Goal: Task Accomplishment & Management: Use online tool/utility

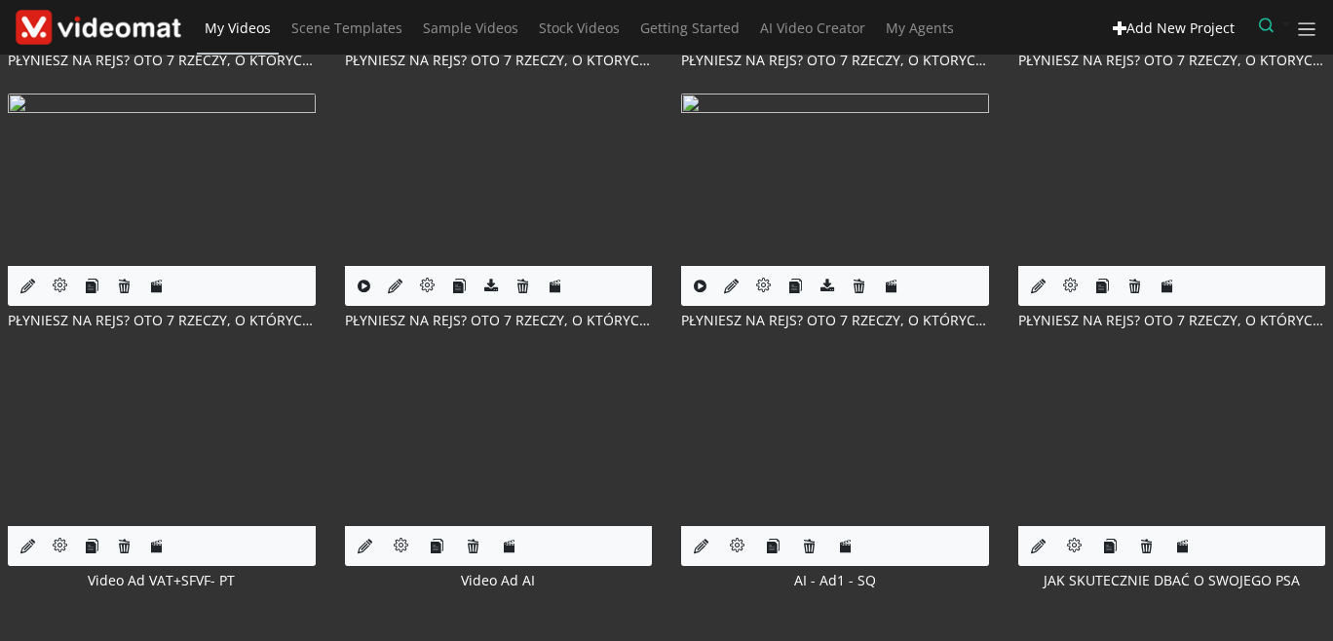
scroll to position [1234, 0]
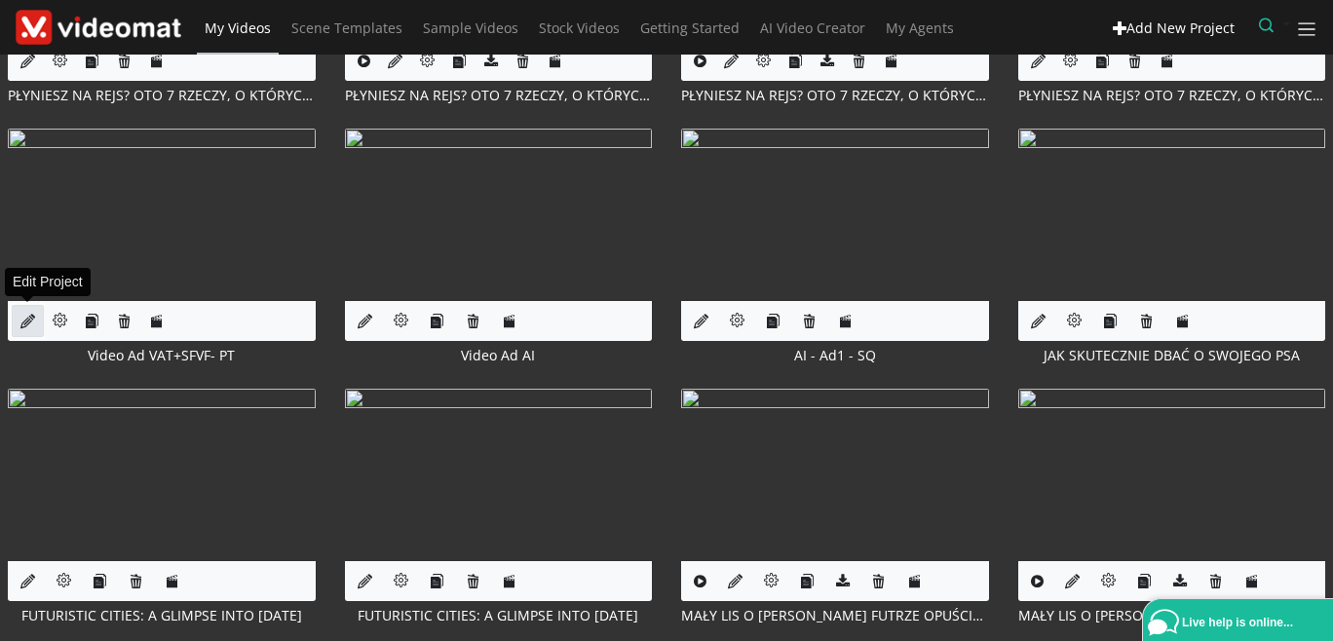
click at [20, 321] on icon at bounding box center [27, 321] width 15 height 15
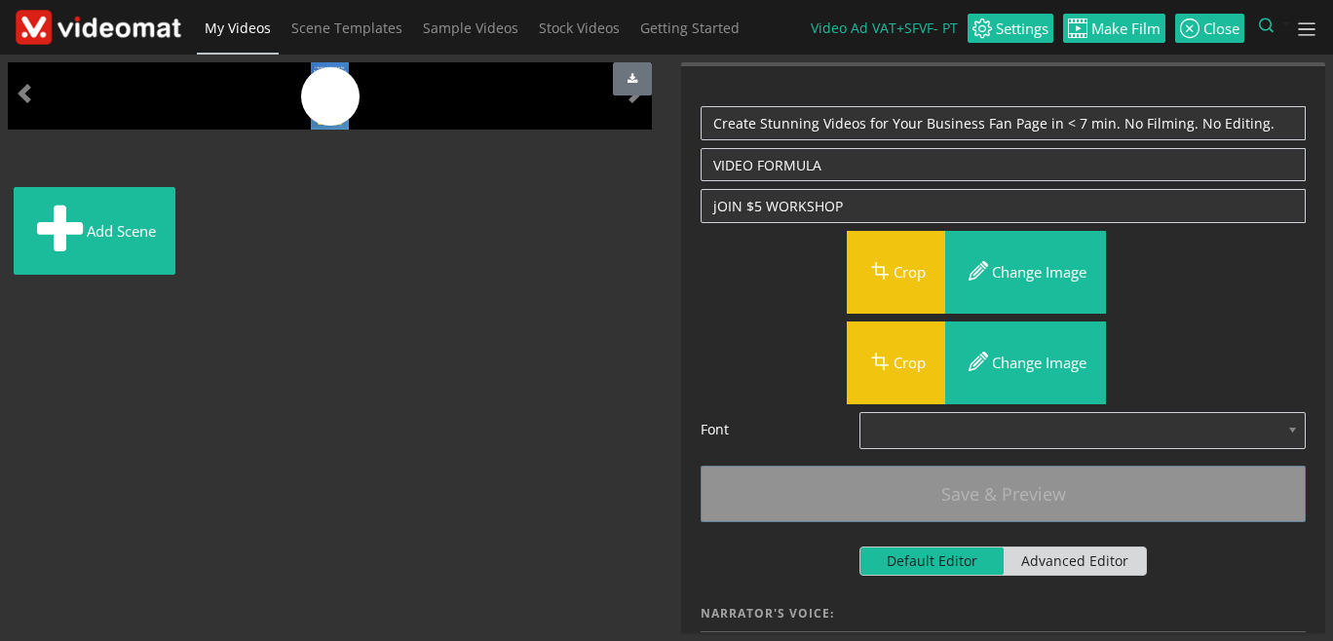
scroll to position [101, 0]
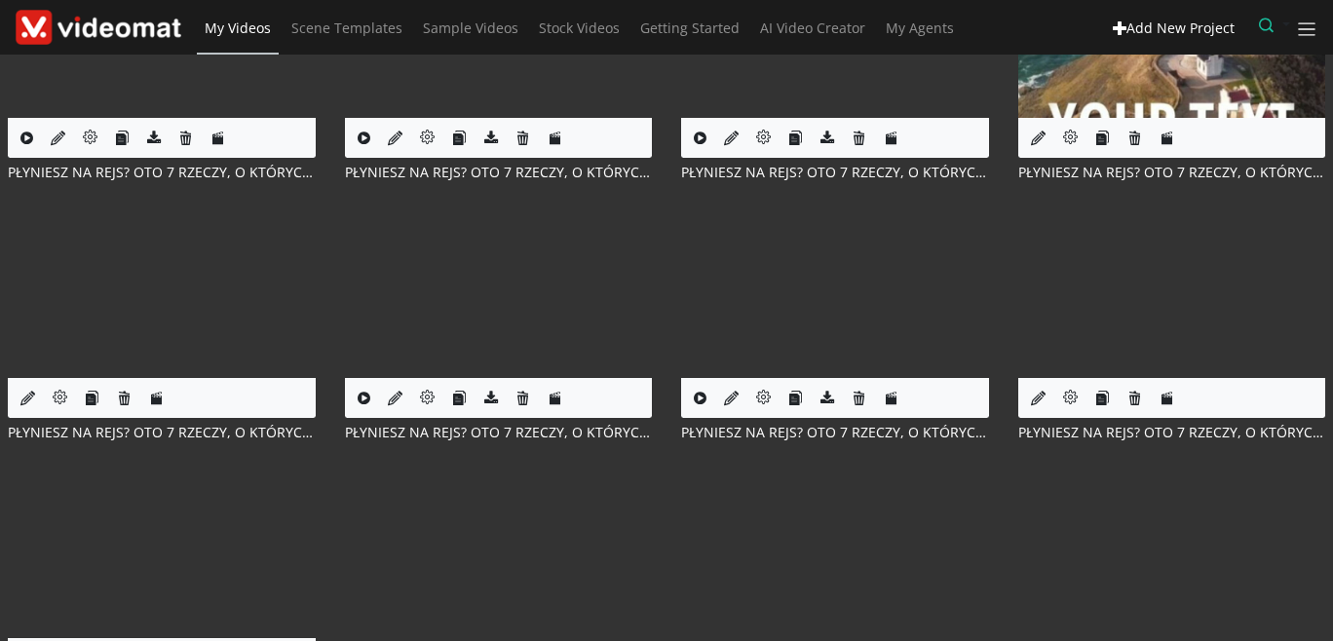
scroll to position [1009, 0]
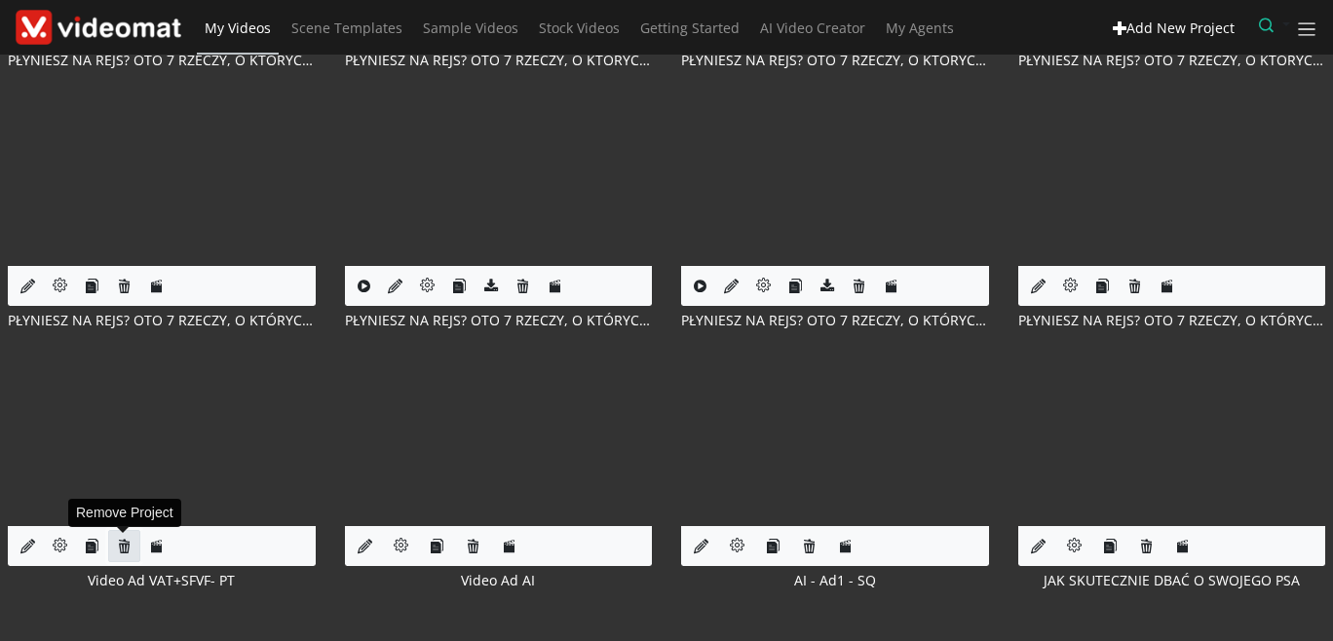
click at [123, 544] on icon at bounding box center [124, 546] width 15 height 15
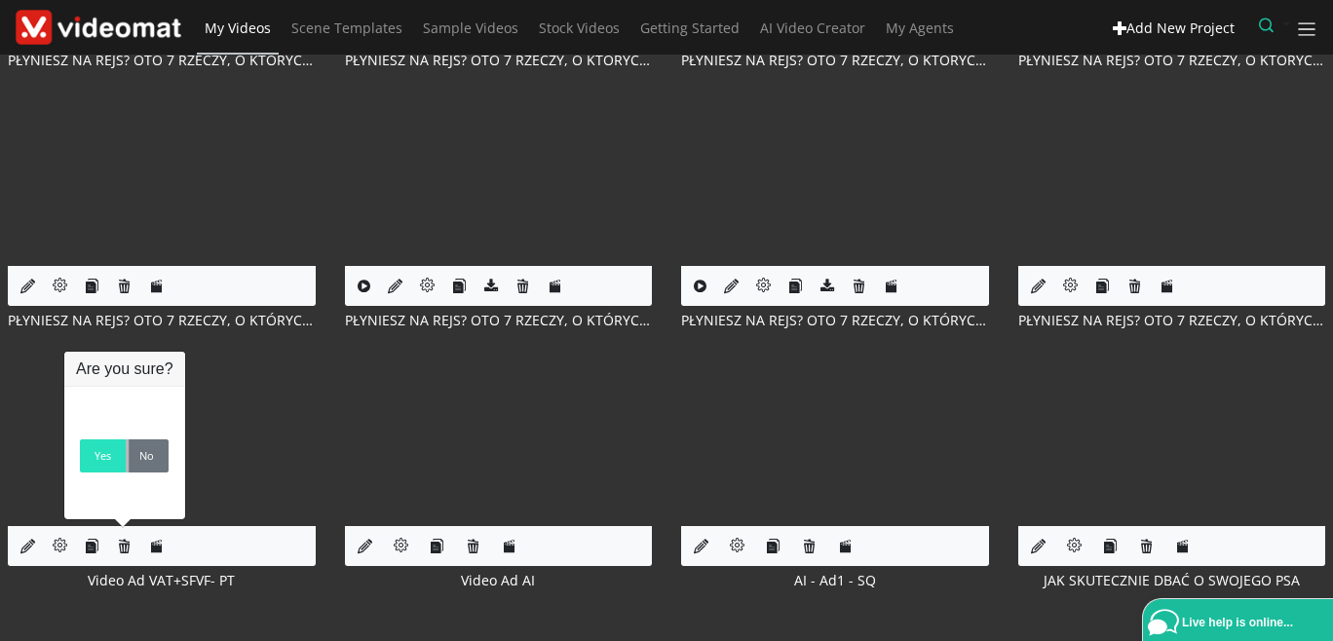
click at [101, 461] on link "Yes" at bounding box center [103, 455] width 46 height 33
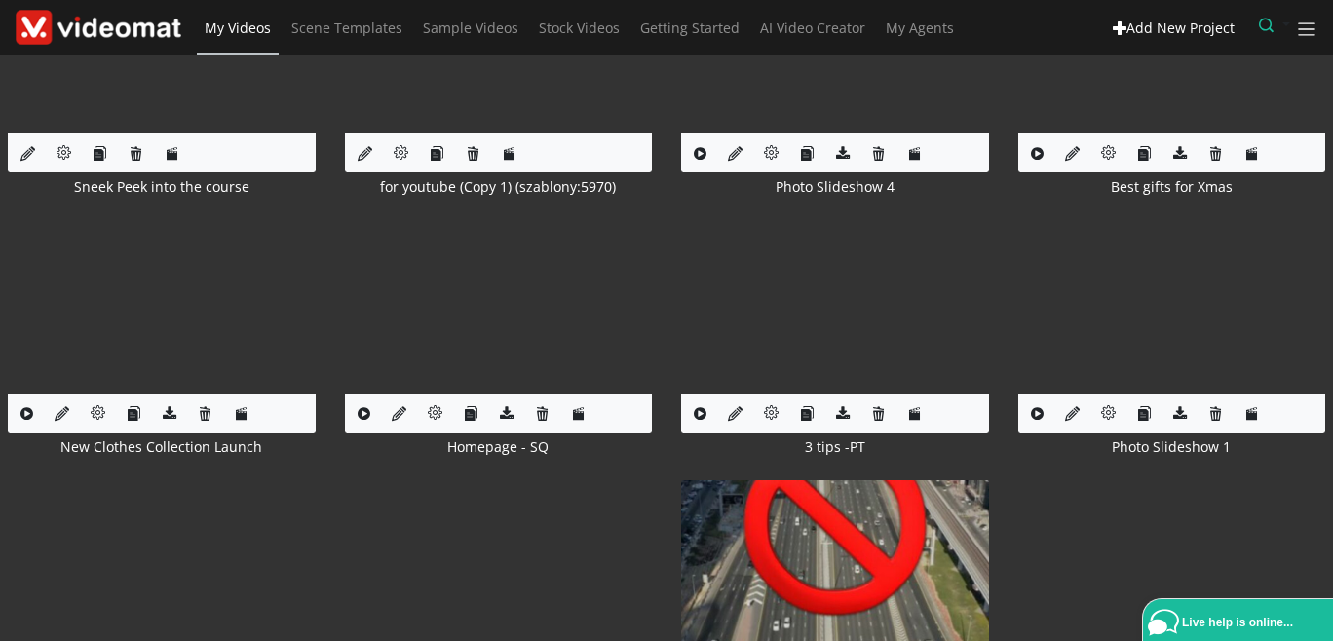
scroll to position [6569, 0]
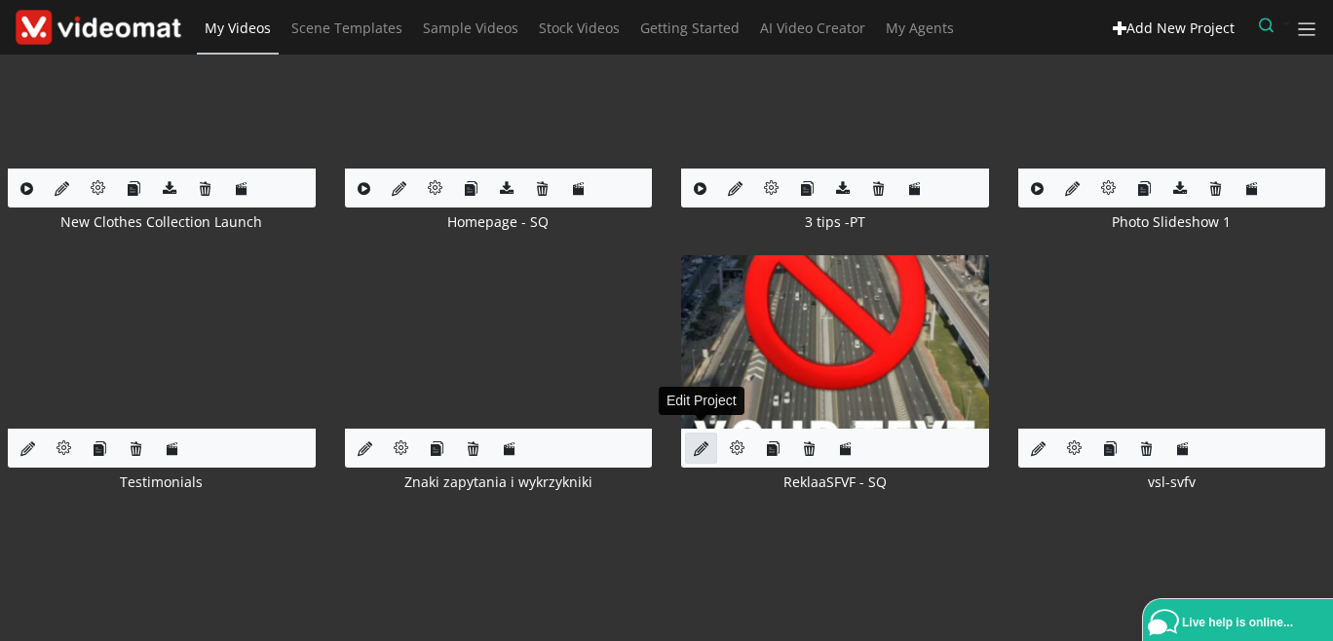
click at [696, 442] on icon at bounding box center [701, 448] width 15 height 15
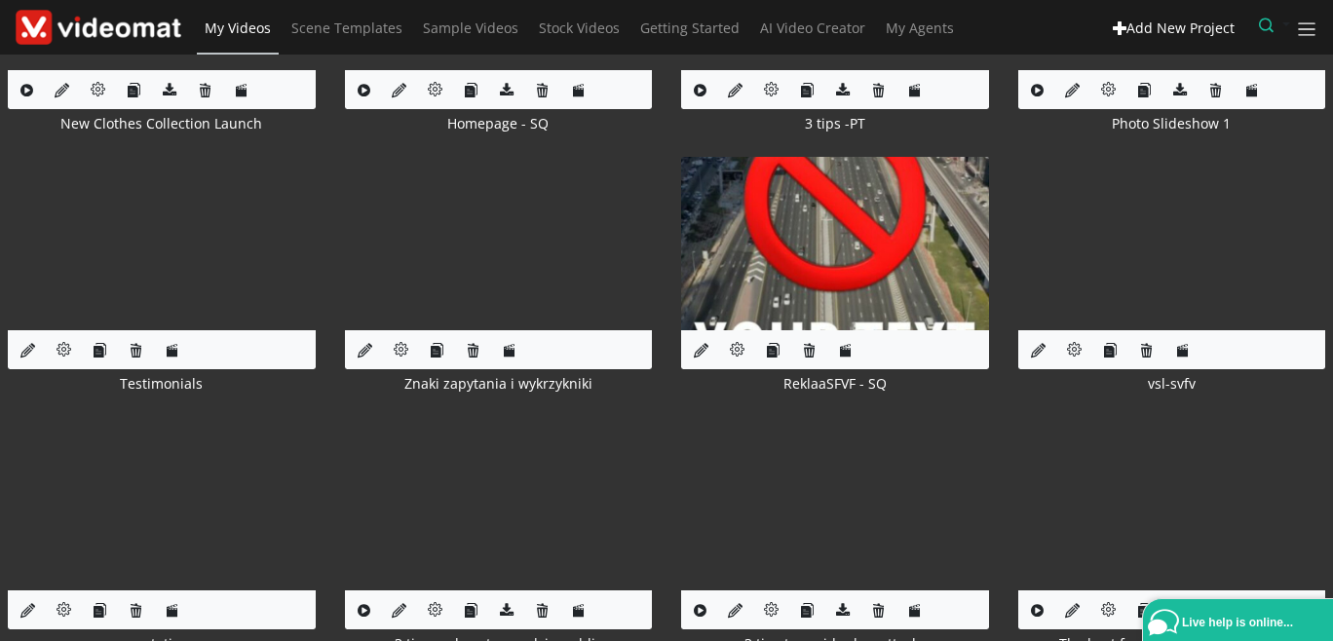
scroll to position [6603, 0]
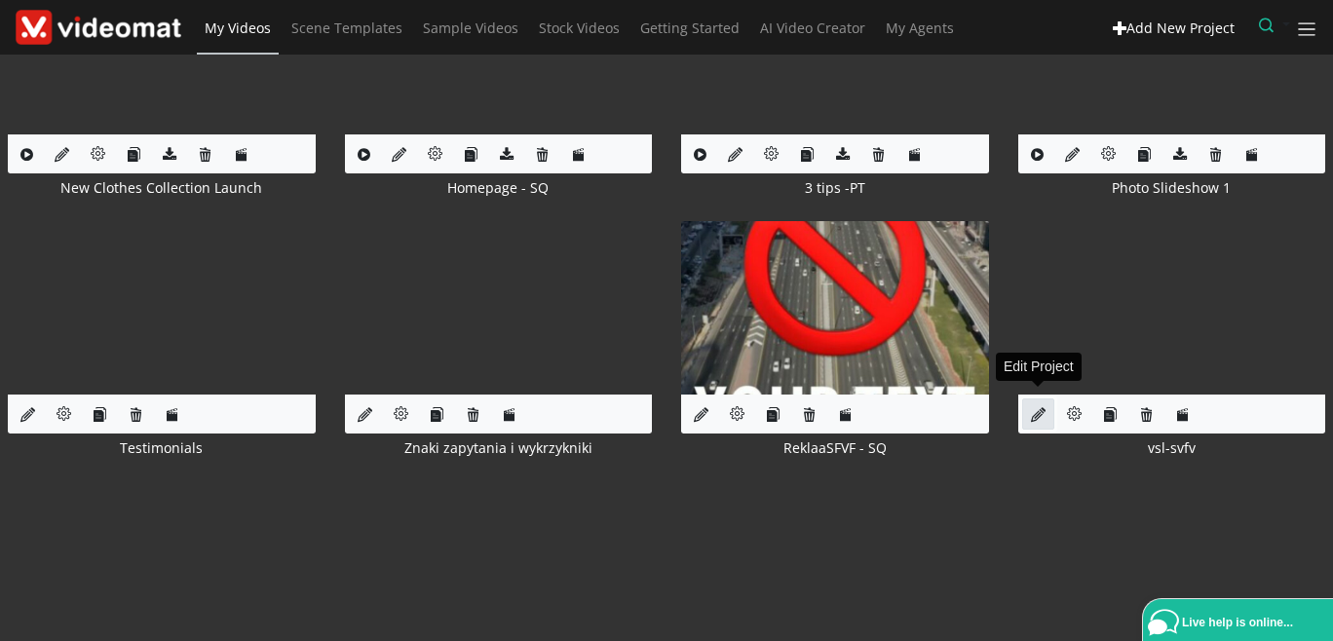
click at [1033, 407] on icon at bounding box center [1038, 414] width 15 height 15
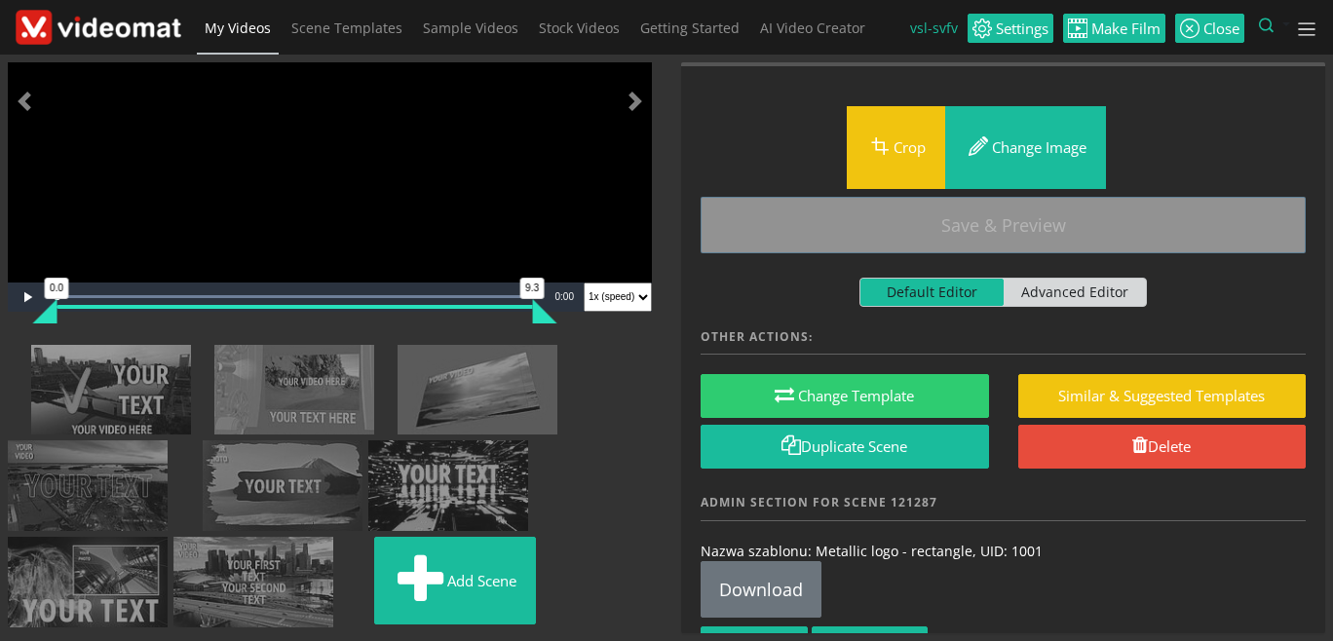
scroll to position [814, 0]
click at [339, 548] on img at bounding box center [339, 548] width 0 height 0
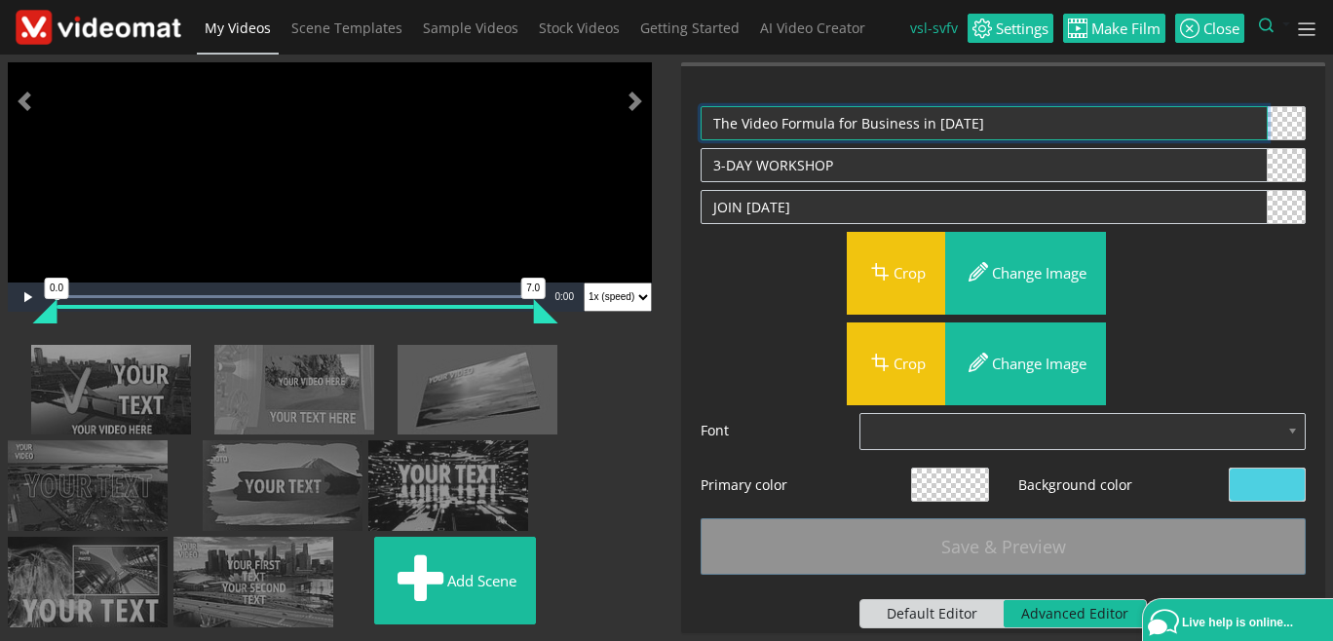
drag, startPoint x: 979, startPoint y: 122, endPoint x: 662, endPoint y: 101, distance: 317.3
click at [700, 106] on textarea "The Video Formula for Business in 2025" at bounding box center [983, 123] width 567 height 34
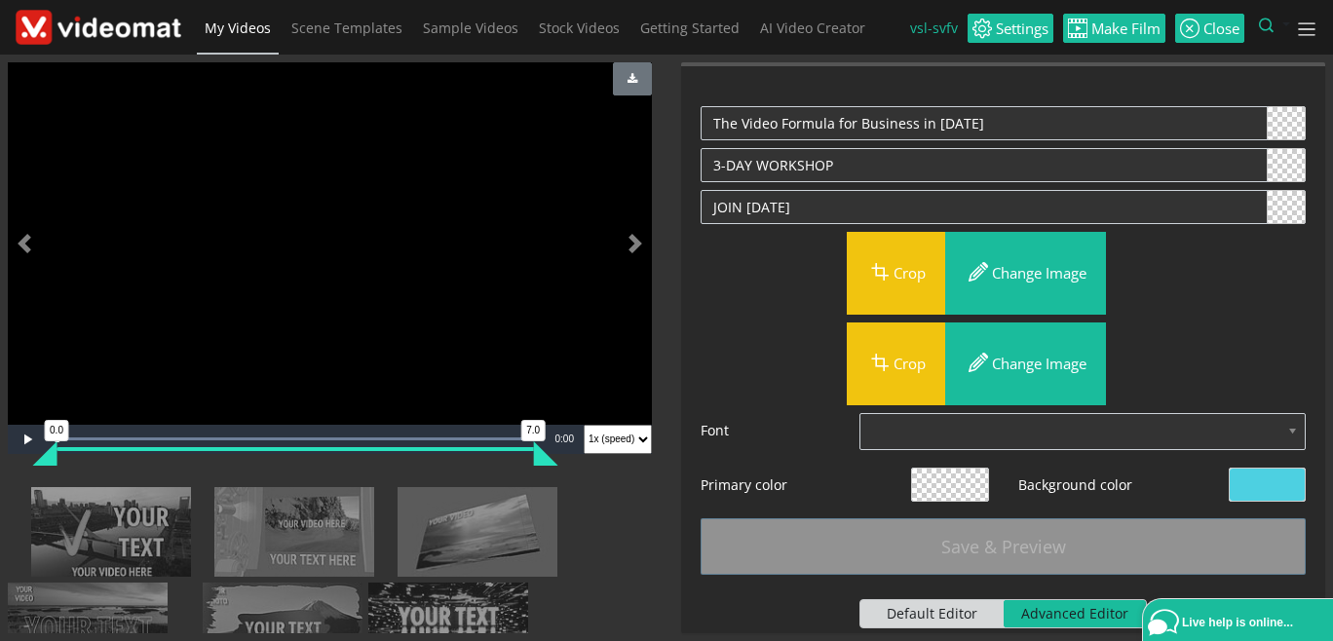
click at [142, 34] on img at bounding box center [99, 28] width 166 height 36
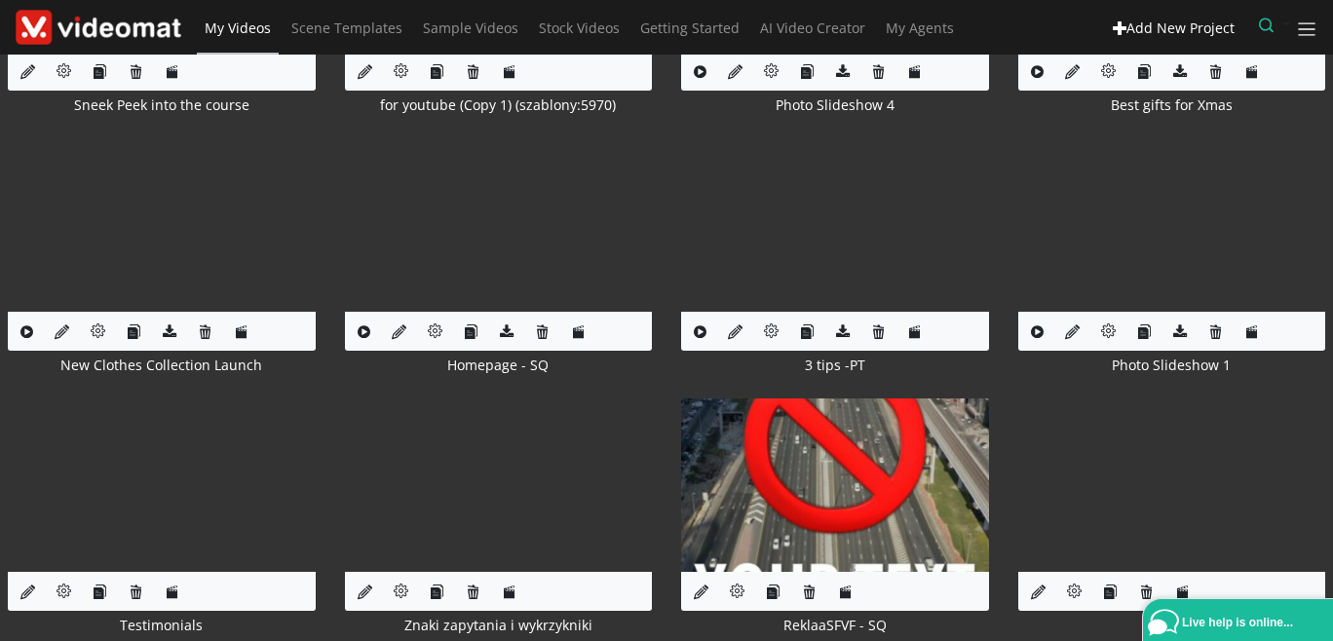
scroll to position [6651, 0]
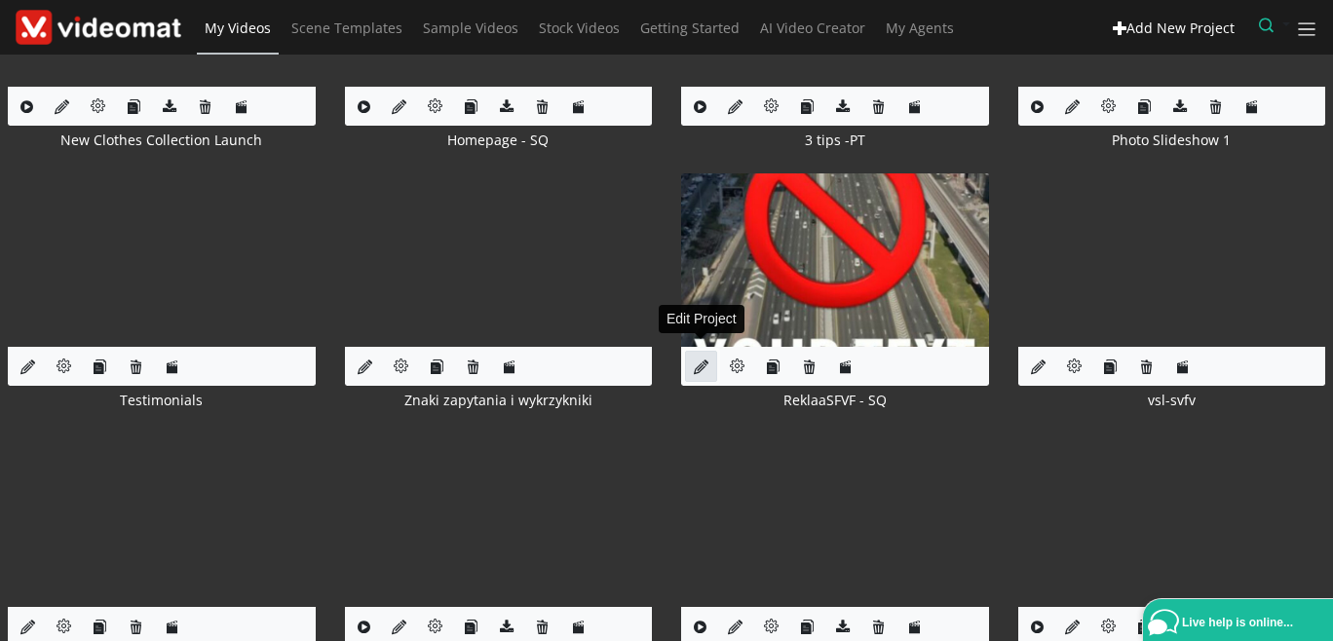
click at [695, 362] on icon at bounding box center [701, 366] width 15 height 15
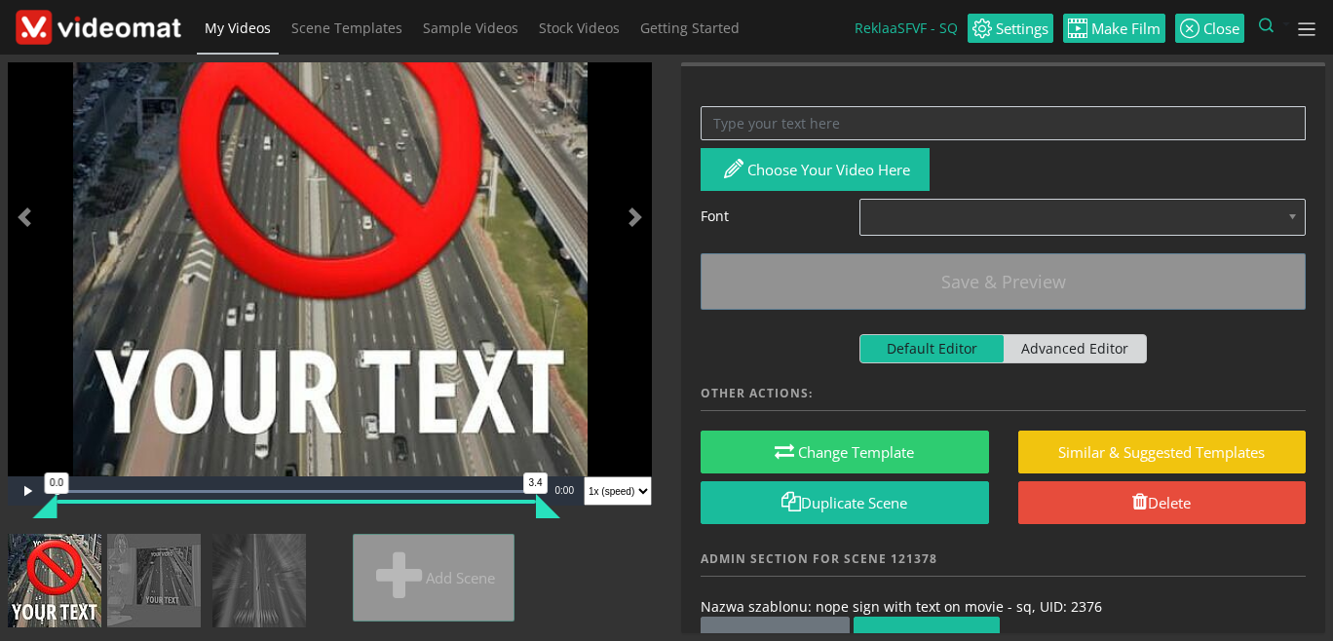
scroll to position [295, 0]
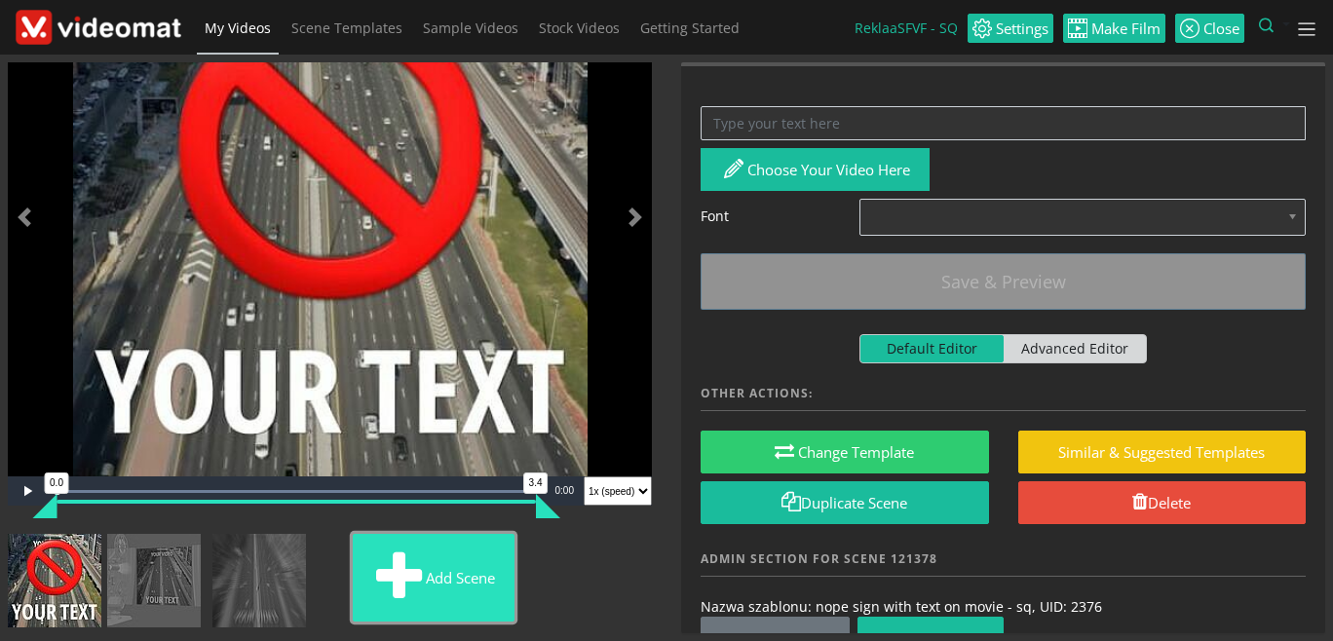
click at [353, 574] on button "Add scene" at bounding box center [434, 578] width 162 height 88
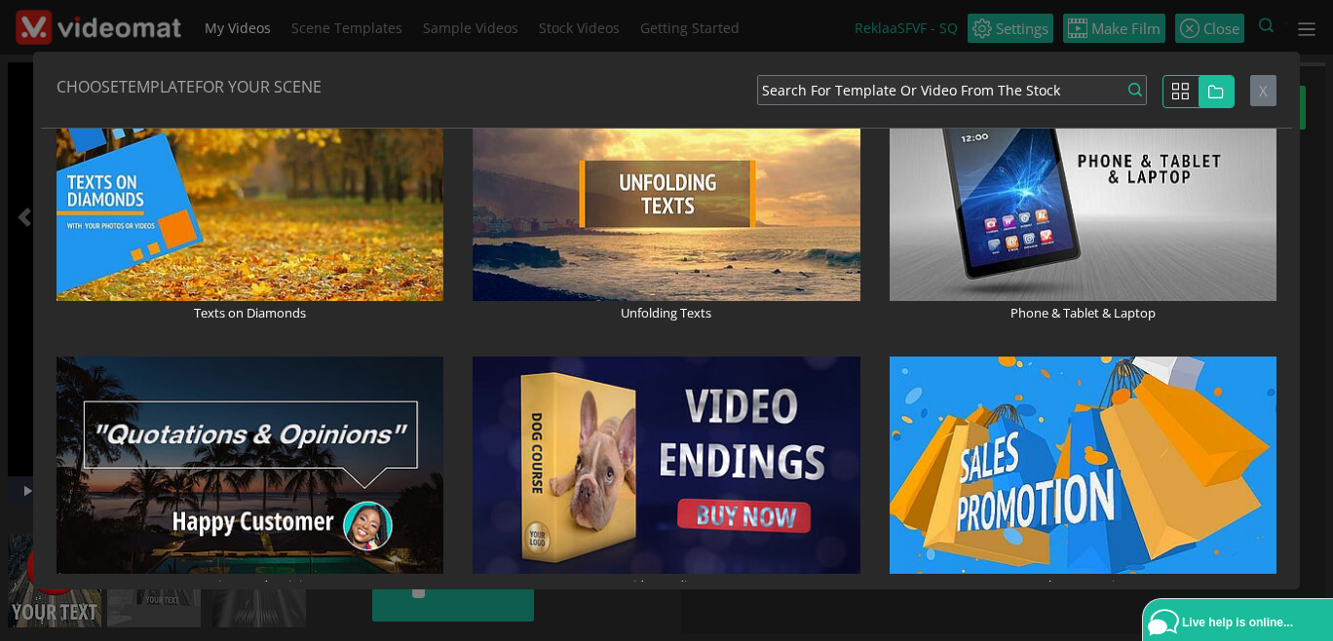
scroll to position [2245, 0]
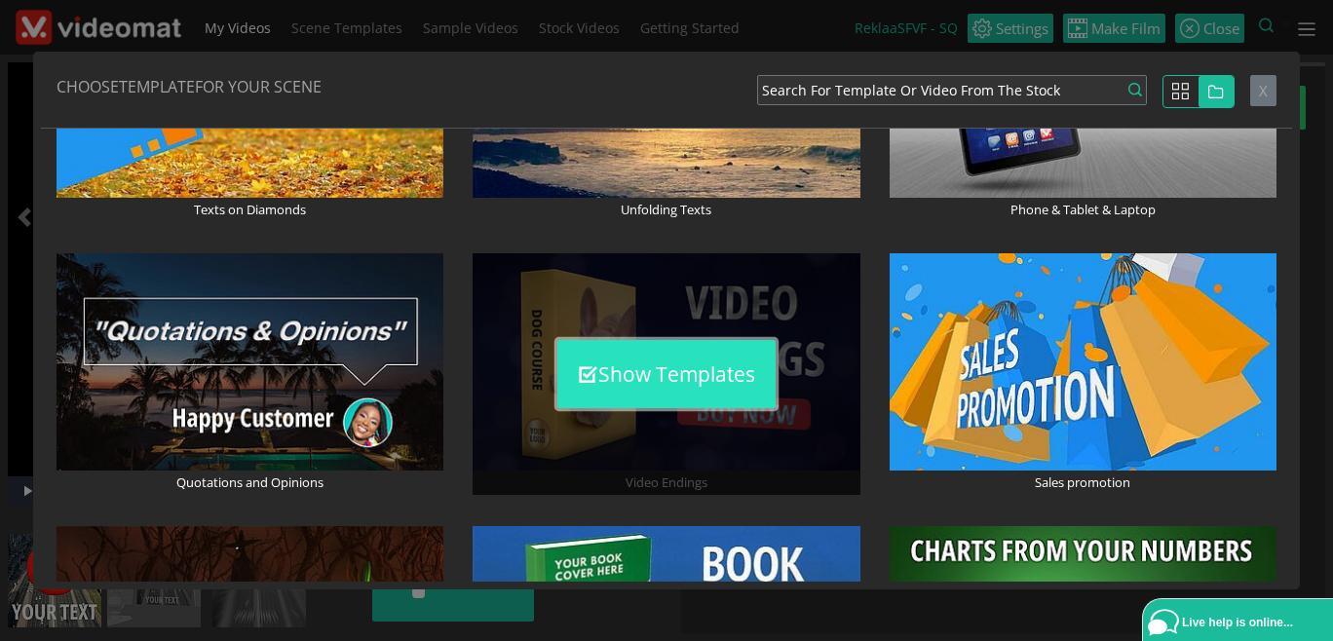
click at [661, 365] on button "Show Templates" at bounding box center [666, 374] width 218 height 68
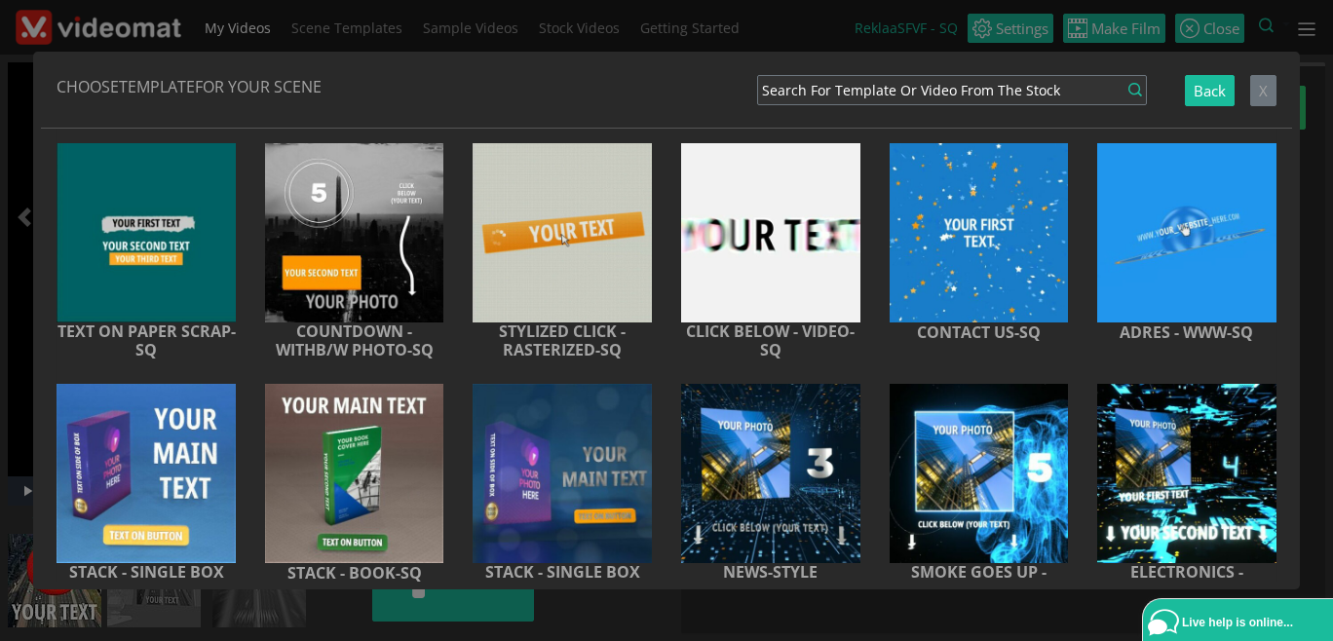
scroll to position [224, 0]
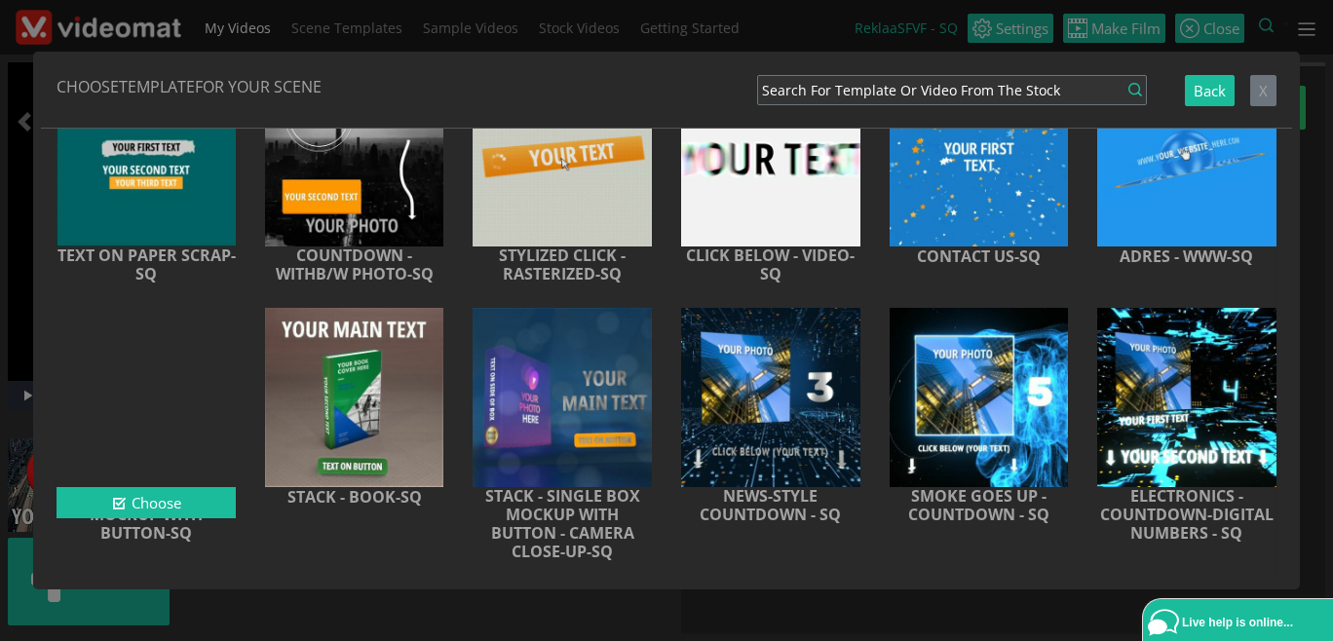
click at [214, 391] on div at bounding box center [146, 397] width 179 height 179
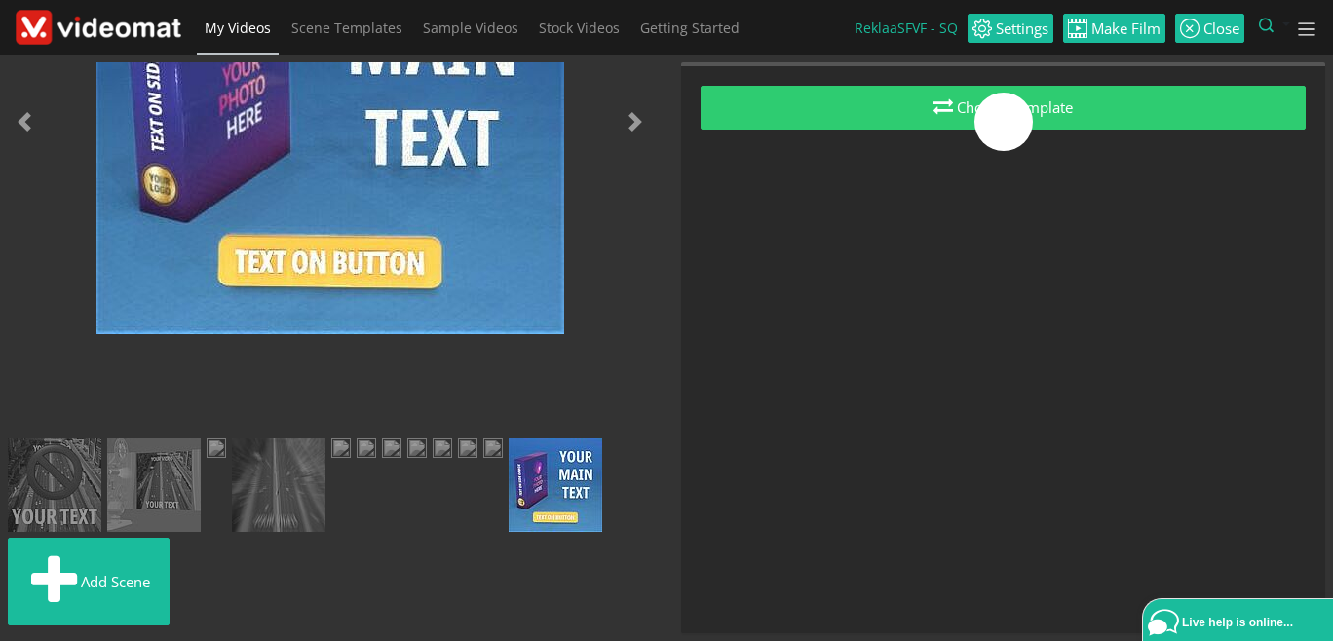
scroll to position [248, 0]
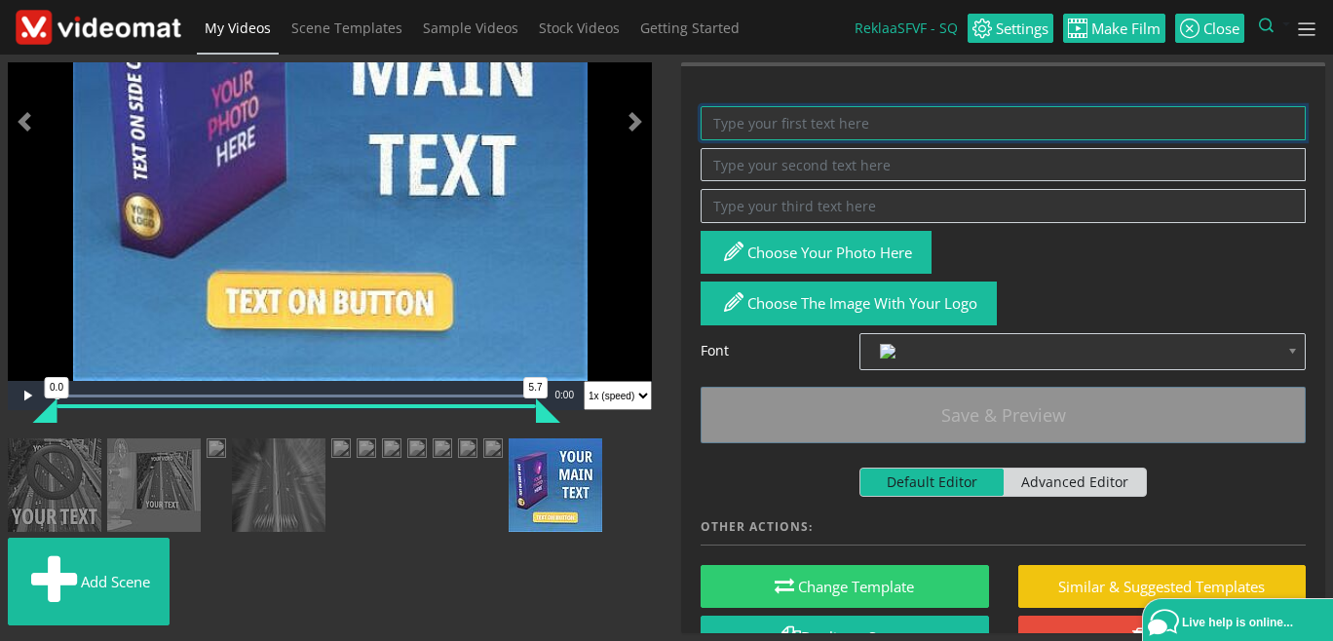
click at [777, 122] on textarea at bounding box center [1002, 123] width 605 height 34
paste textarea "The Video Formula for Business in 2025"
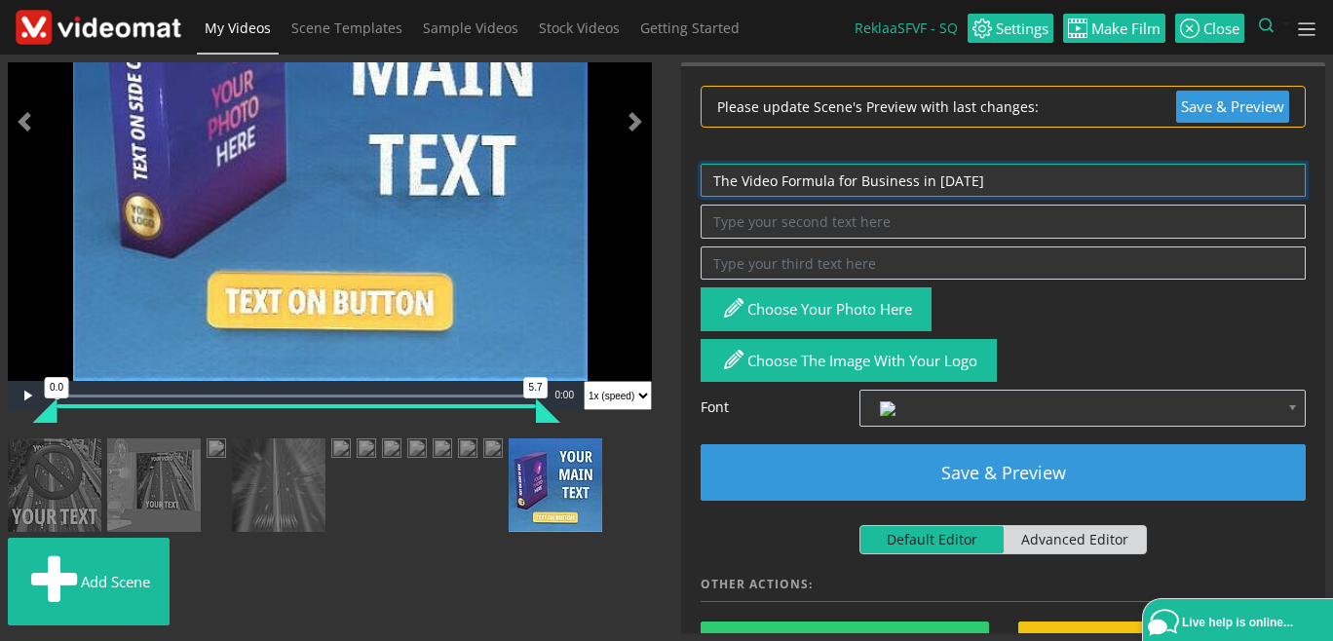
type textarea "The Video Formula for Business in 2025"
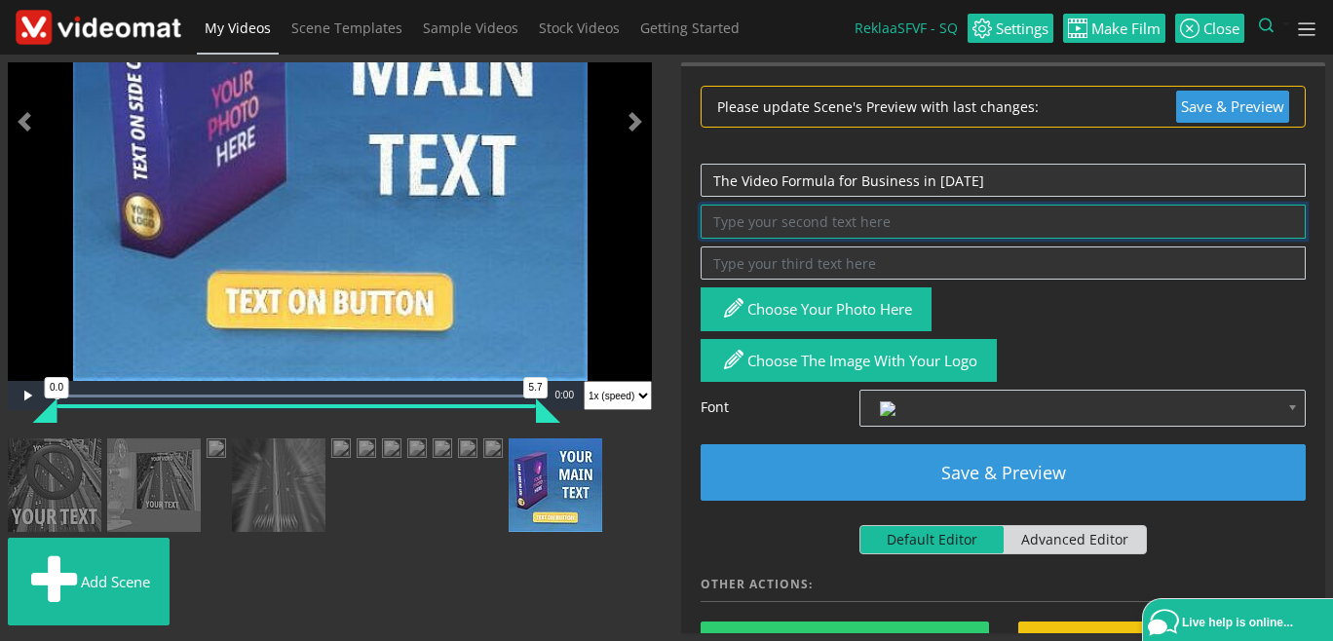
click at [755, 224] on textarea at bounding box center [1002, 222] width 605 height 34
type textarea "fdsf"
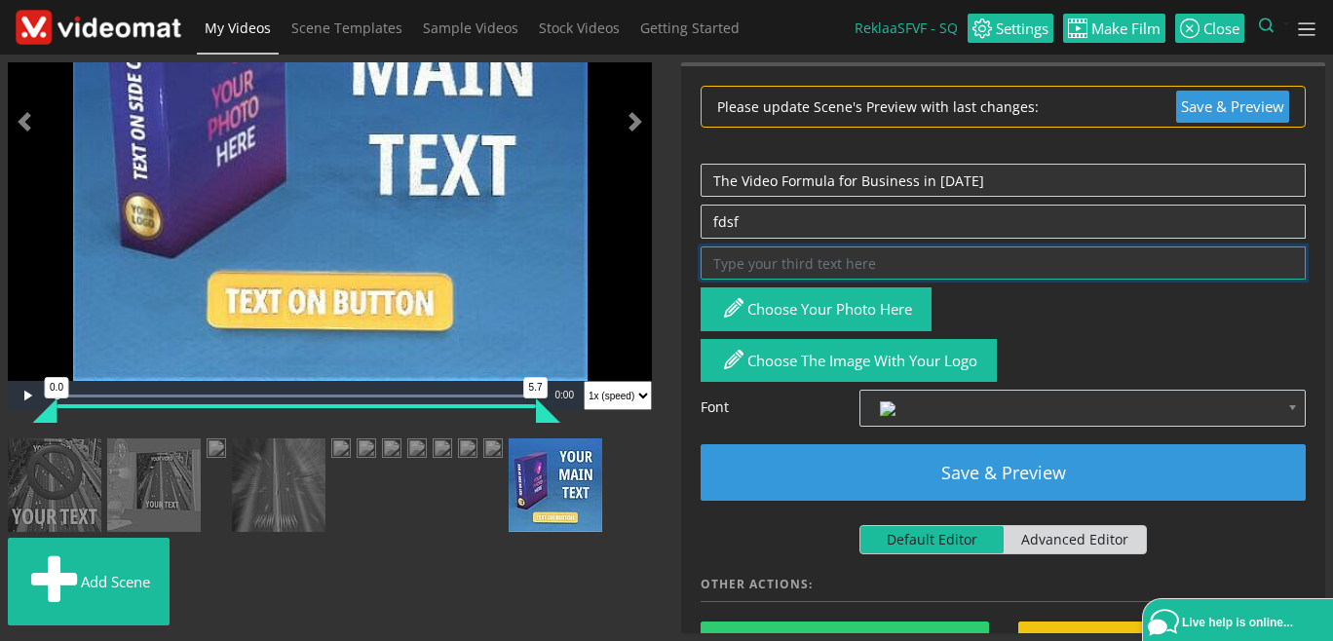
click at [767, 251] on textarea at bounding box center [1002, 263] width 605 height 34
drag, startPoint x: 766, startPoint y: 249, endPoint x: 682, endPoint y: 271, distance: 86.5
click at [700, 271] on textarea "fsfdd" at bounding box center [1002, 263] width 605 height 34
type textarea "J"
type textarea "D"
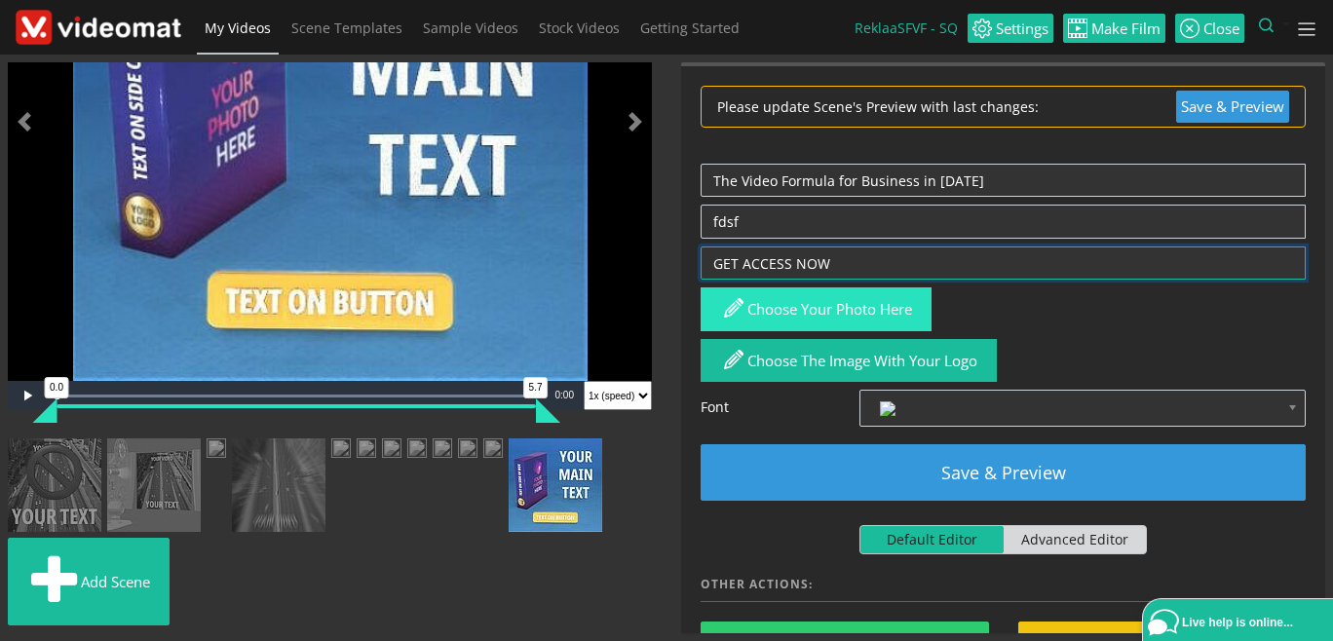
type textarea "GET ACCESS NOW"
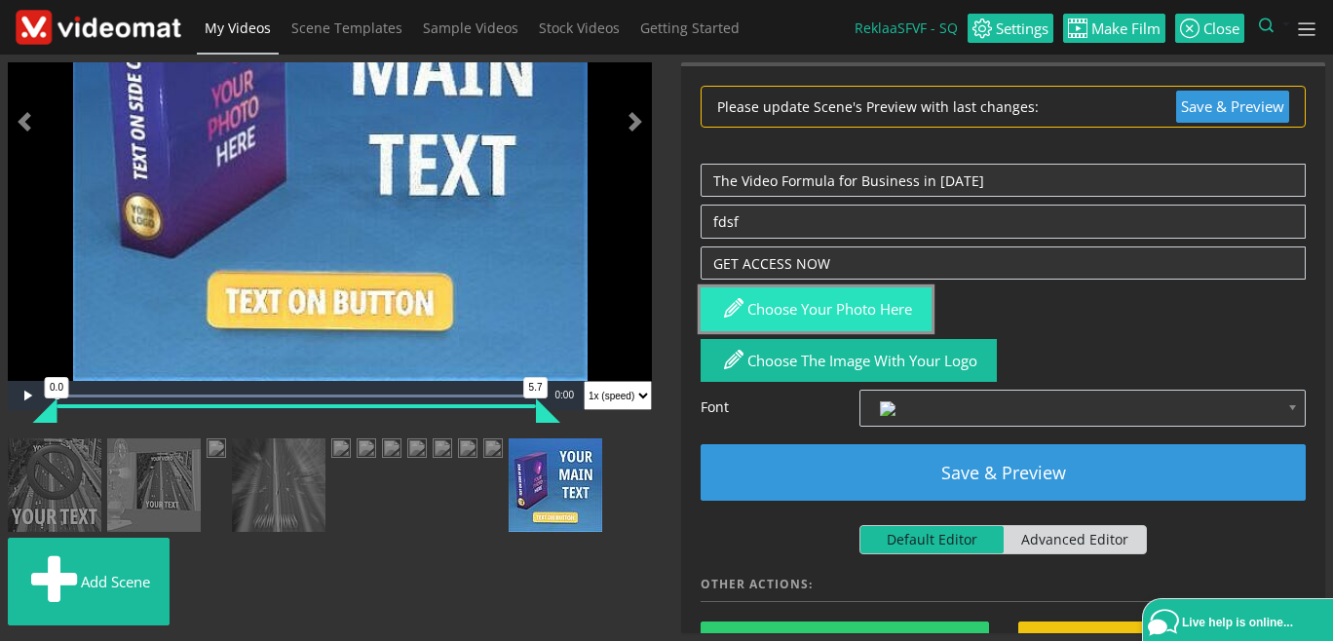
click at [842, 299] on button "Choose your photo here" at bounding box center [815, 309] width 231 height 44
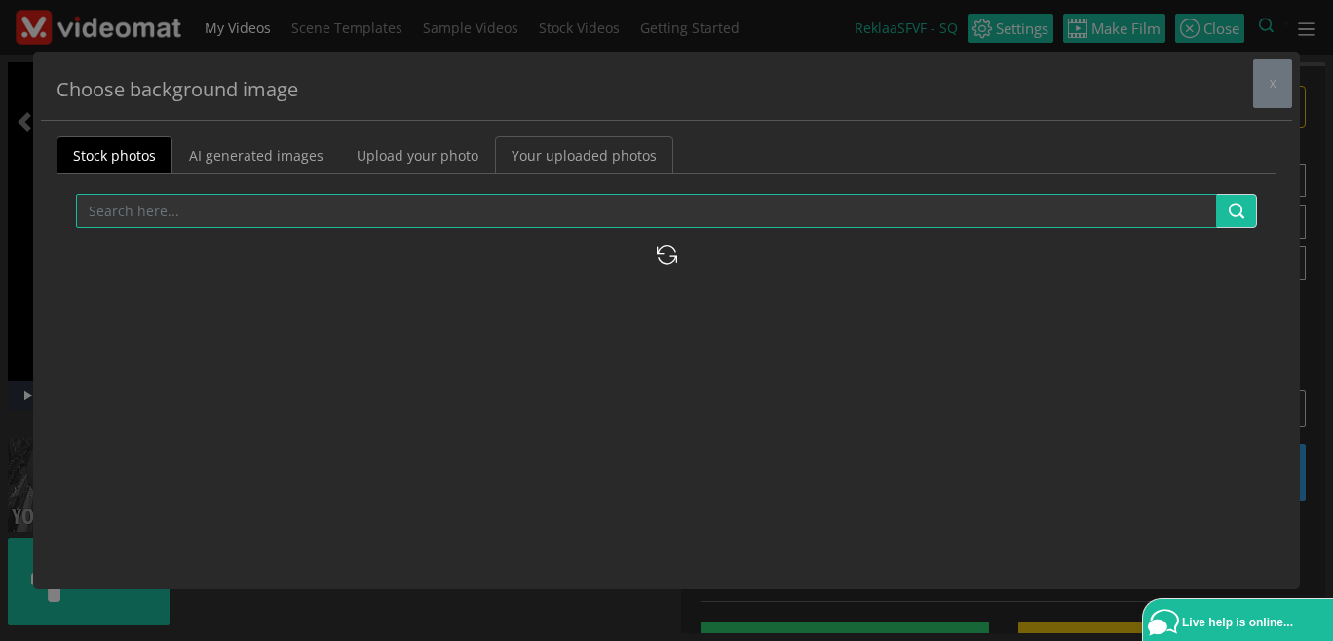
click at [533, 149] on link "Your uploaded photos" at bounding box center [584, 155] width 178 height 38
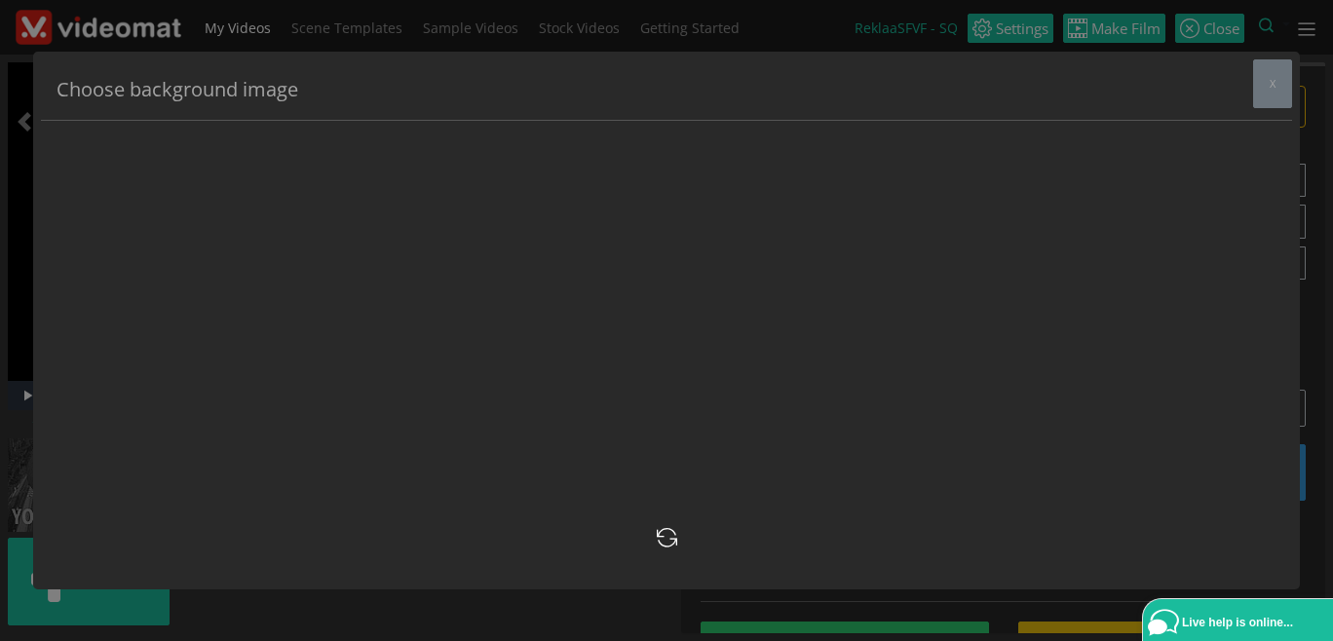
scroll to position [7751, 0]
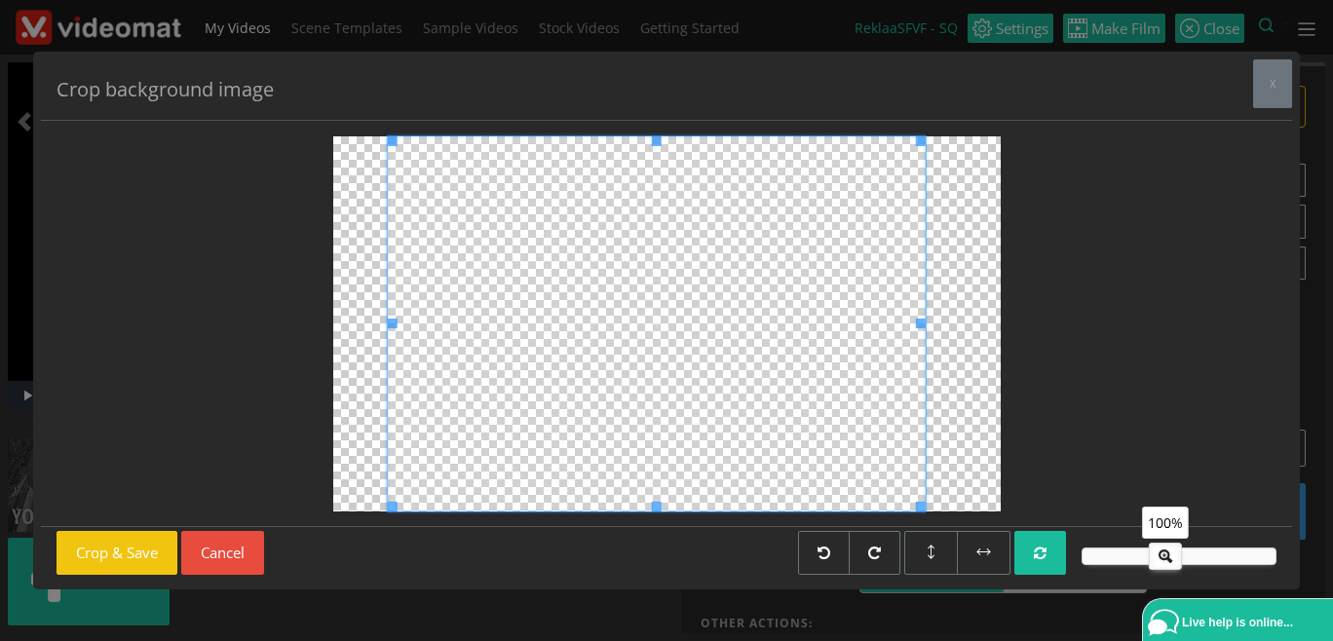
click at [631, 435] on span at bounding box center [656, 323] width 539 height 375
click at [118, 552] on button "Crop & Save" at bounding box center [117, 553] width 121 height 44
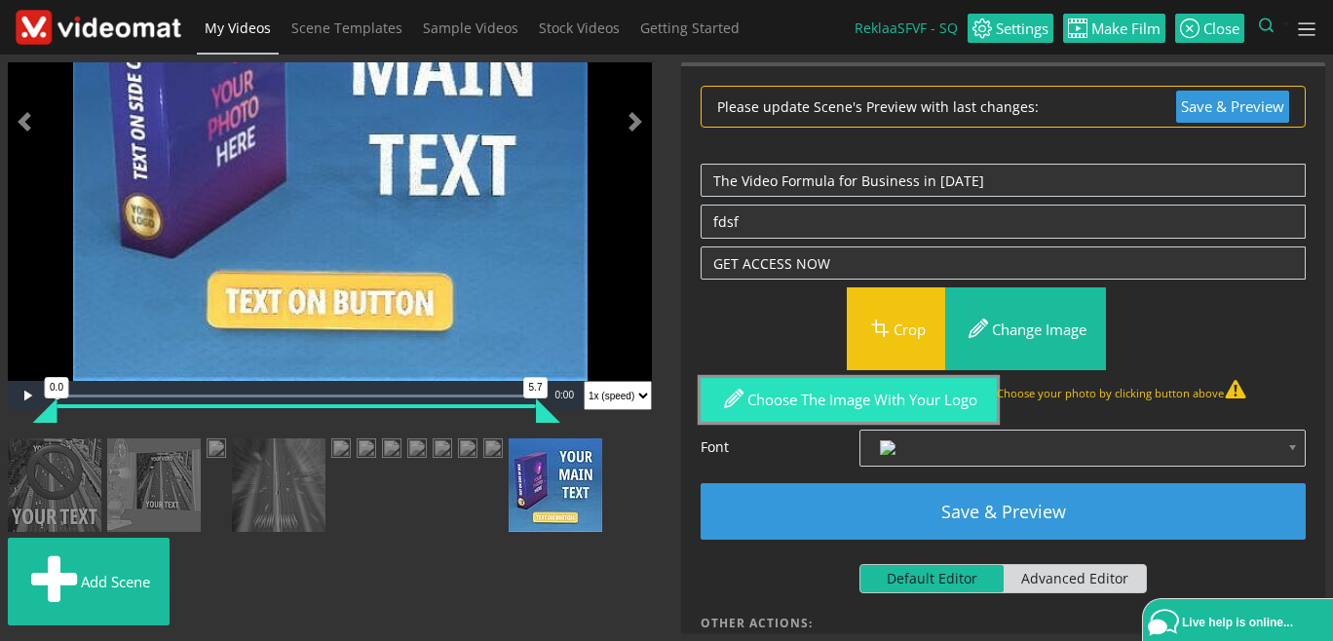
click at [859, 408] on button "Choose the image with your logo" at bounding box center [848, 400] width 296 height 44
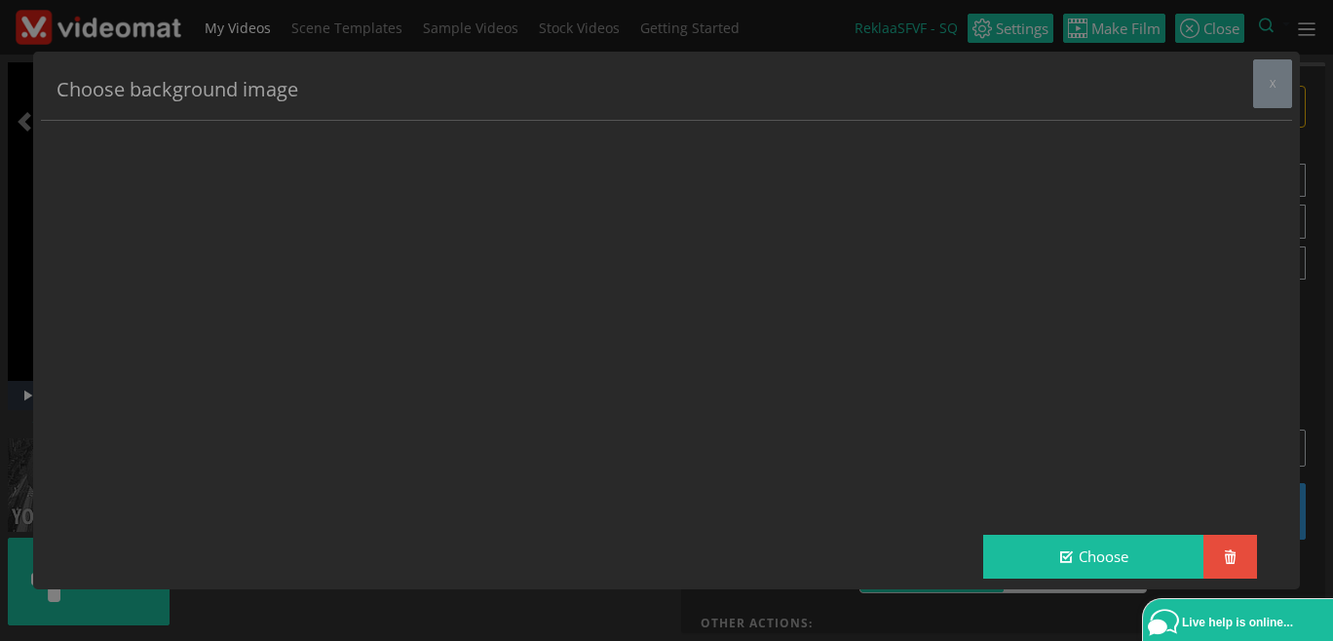
scroll to position [1515, 0]
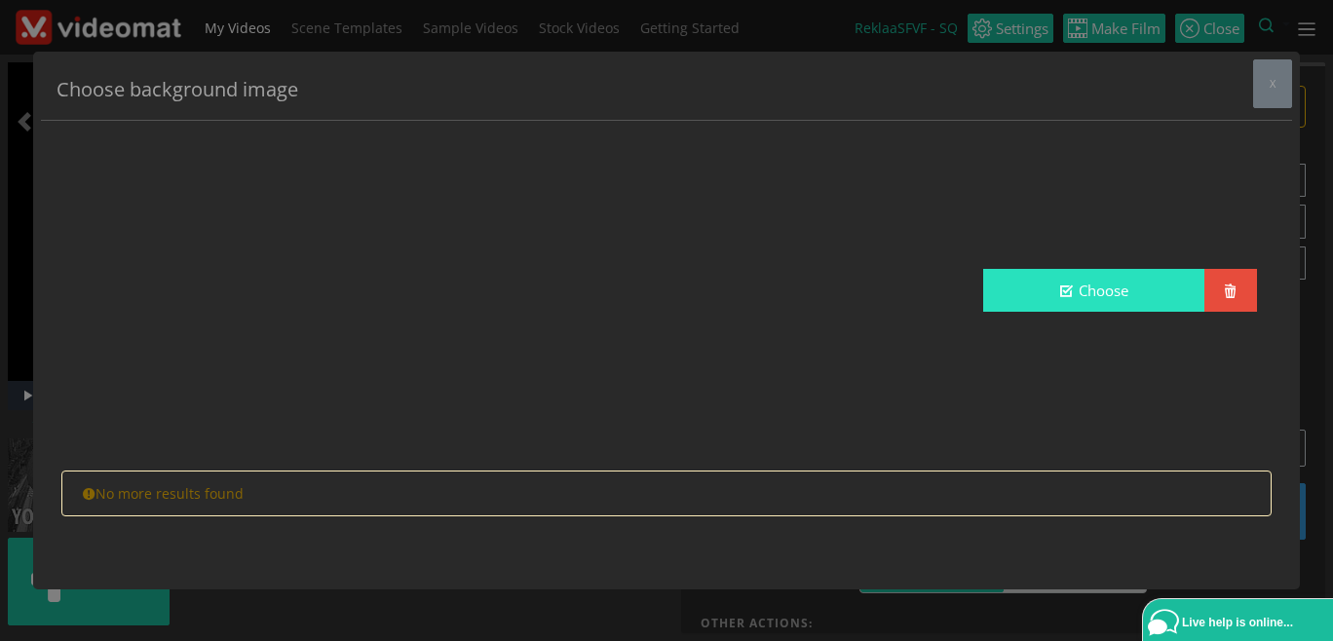
type input "logo"
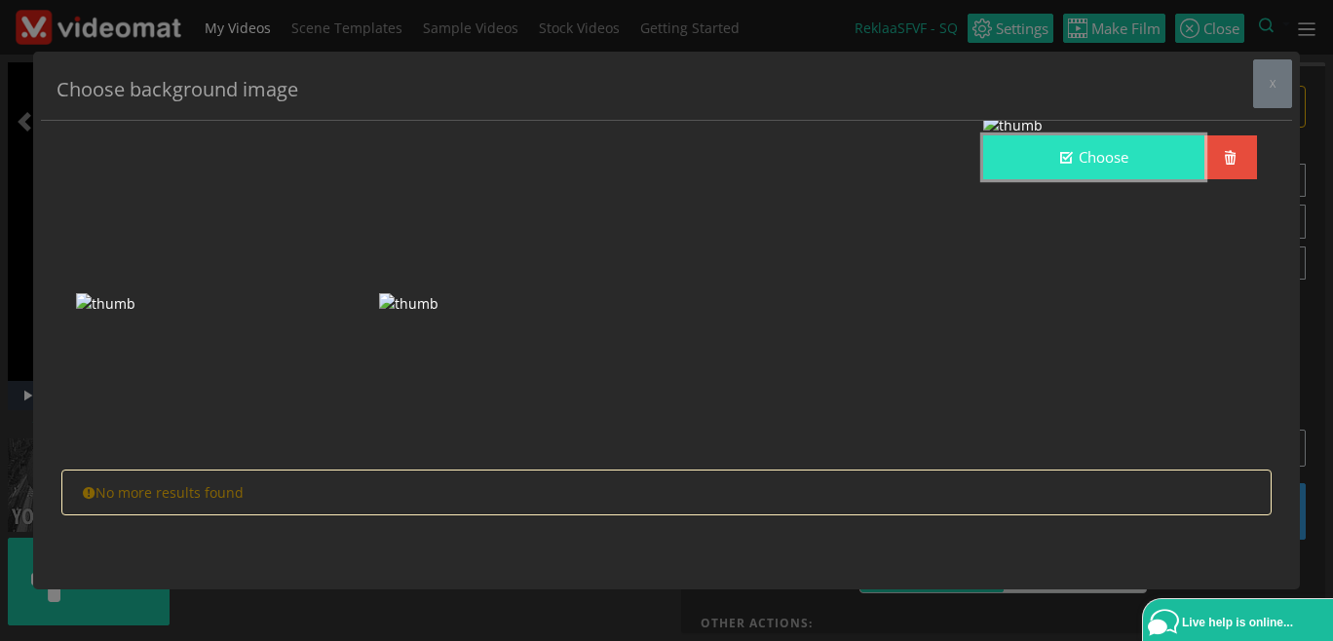
click at [1107, 179] on button "Choose" at bounding box center [1093, 157] width 220 height 44
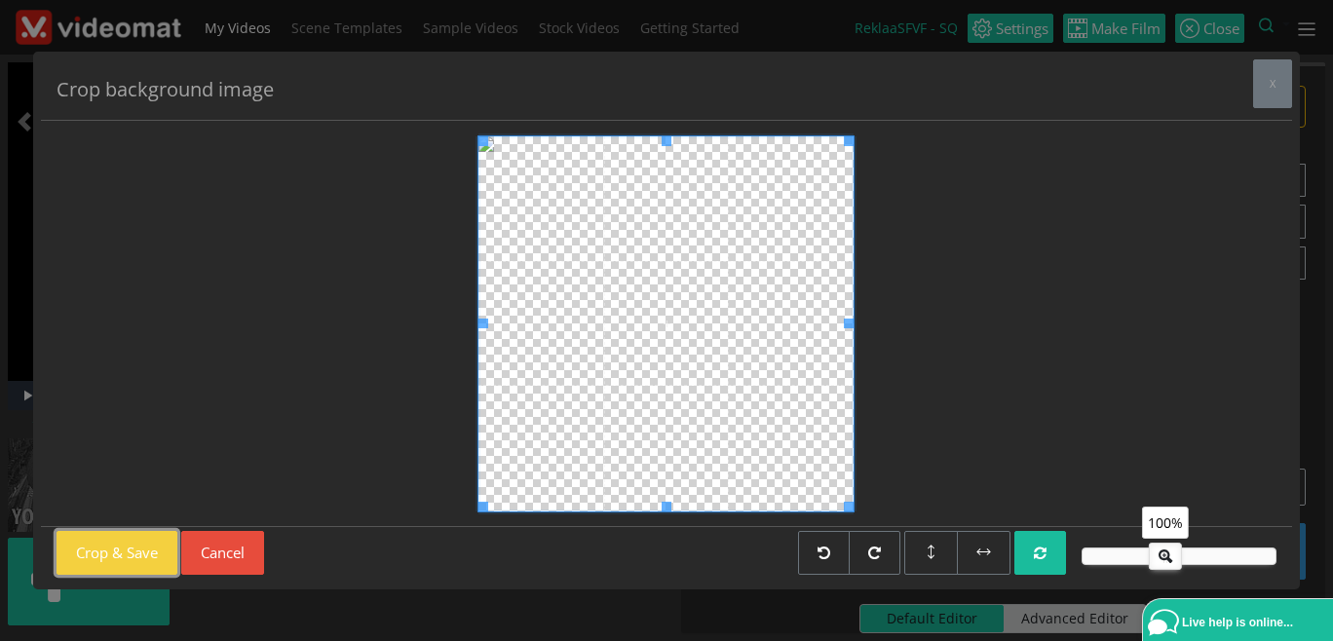
click at [97, 549] on button "Crop & Save" at bounding box center [117, 553] width 121 height 44
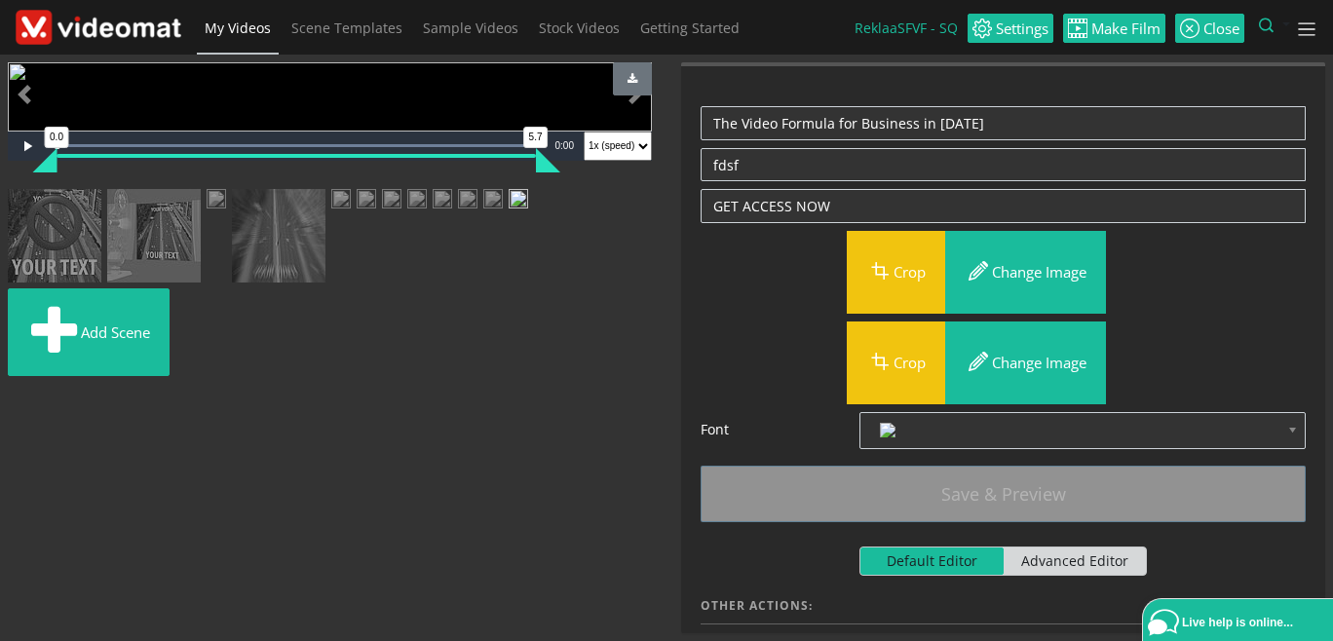
scroll to position [0, 0]
click at [27, 146] on span "Video Player" at bounding box center [27, 146] width 39 height 0
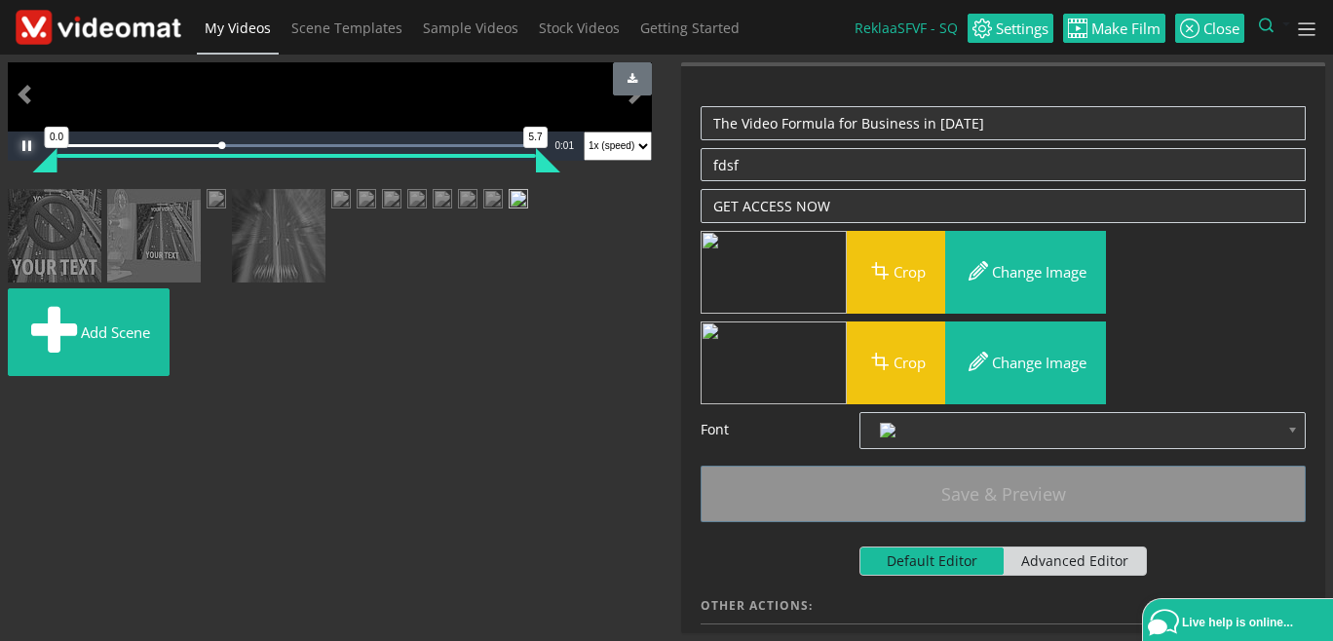
click at [27, 146] on span "Video Player" at bounding box center [27, 146] width 39 height 0
drag, startPoint x: 1023, startPoint y: 122, endPoint x: 604, endPoint y: 93, distance: 419.9
click at [700, 106] on textarea "The Video Formula for Business in 2025" at bounding box center [1002, 123] width 605 height 34
paste textarea "3-Step Formula To Grow Your Brand on Social Media & YouTube"
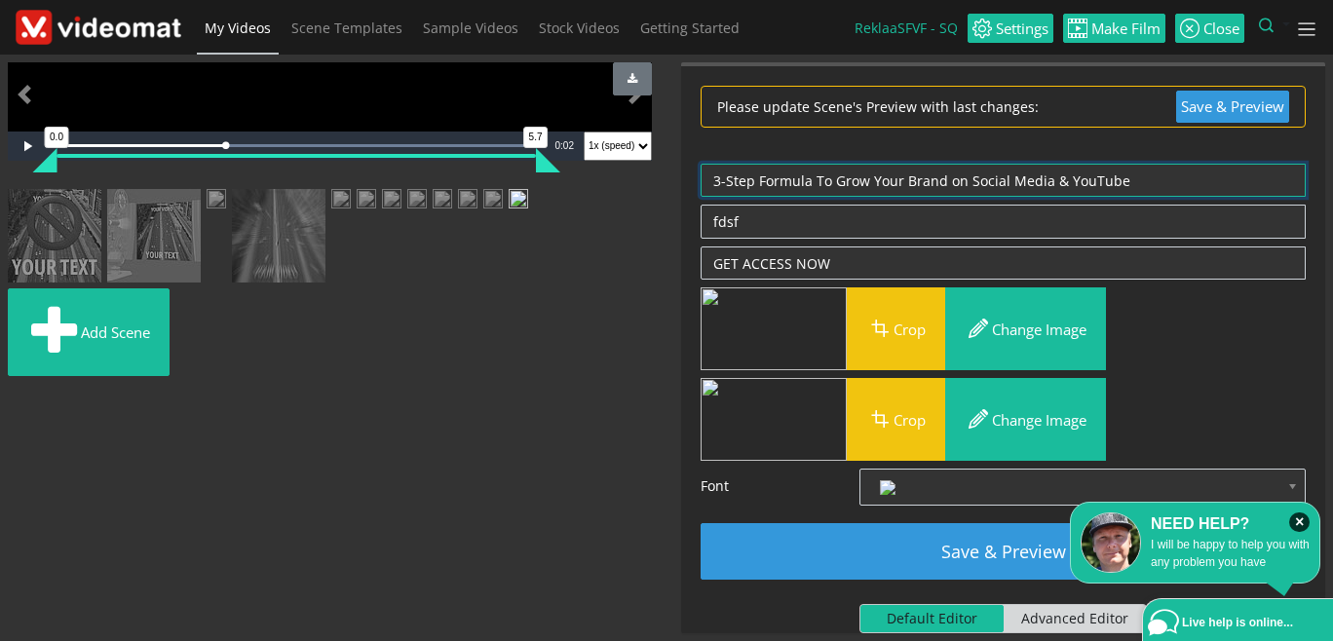
type textarea "3-Step Formula To Grow Your Brand on Social Media & YouTube"
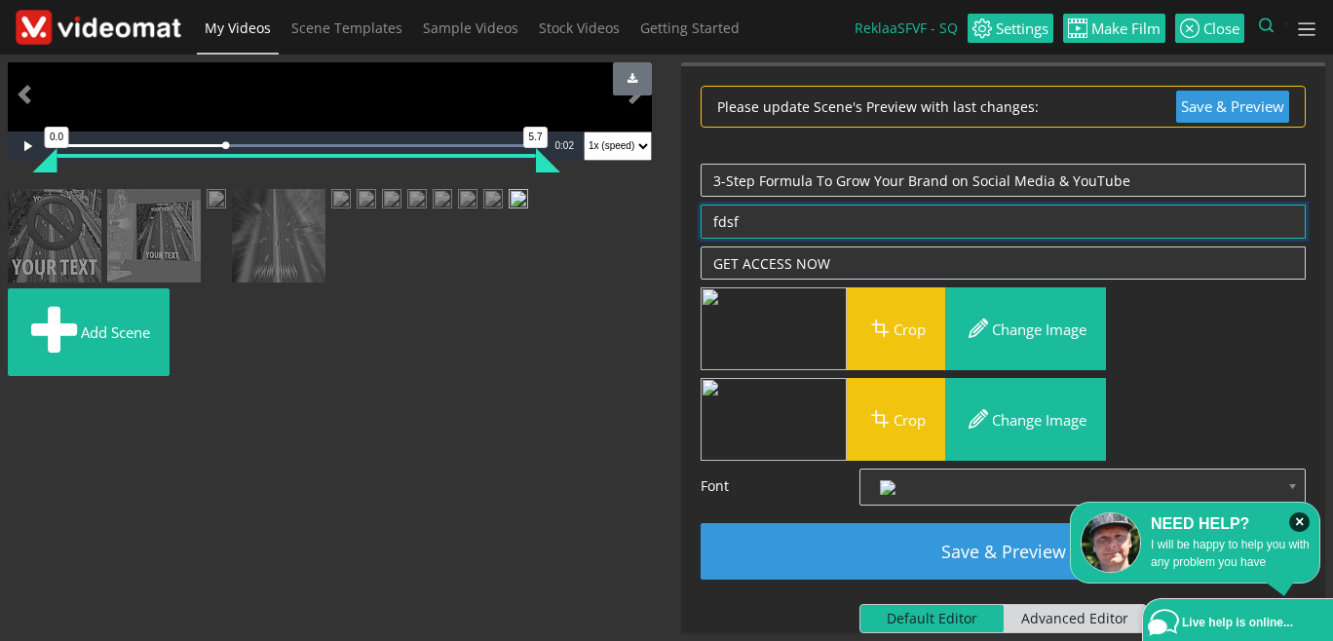
drag, startPoint x: 781, startPoint y: 223, endPoint x: 737, endPoint y: 222, distance: 44.8
click at [737, 222] on textarea "fdsf" at bounding box center [1002, 222] width 605 height 34
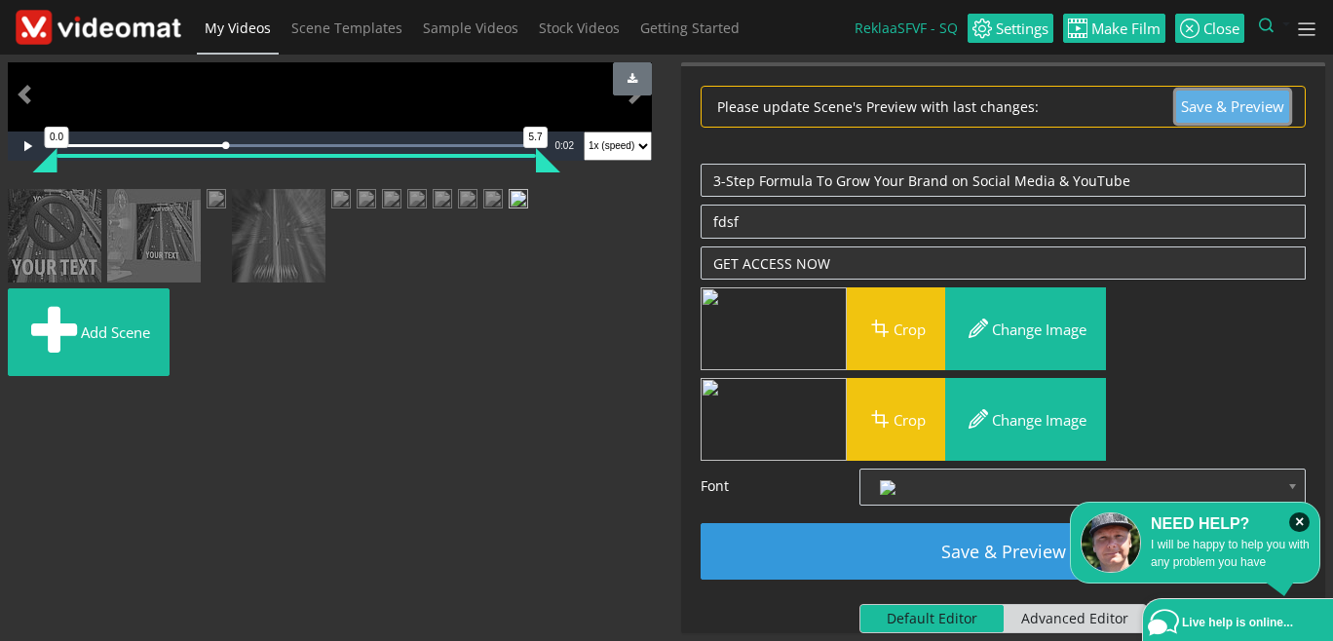
click at [1228, 98] on button "Save & Preview" at bounding box center [1232, 107] width 113 height 32
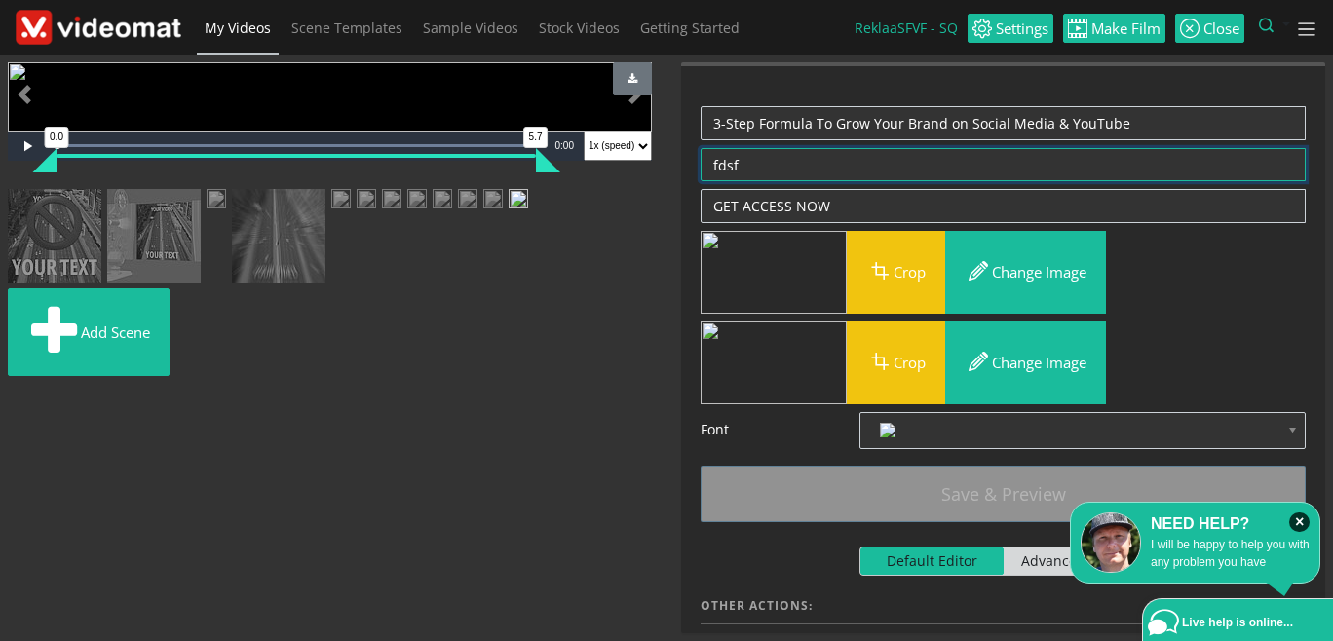
drag, startPoint x: 765, startPoint y: 169, endPoint x: 688, endPoint y: 160, distance: 77.5
click at [700, 160] on textarea "fdsf" at bounding box center [1002, 165] width 605 height 34
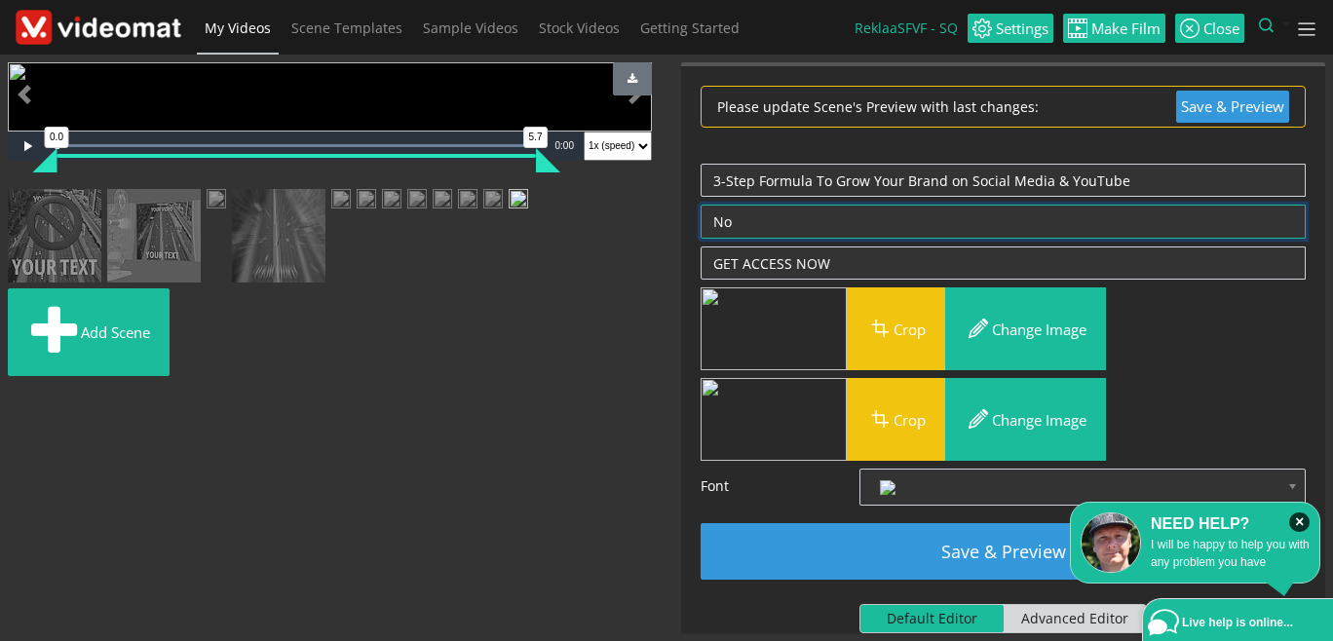
type textarea "No"
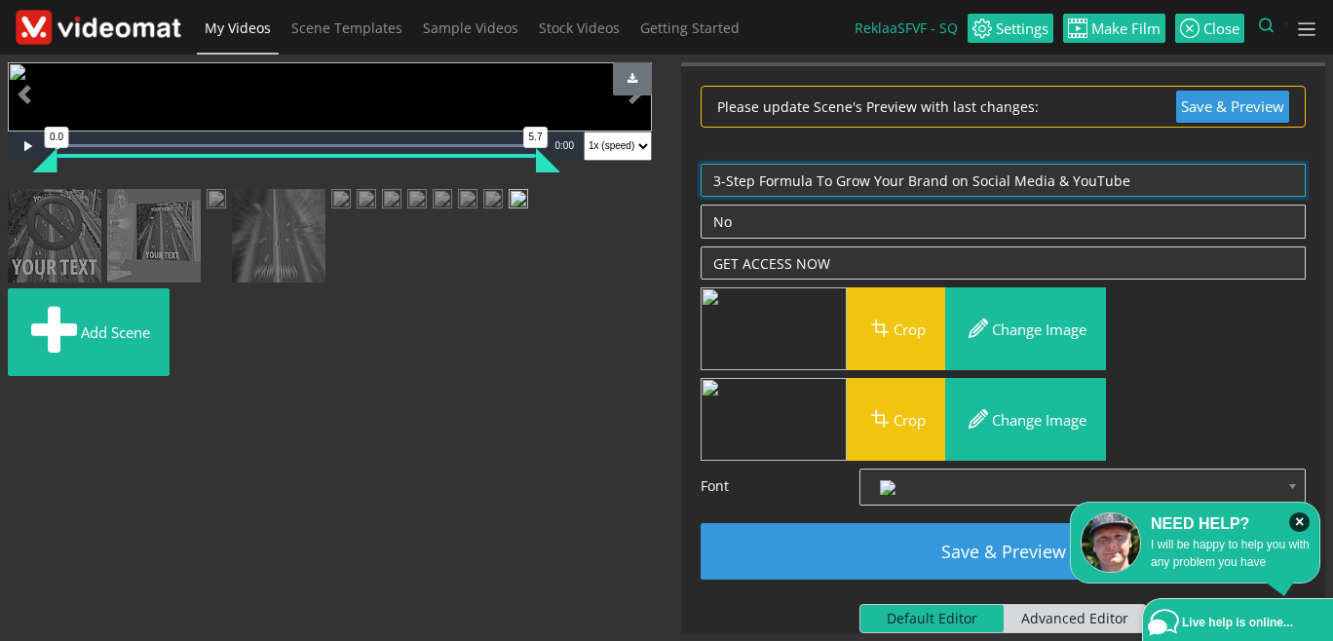
drag, startPoint x: 830, startPoint y: 180, endPoint x: 666, endPoint y: 175, distance: 163.7
click at [700, 175] on textarea "3-Step Formula To Grow Your Brand on Social Media & YouTube" at bounding box center [1002, 181] width 605 height 34
drag, startPoint x: 830, startPoint y: 180, endPoint x: 936, endPoint y: 176, distance: 106.3
click at [936, 176] on textarea "Grow Your Brand on Social Media & YouTube" at bounding box center [1002, 181] width 605 height 34
click at [932, 177] on textarea "Grow Your Brand on Social Media & YouTube" at bounding box center [1002, 181] width 605 height 34
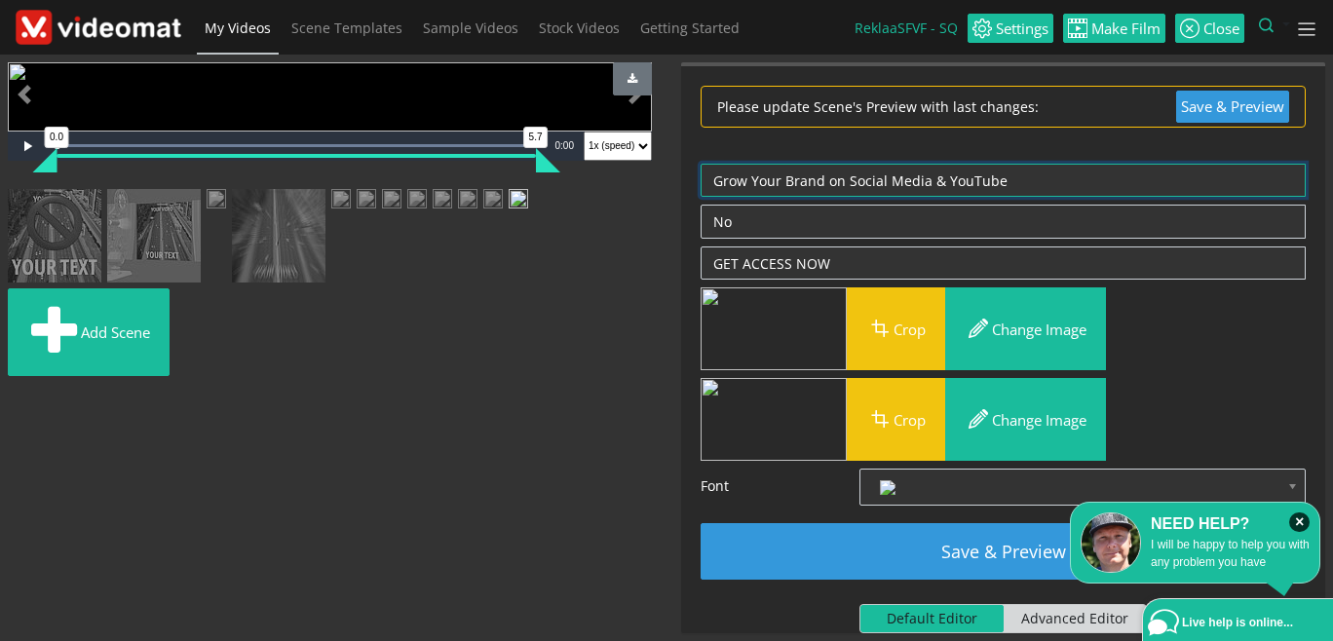
drag, startPoint x: 940, startPoint y: 177, endPoint x: 846, endPoint y: 188, distance: 95.1
click at [846, 188] on textarea "Grow Your Brand on Social Media & YouTube" at bounding box center [1002, 181] width 605 height 34
click at [926, 178] on textarea "Grow Your Brand on YouTube" at bounding box center [1002, 181] width 605 height 34
click at [846, 181] on textarea "Grow Your Brand on YouTube with Converting Videos" at bounding box center [1002, 181] width 605 height 34
type textarea "Grow Your Brand on YouTube with Converting Videos"
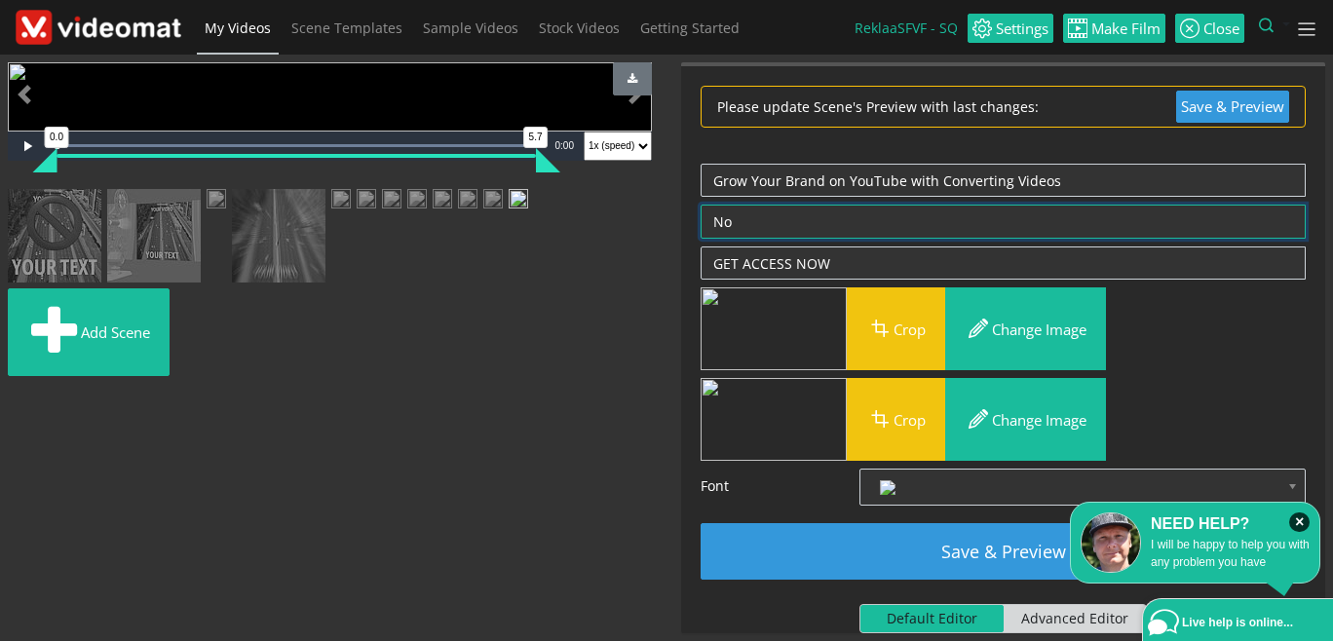
drag, startPoint x: 742, startPoint y: 220, endPoint x: 687, endPoint y: 221, distance: 55.5
click at [700, 221] on textarea "No" at bounding box center [1002, 222] width 605 height 34
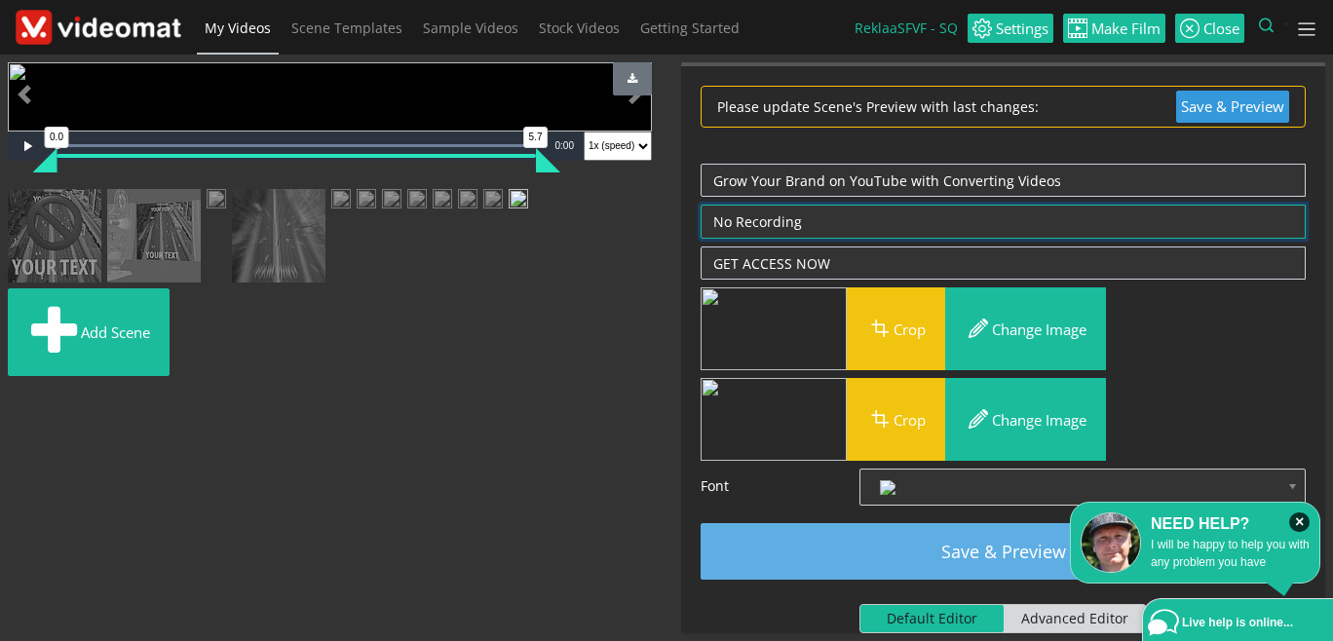
type textarea "No Recording"
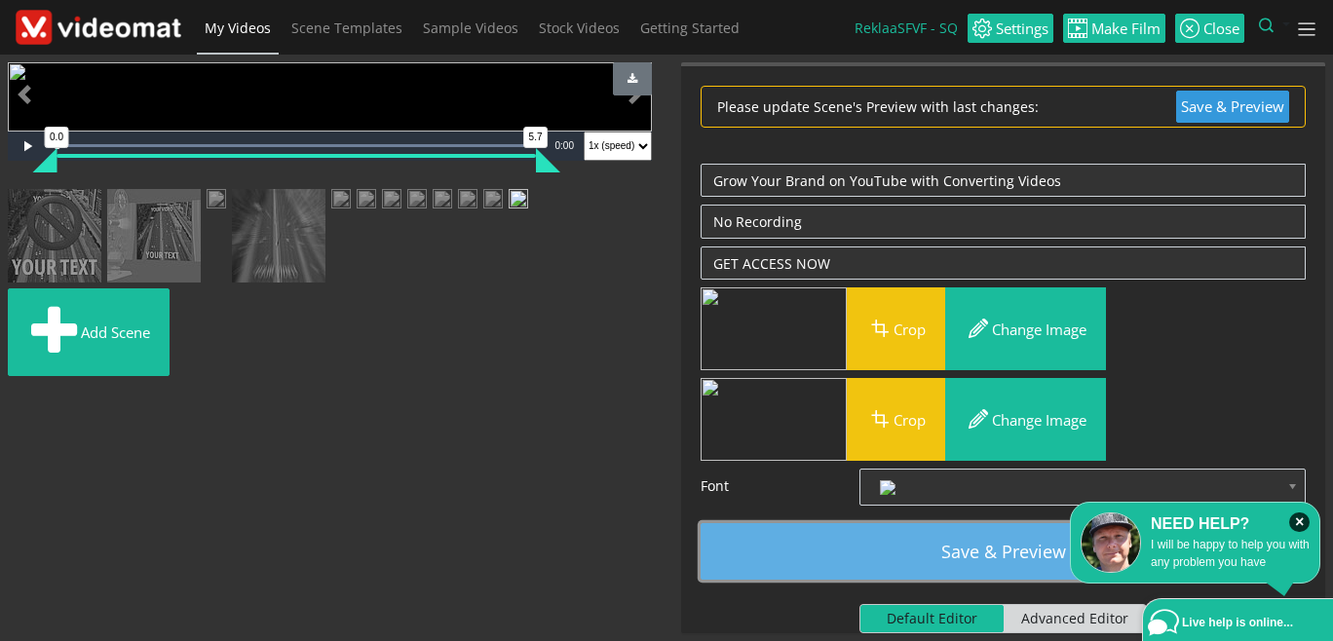
click at [1001, 552] on button "Save & Preview" at bounding box center [1002, 551] width 605 height 57
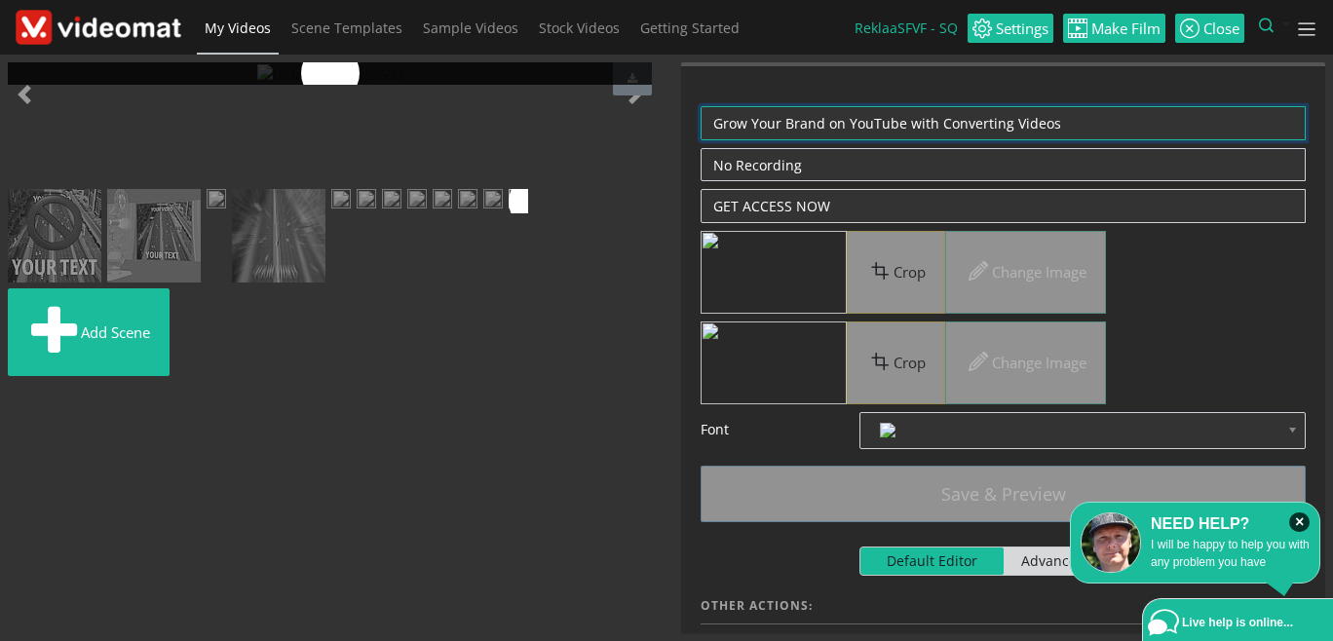
click at [906, 126] on textarea "Grow Your Brand on YouTube with Converting Videos" at bounding box center [1002, 123] width 605 height 34
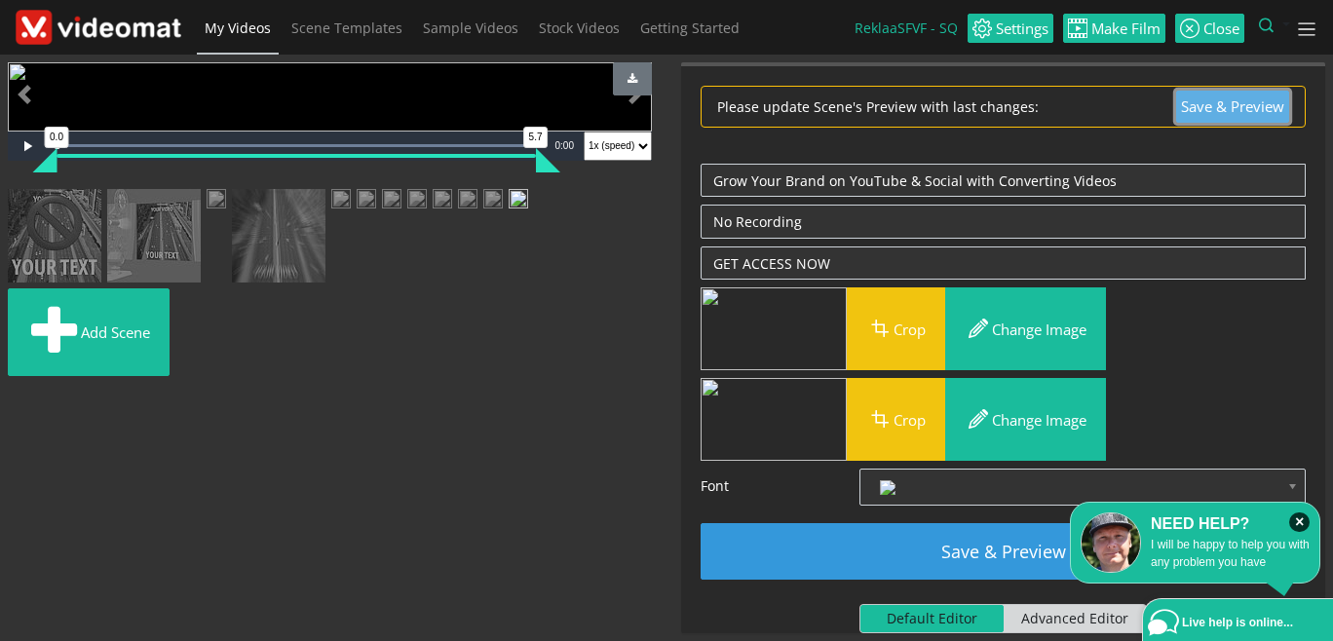
click at [1240, 100] on button "Save & Preview" at bounding box center [1232, 107] width 113 height 32
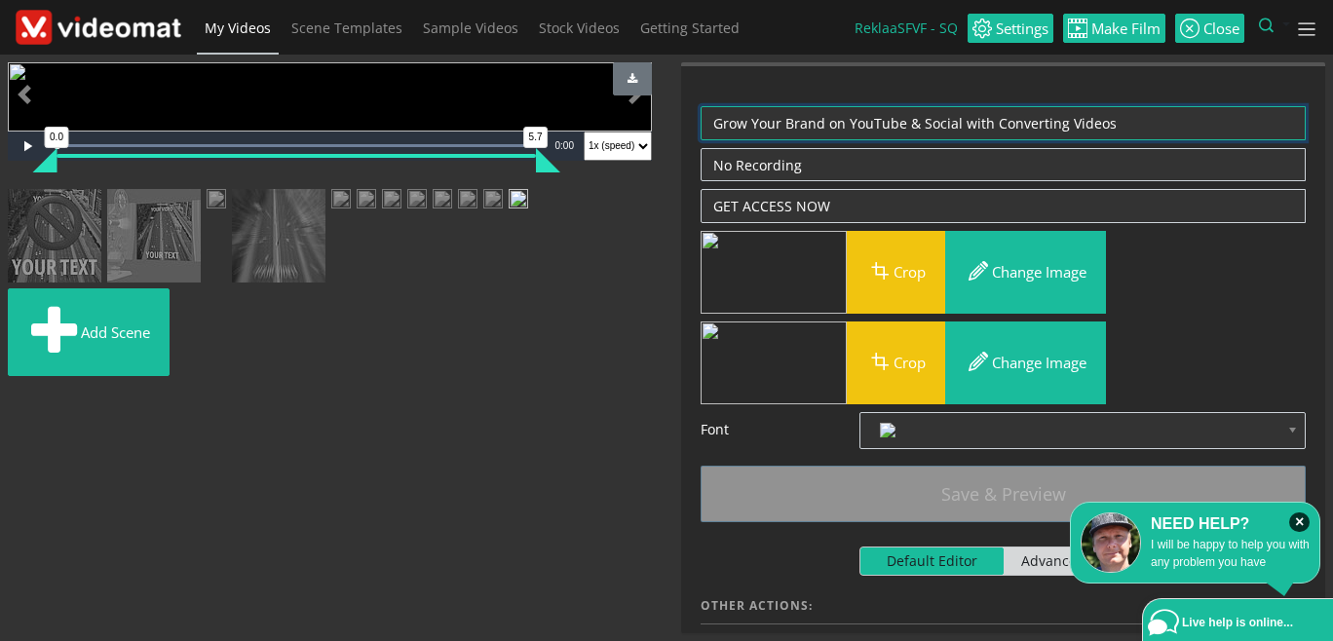
click at [1152, 123] on textarea "Grow Your Brand on YouTube & Social with Converting Videos" at bounding box center [1002, 123] width 605 height 34
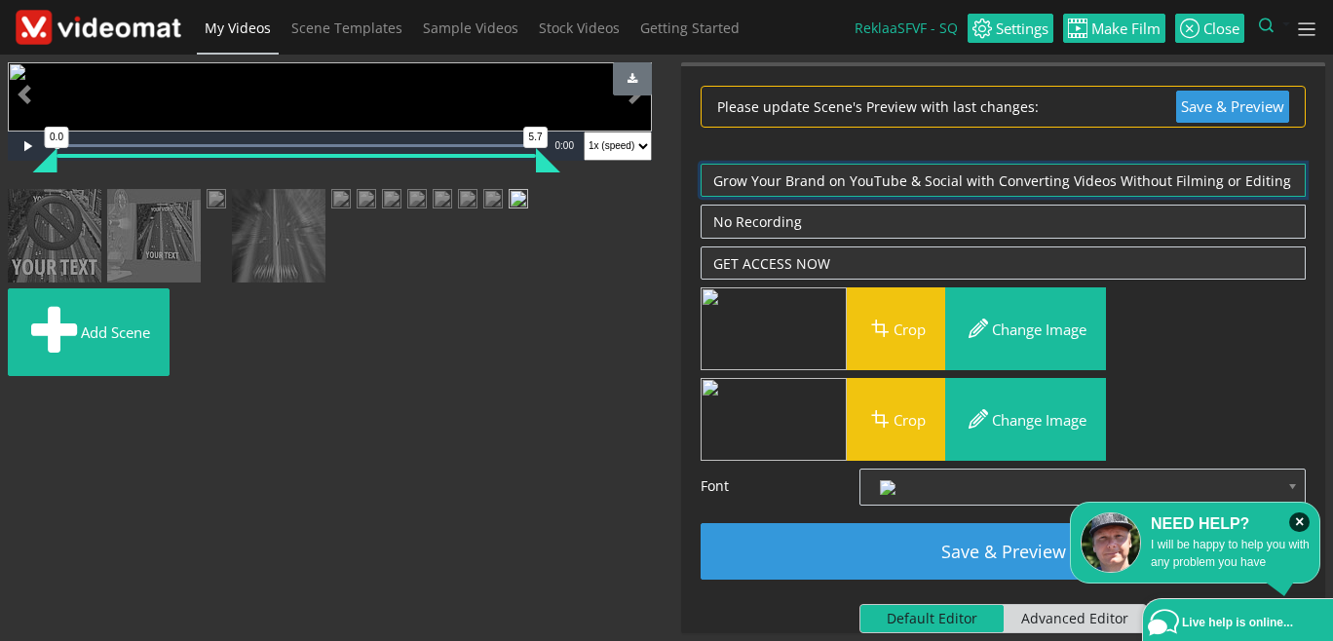
type textarea "Grow Your Brand on YouTube & Social with Converting Videos Without Filming or E…"
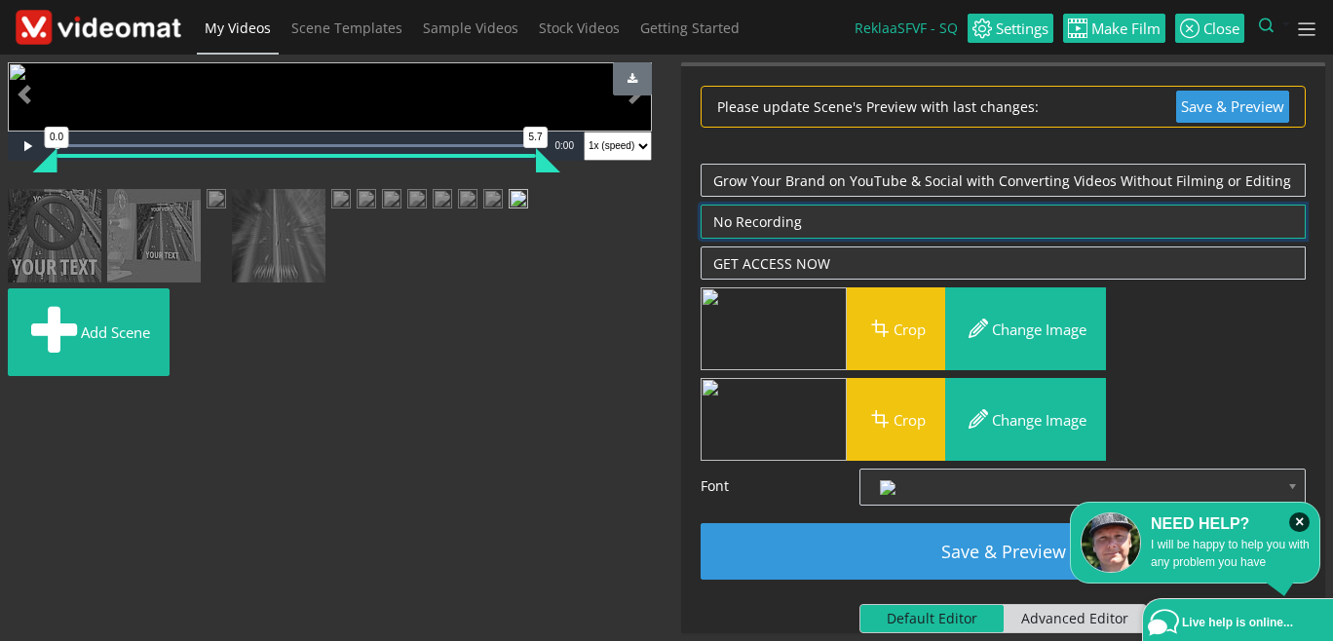
click at [835, 224] on textarea "No Recording" at bounding box center [1002, 222] width 605 height 34
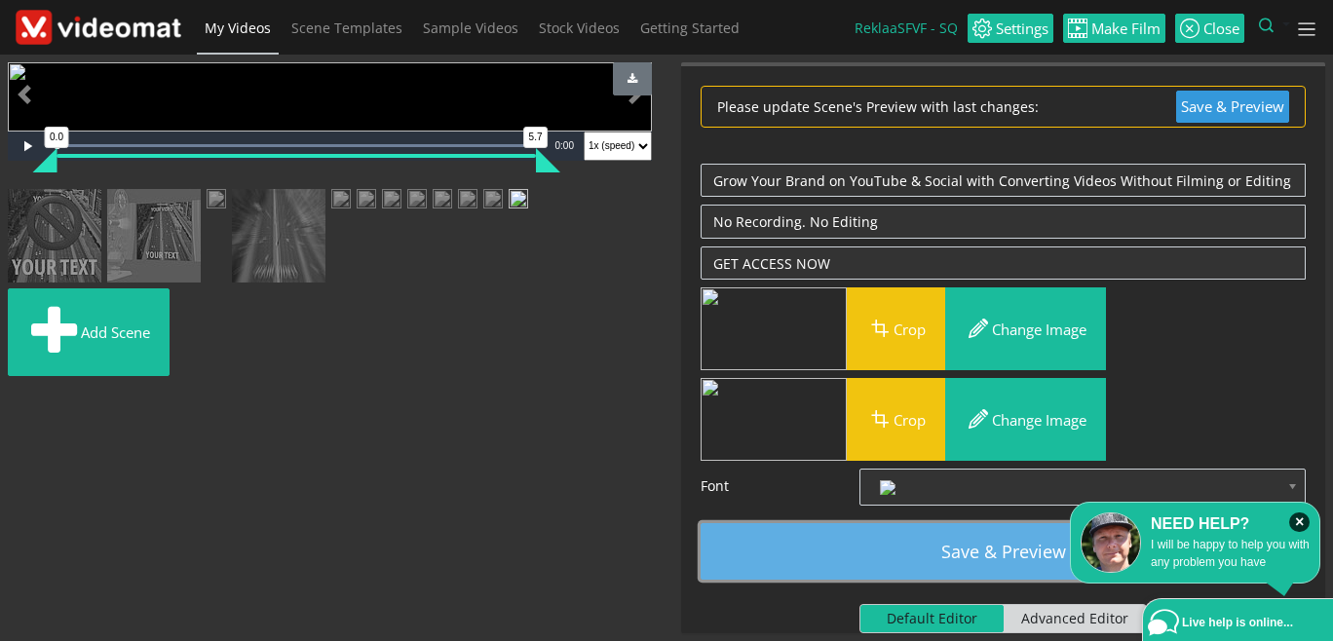
click at [943, 547] on button "Save & Preview" at bounding box center [1002, 551] width 605 height 57
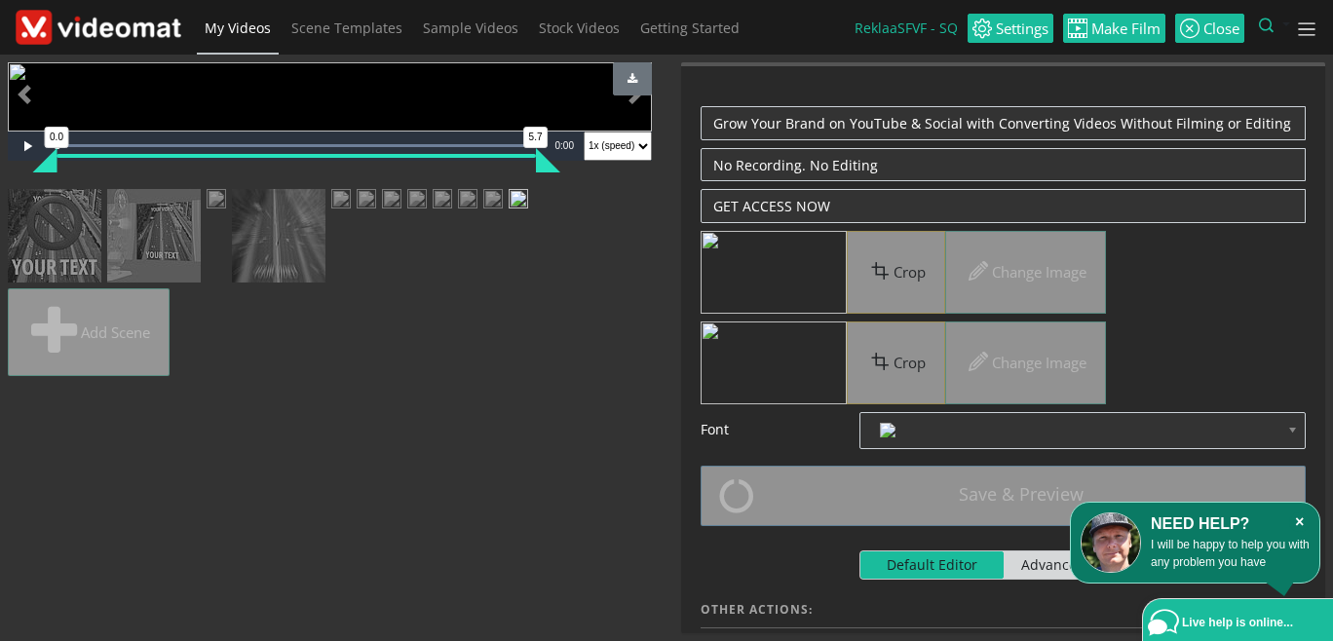
click at [1300, 521] on icon "×" at bounding box center [1299, 521] width 20 height 19
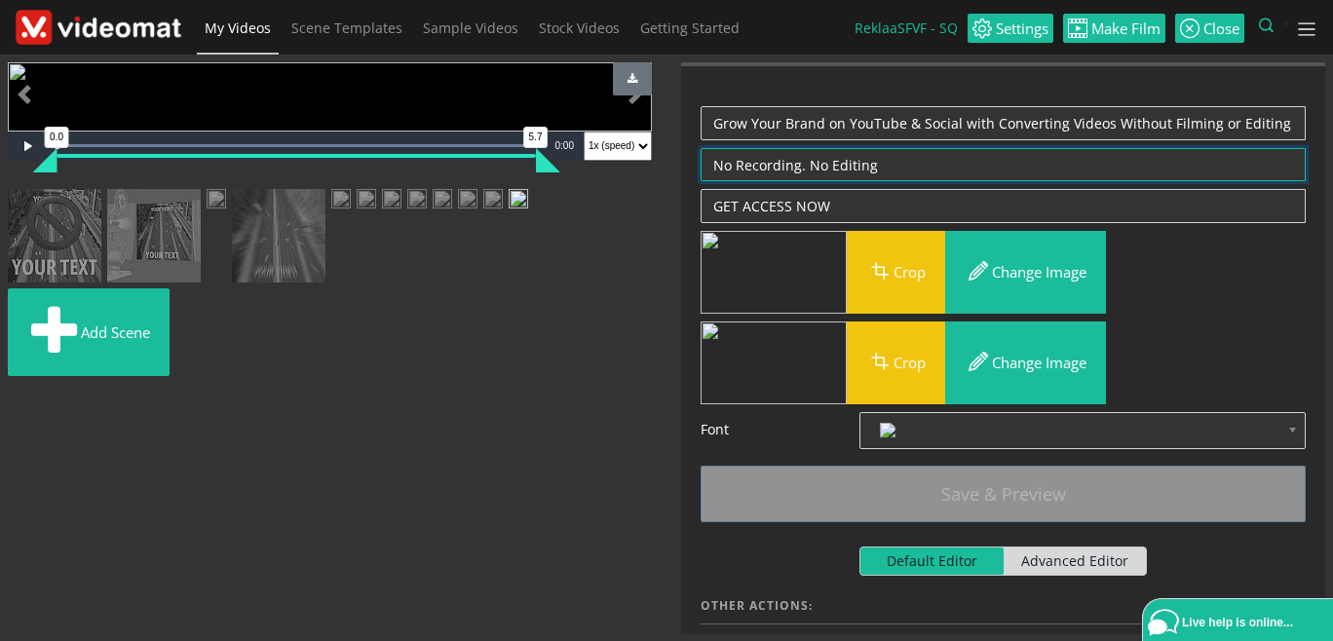
click at [923, 165] on textarea "No Recording. No Editing" at bounding box center [1002, 165] width 605 height 34
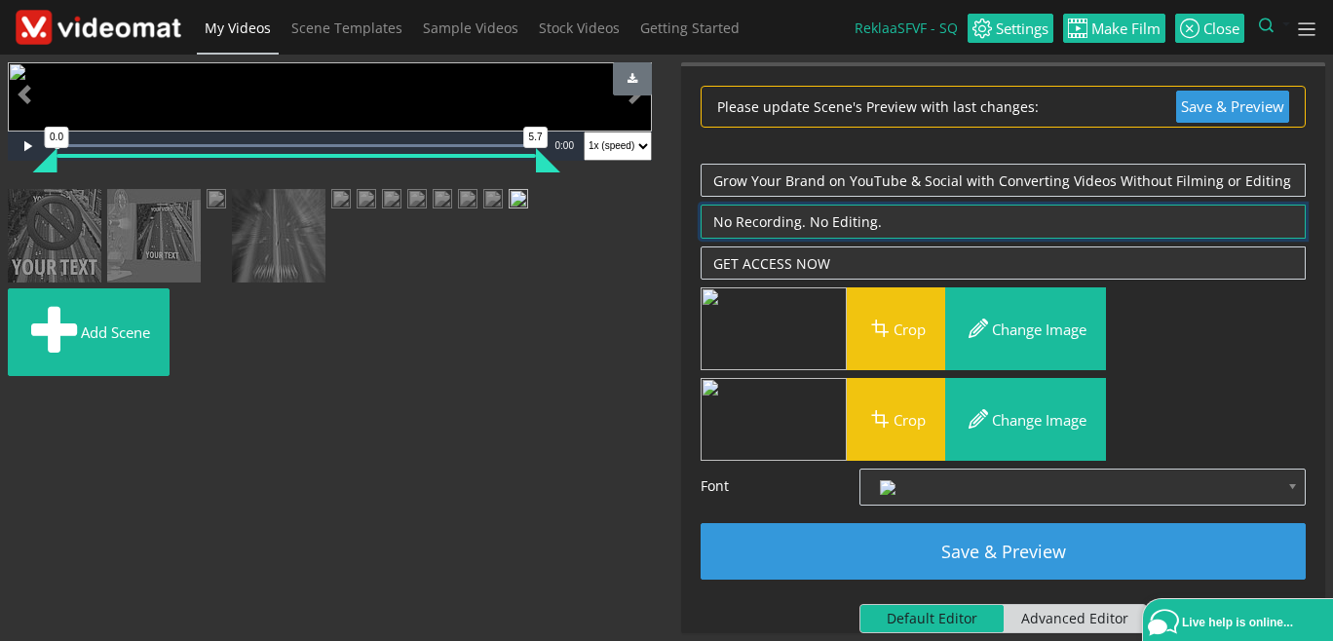
type textarea "No Recording. No Editing."
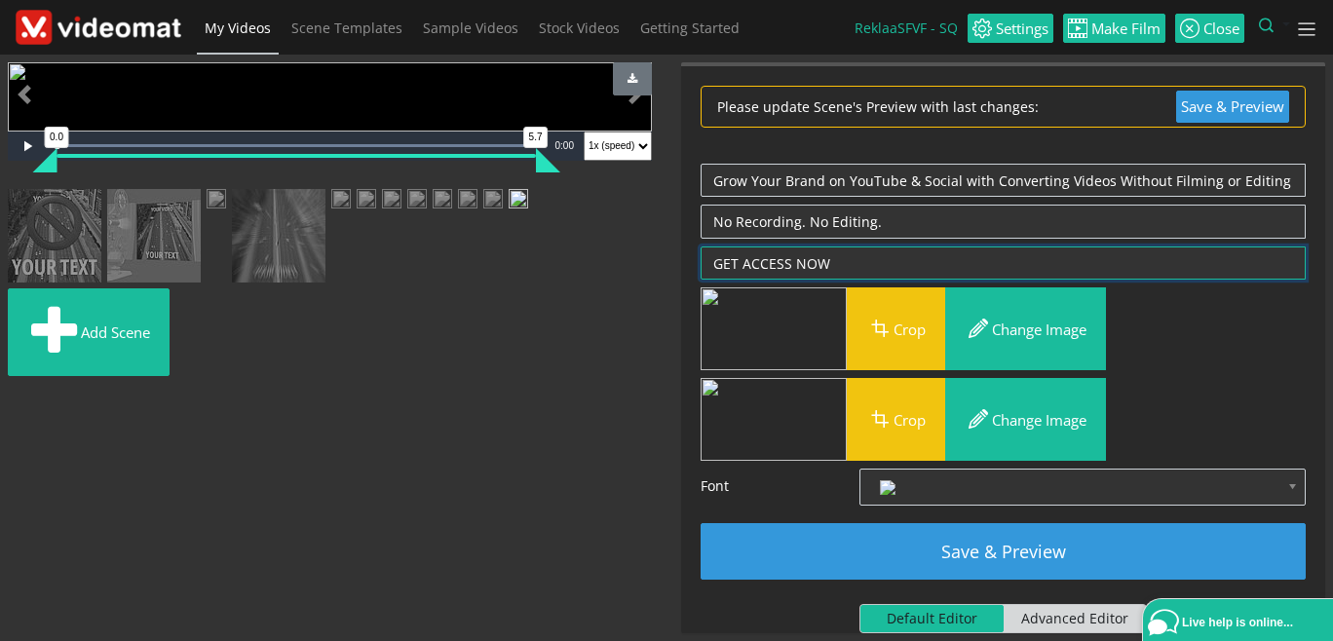
drag, startPoint x: 744, startPoint y: 263, endPoint x: 787, endPoint y: 255, distance: 43.6
click at [787, 255] on textarea "GET ACCESS NOW" at bounding box center [1002, 263] width 605 height 34
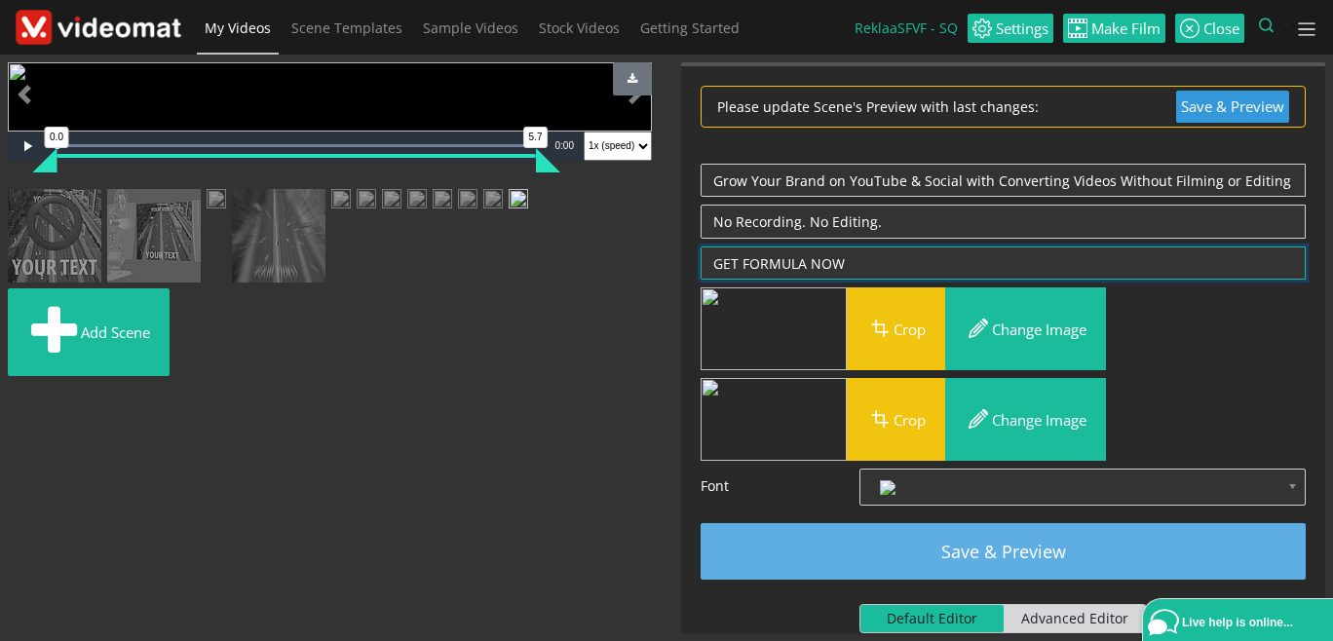
type textarea "GET FORMULA NOW"
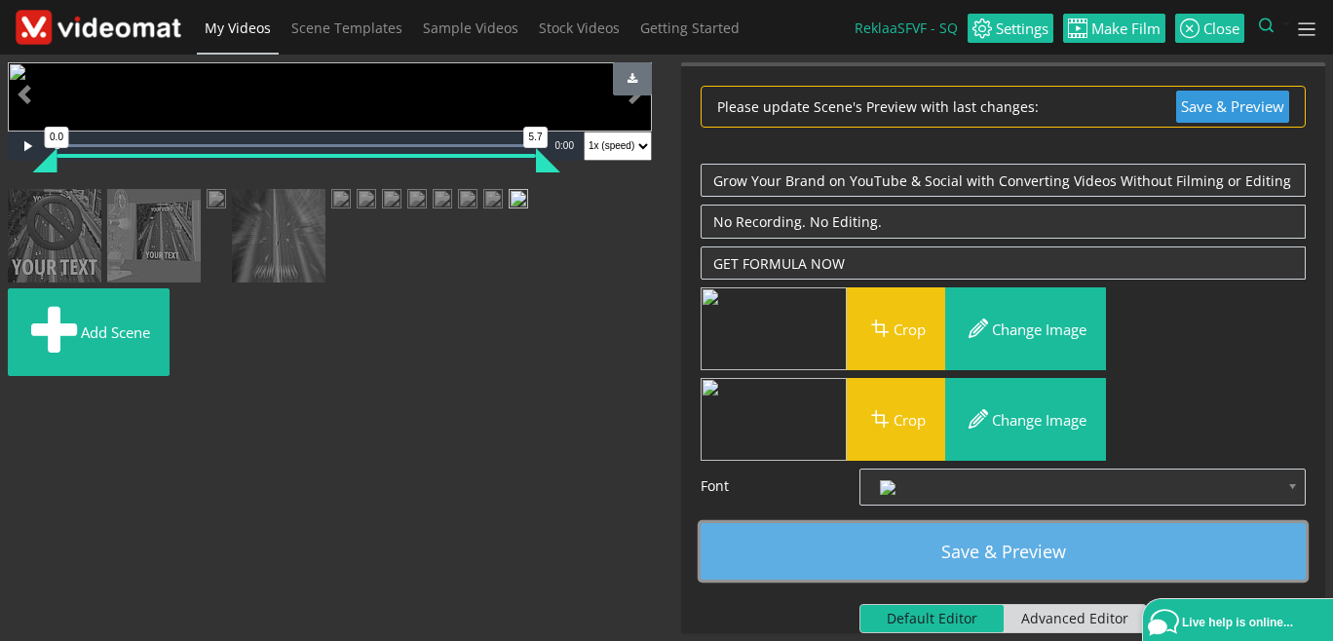
click at [854, 543] on button "Save & Preview" at bounding box center [1002, 551] width 605 height 57
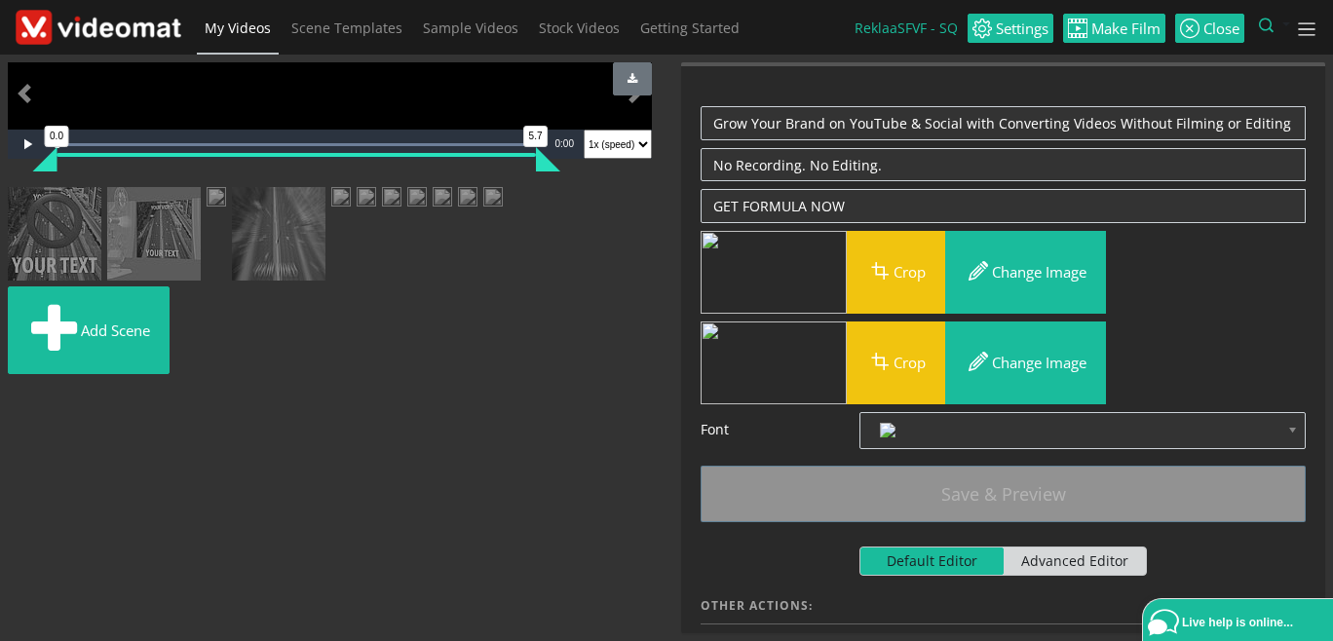
scroll to position [224, 0]
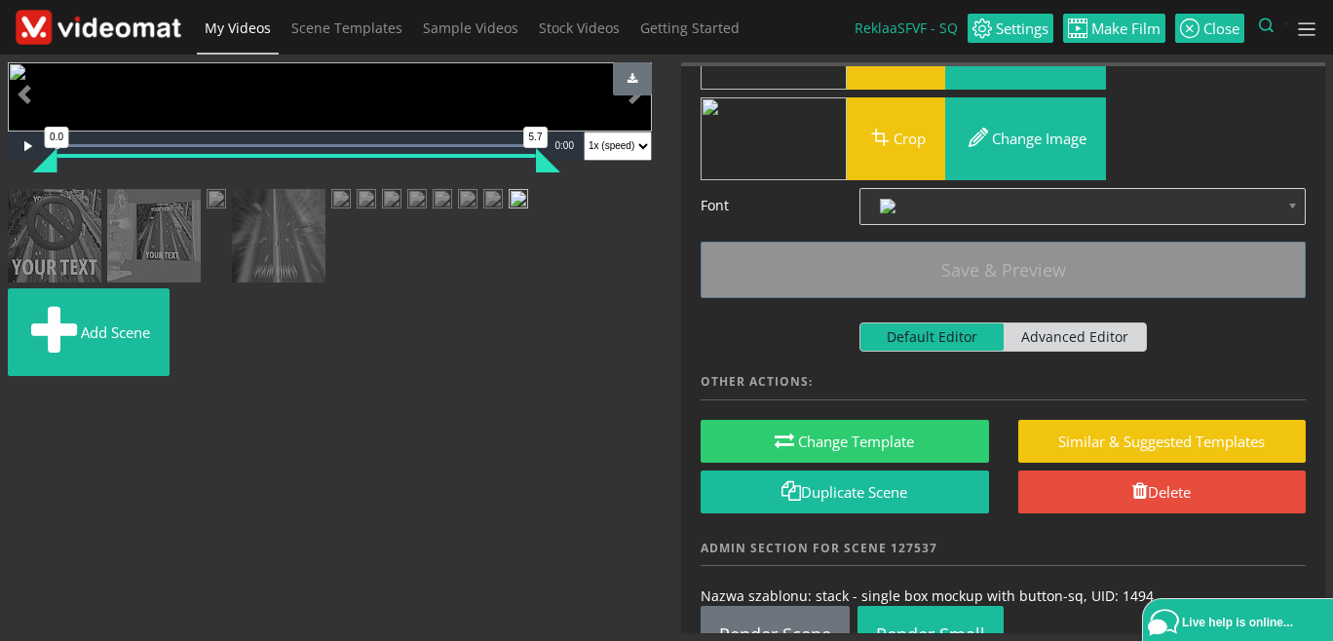
click at [1077, 341] on span "Advanced Editor" at bounding box center [1074, 336] width 143 height 27
click at [872, 335] on input "Default Editor Advanced Editor" at bounding box center [865, 328] width 13 height 13
checkbox input "true"
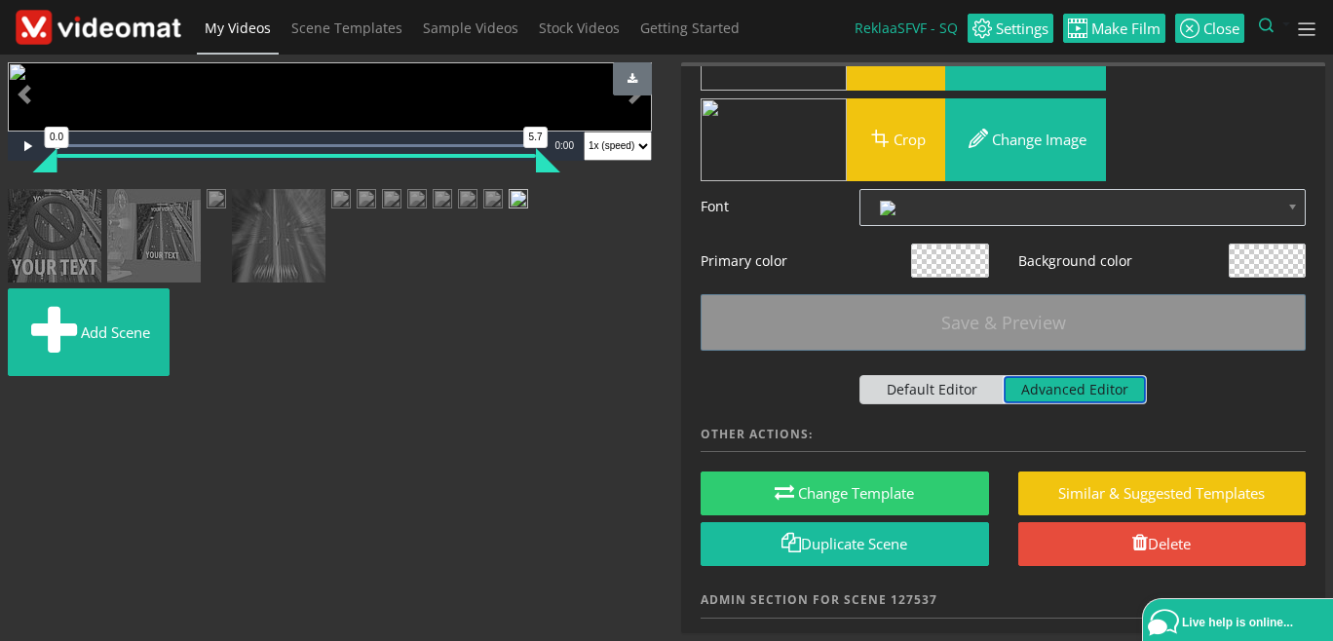
scroll to position [225, 0]
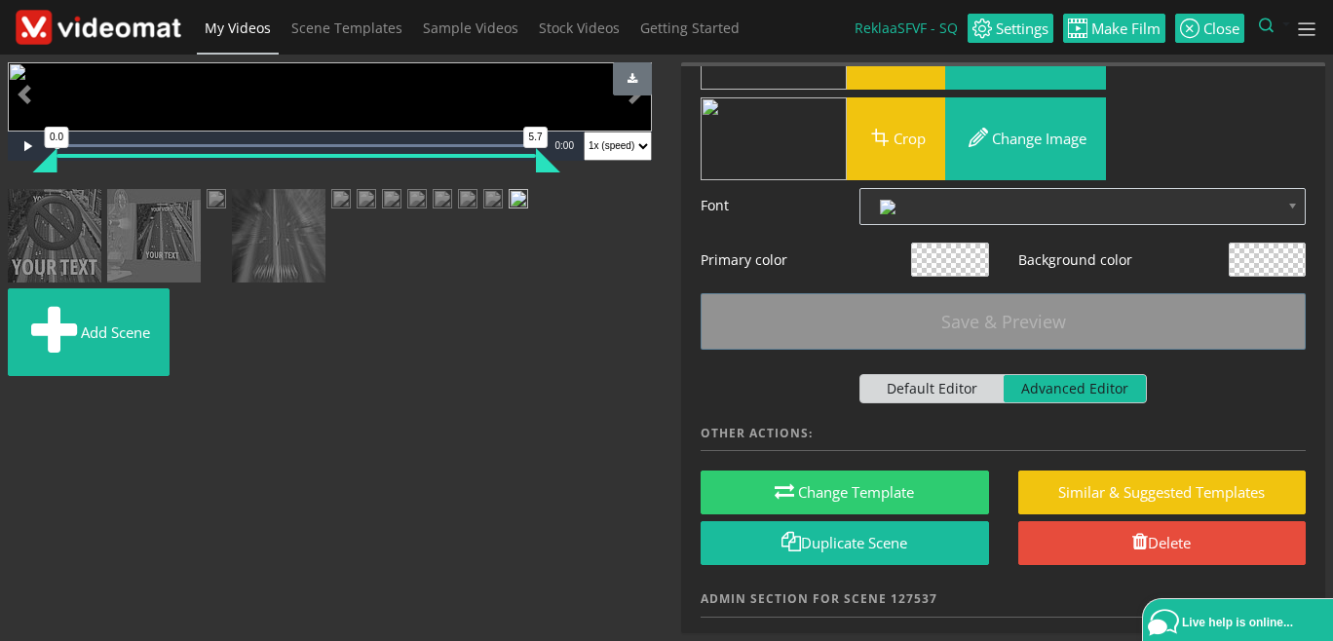
click at [955, 262] on span at bounding box center [950, 260] width 76 height 32
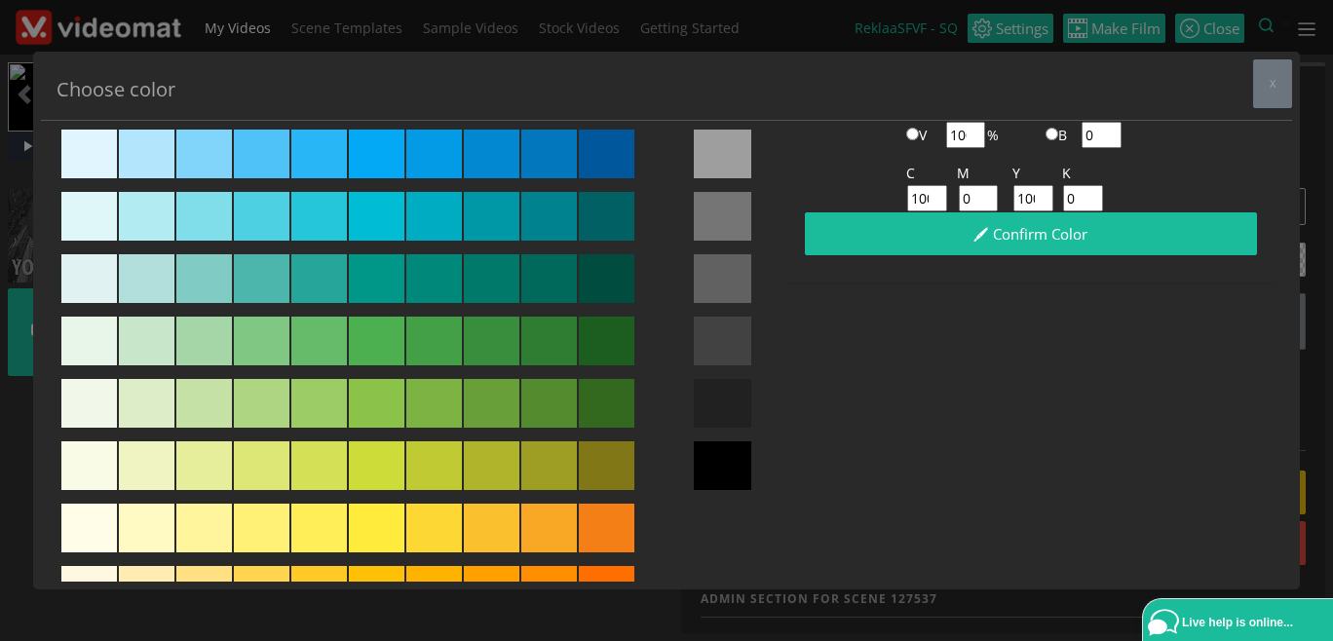
scroll to position [673, 0]
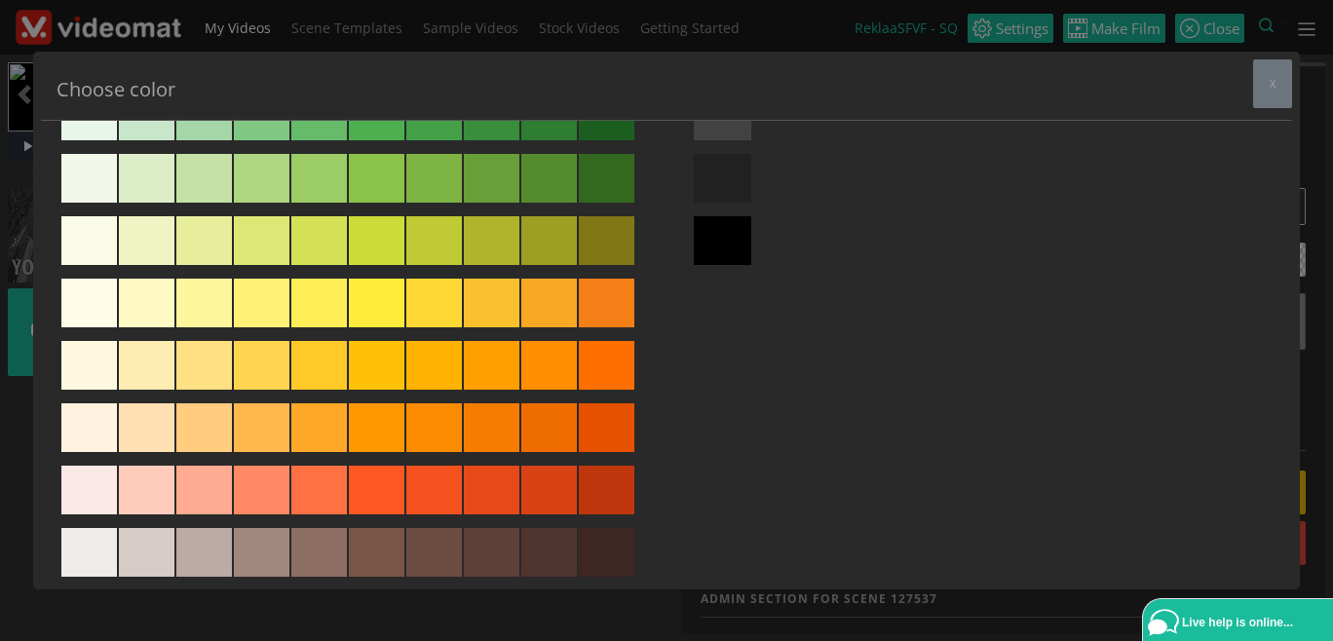
click at [602, 424] on div at bounding box center [607, 427] width 56 height 49
type input "#e65100"
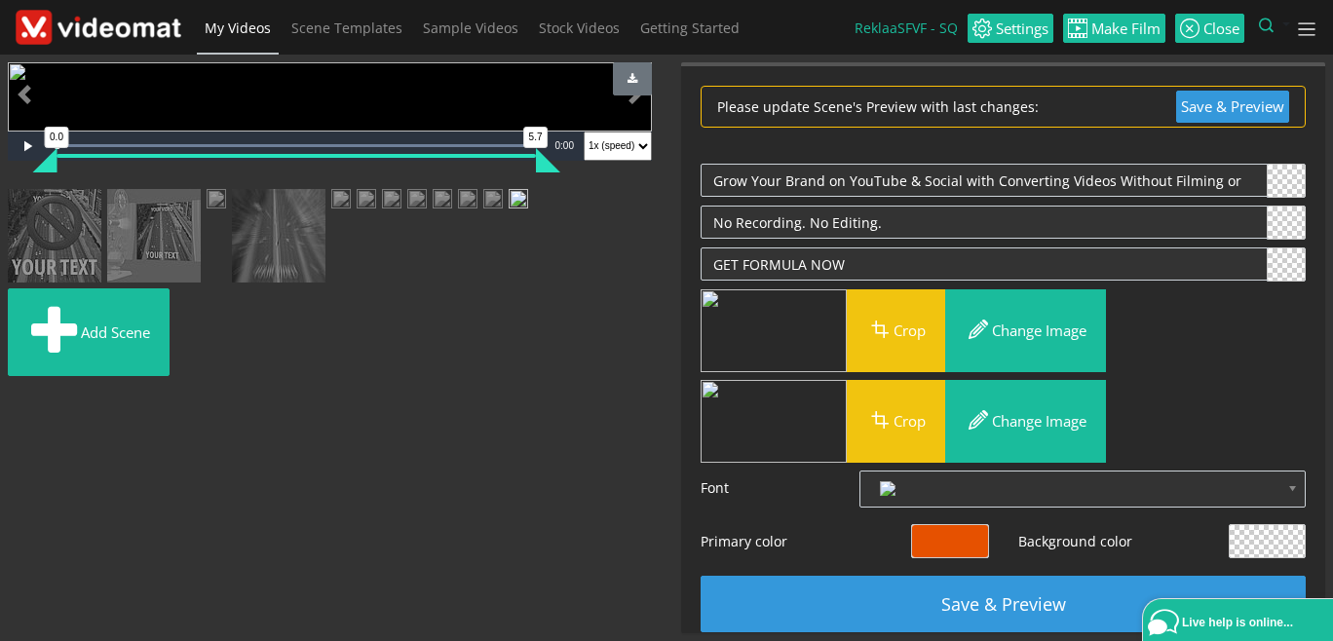
scroll to position [224, 0]
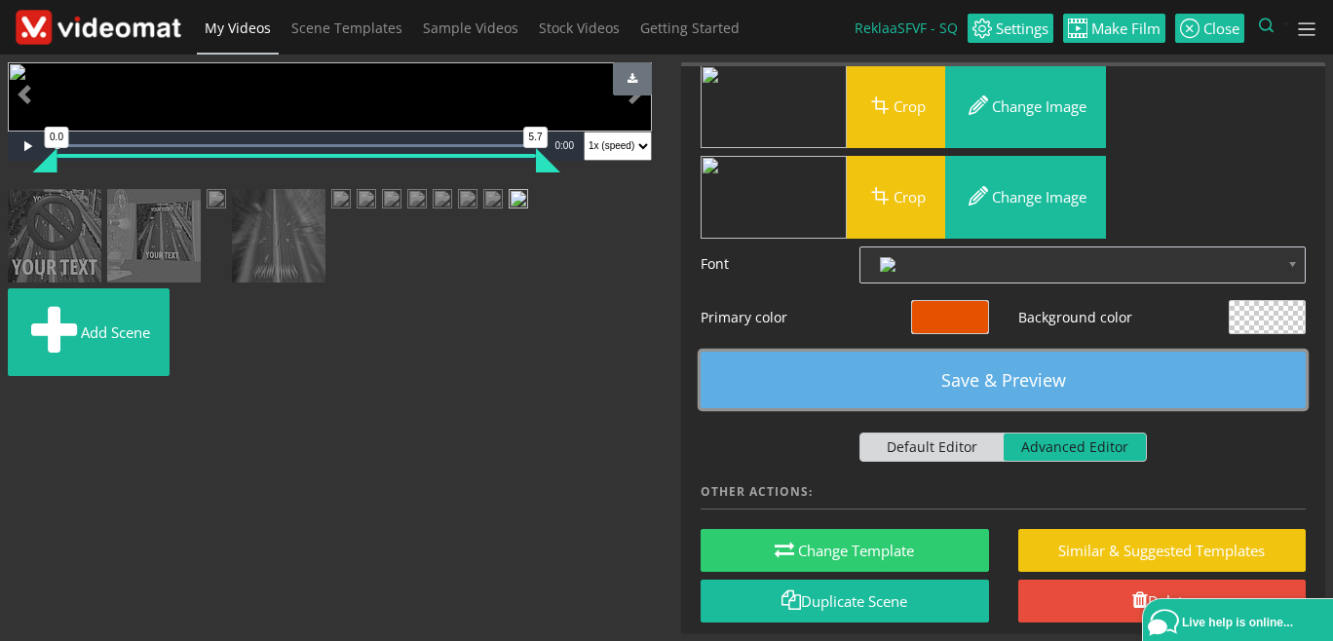
click at [926, 377] on button "Save & Preview" at bounding box center [1002, 380] width 605 height 57
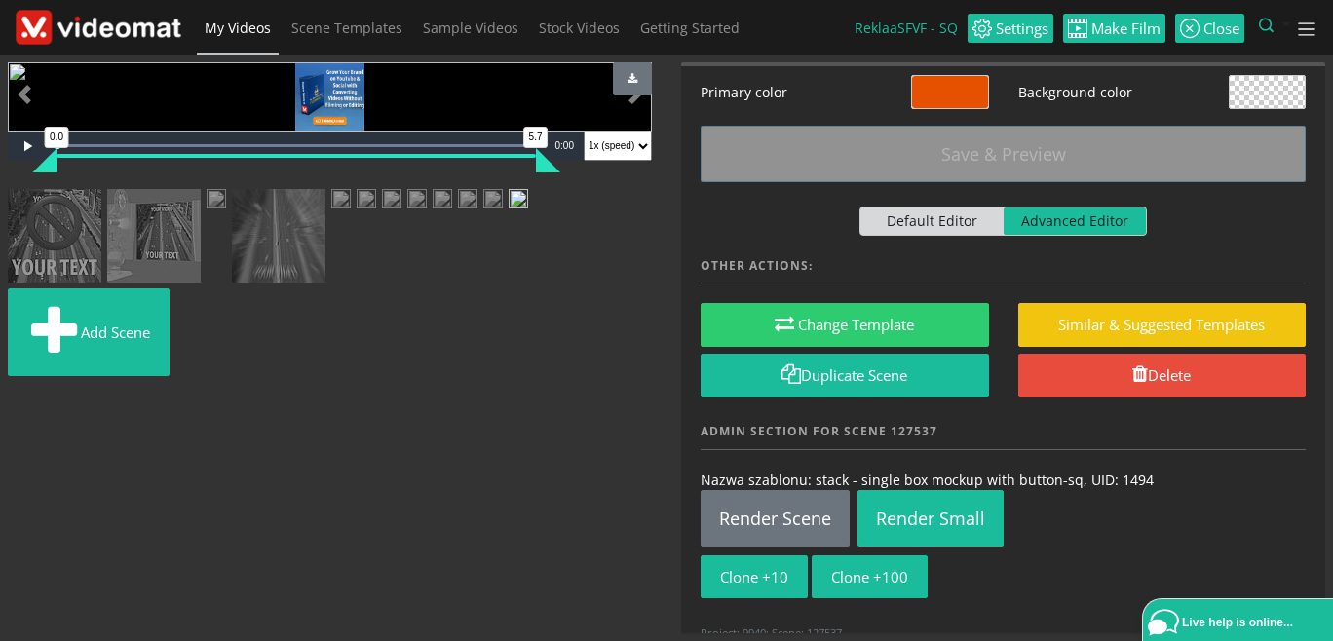
scroll to position [295, 0]
click at [735, 506] on link "Render Scene" at bounding box center [774, 518] width 149 height 57
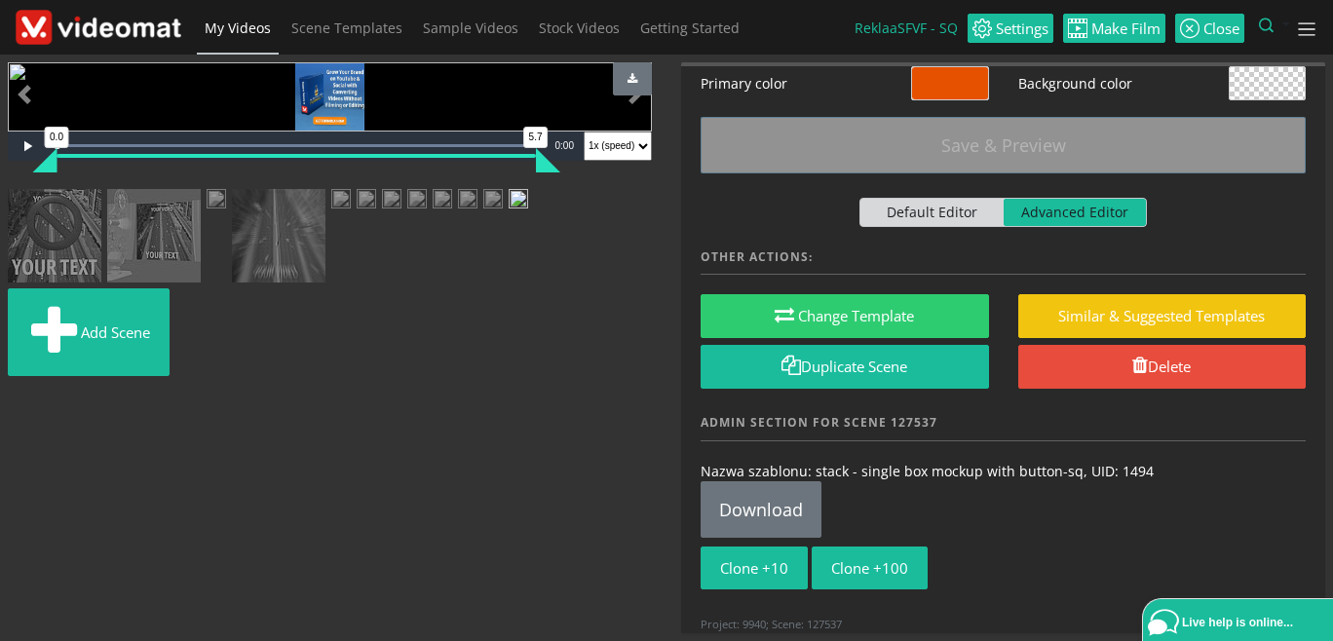
scroll to position [417, 0]
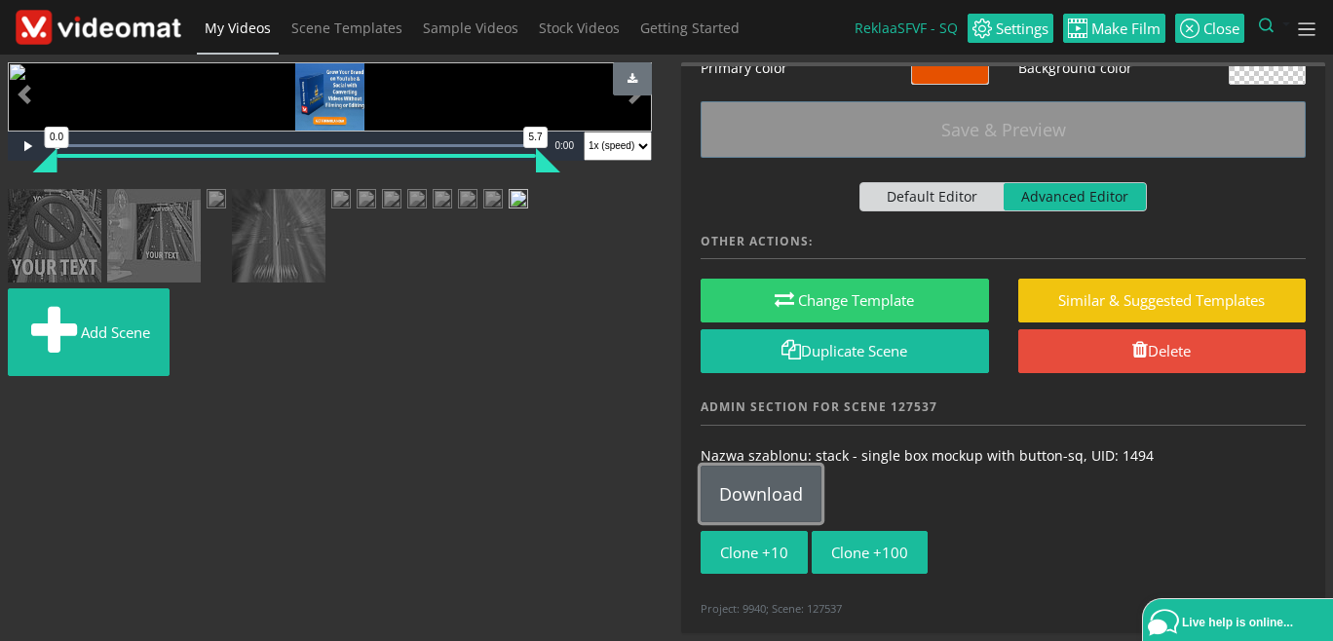
click at [749, 486] on link "Download" at bounding box center [760, 494] width 121 height 57
click at [213, 29] on span "My Videos" at bounding box center [238, 28] width 66 height 19
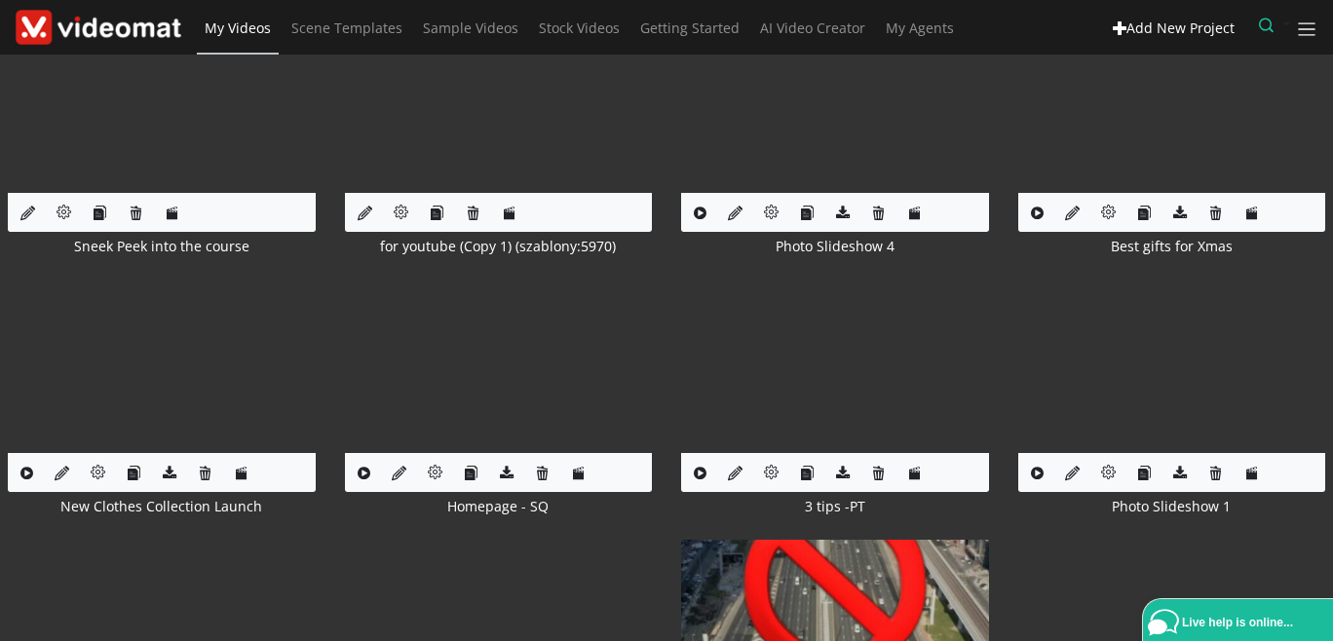
scroll to position [6509, 0]
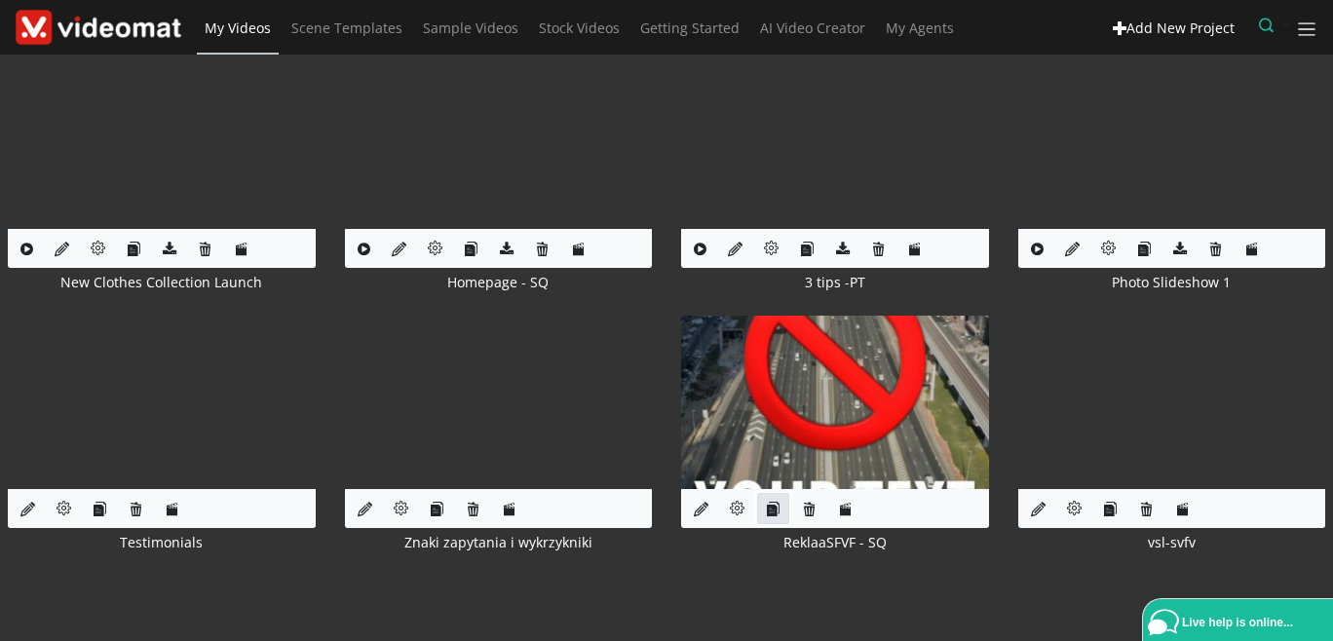
click at [770, 508] on button "button" at bounding box center [773, 509] width 32 height 32
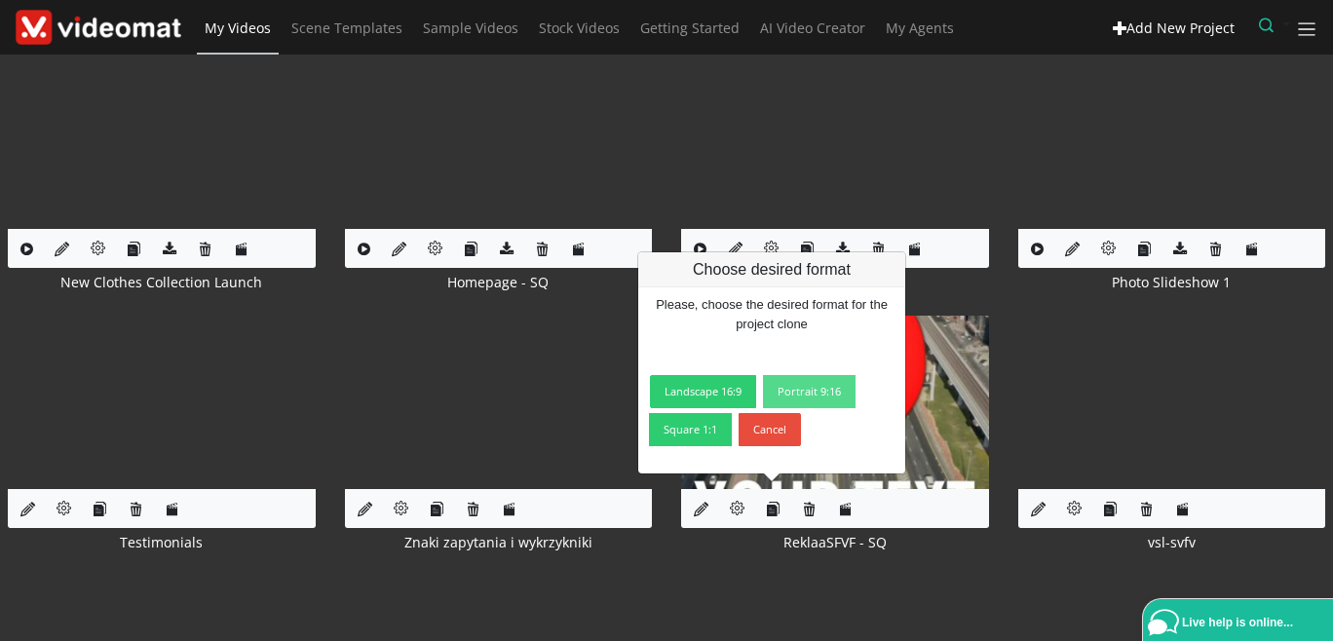
click at [834, 395] on link "Portrait 9:16" at bounding box center [809, 391] width 93 height 33
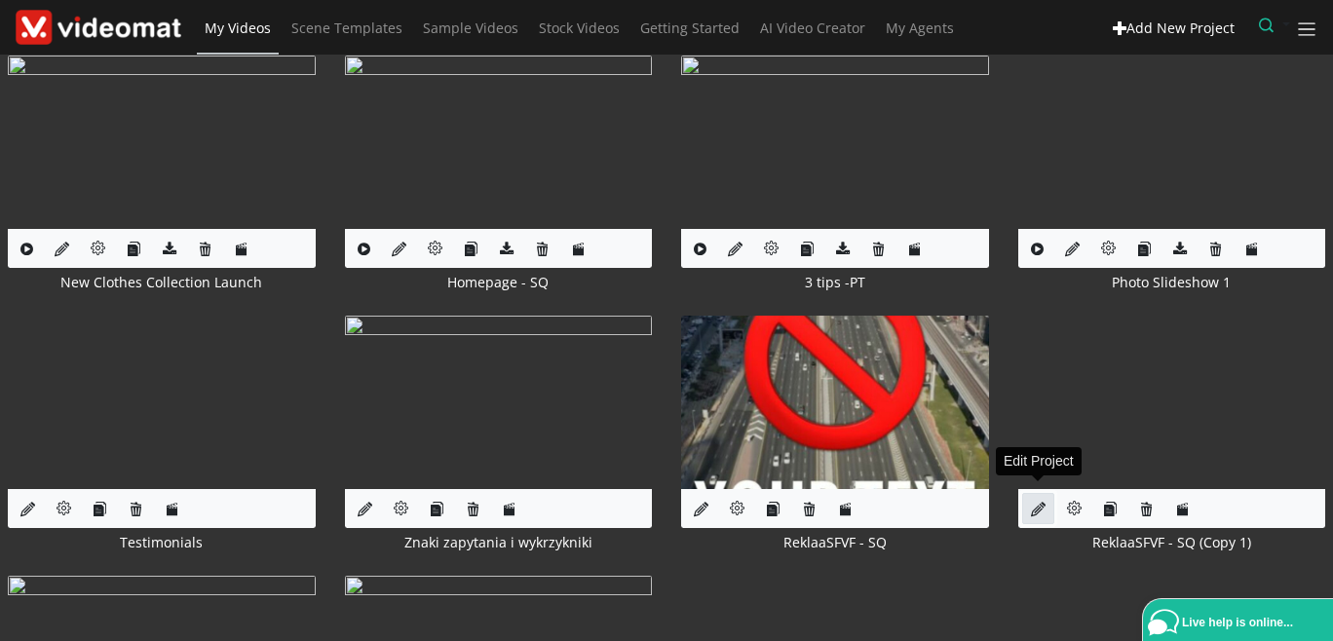
click at [1031, 502] on icon at bounding box center [1038, 509] width 15 height 15
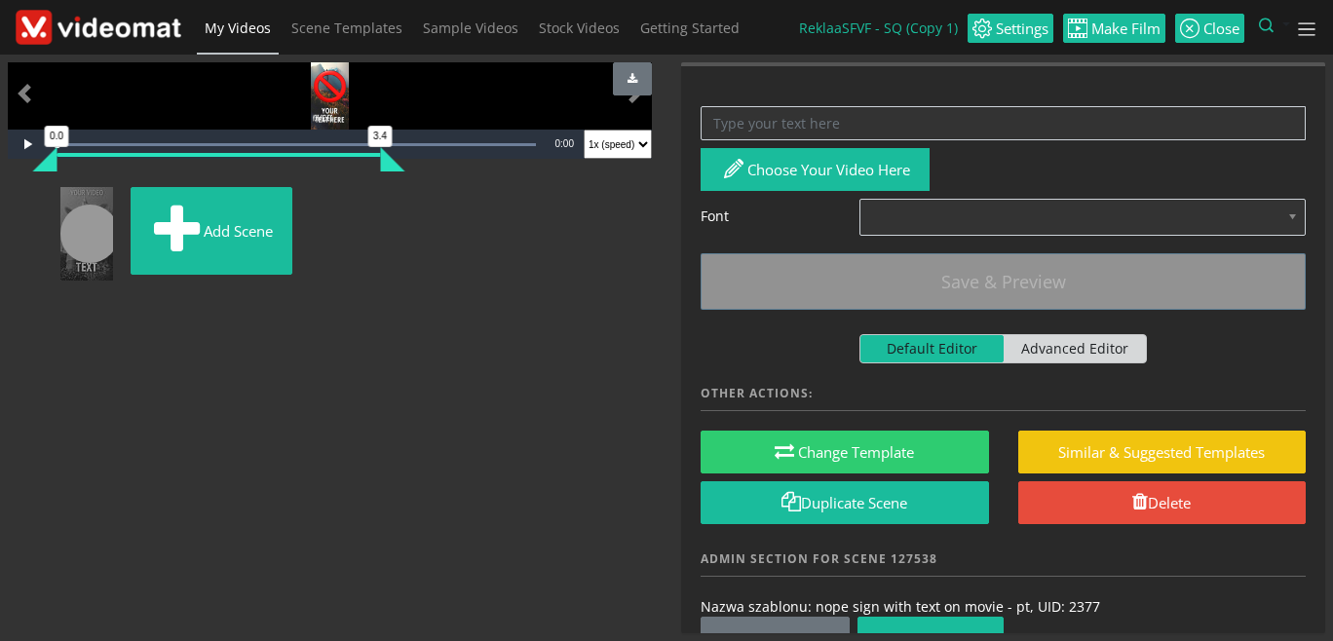
scroll to position [200, 0]
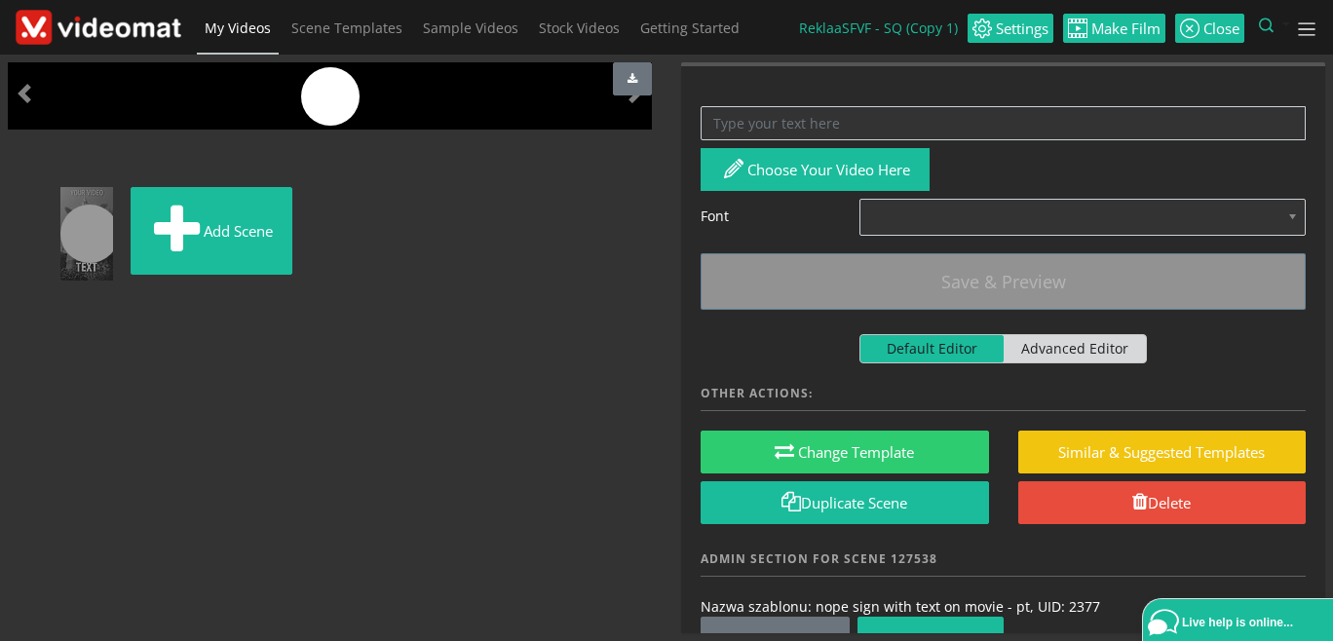
click at [125, 208] on link at bounding box center [125, 197] width 0 height 20
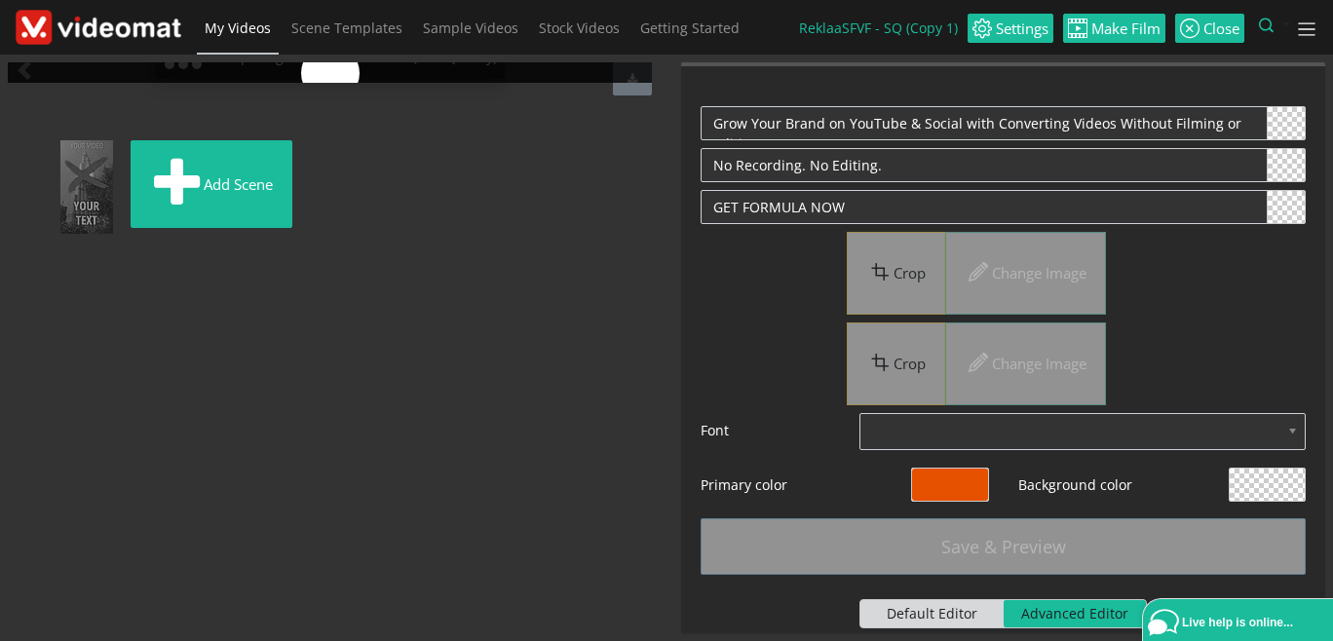
scroll to position [0, 0]
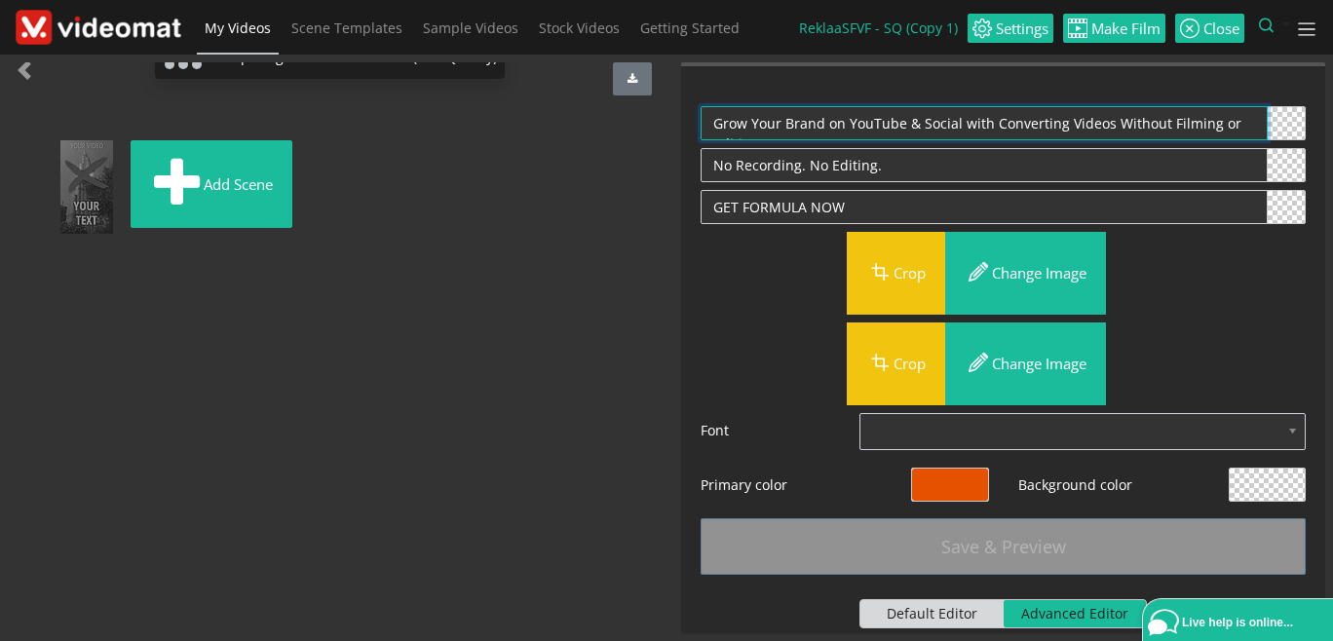
drag, startPoint x: 1105, startPoint y: 121, endPoint x: 1332, endPoint y: 141, distance: 227.9
click at [1267, 140] on textarea "Grow Your Brand on YouTube & Social with Converting Videos Without Filming or E…" at bounding box center [983, 123] width 567 height 34
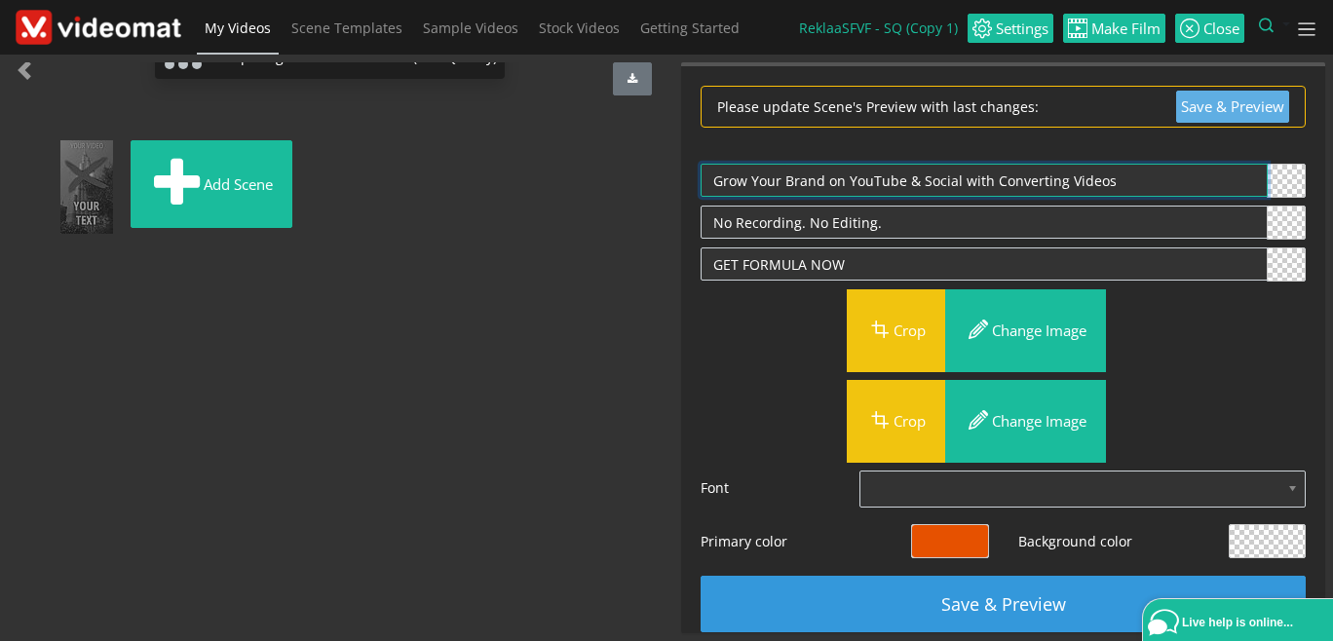
type textarea "Grow Your Brand on YouTube & Social with Converting Videos"
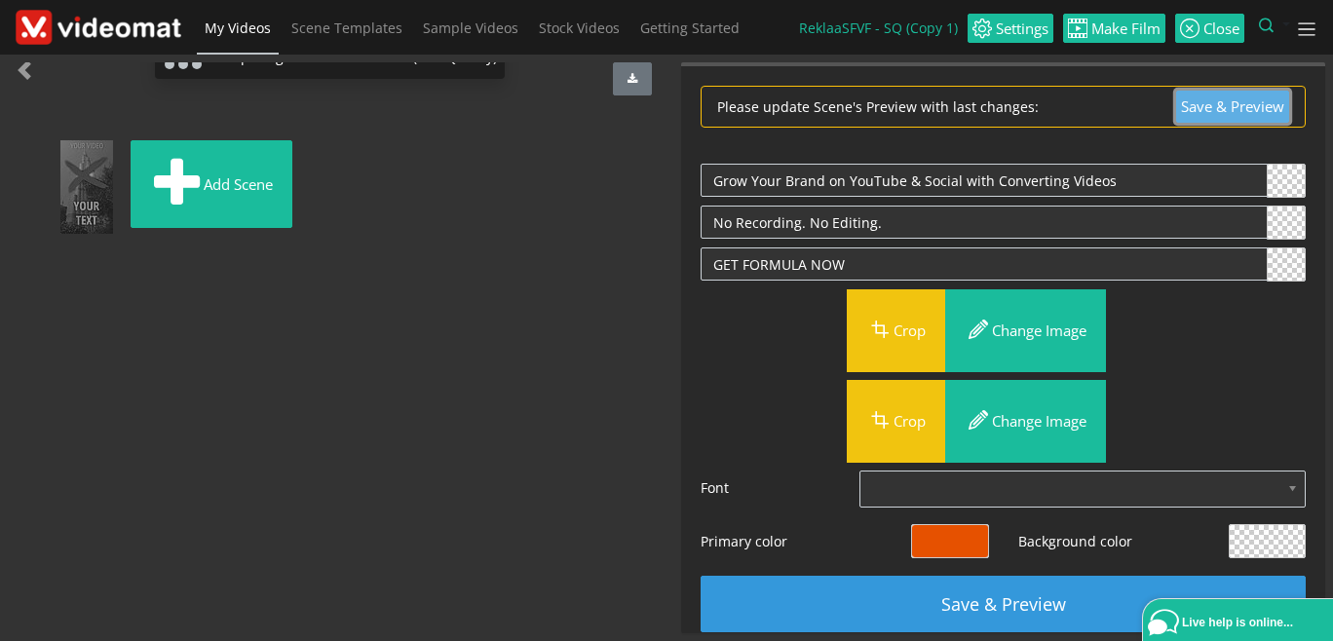
click at [1252, 108] on button "Save & Preview" at bounding box center [1232, 107] width 113 height 32
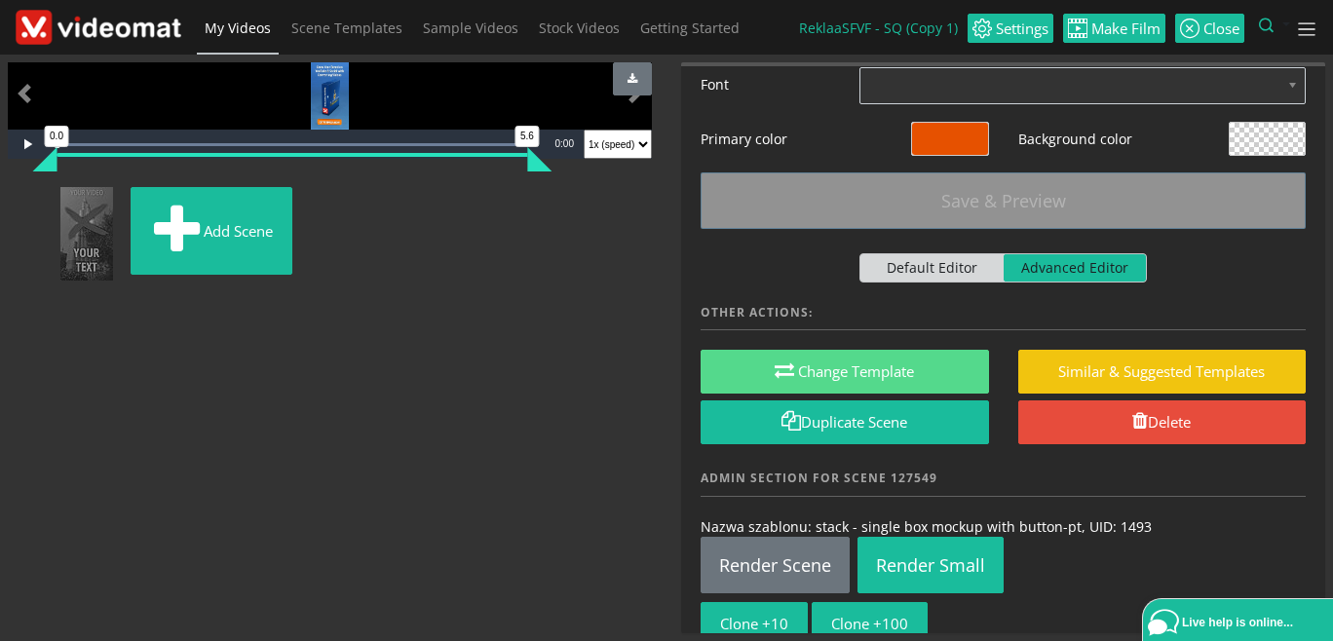
scroll to position [417, 0]
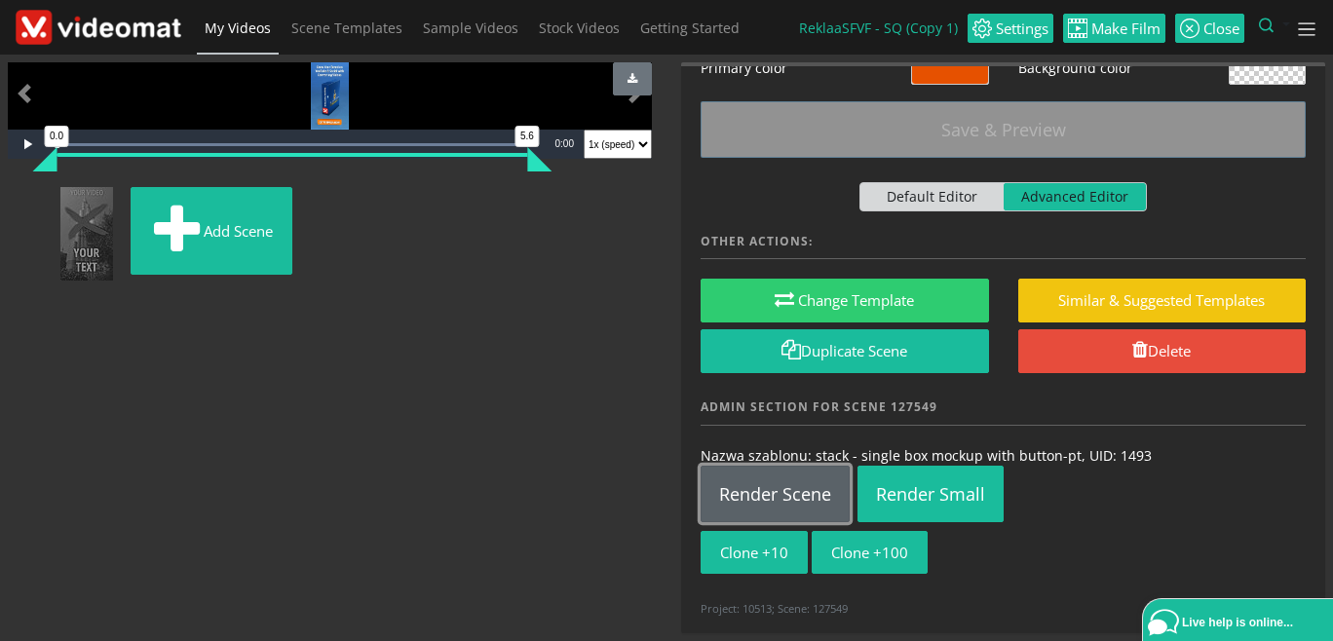
click at [789, 498] on link "Render Scene" at bounding box center [774, 494] width 149 height 57
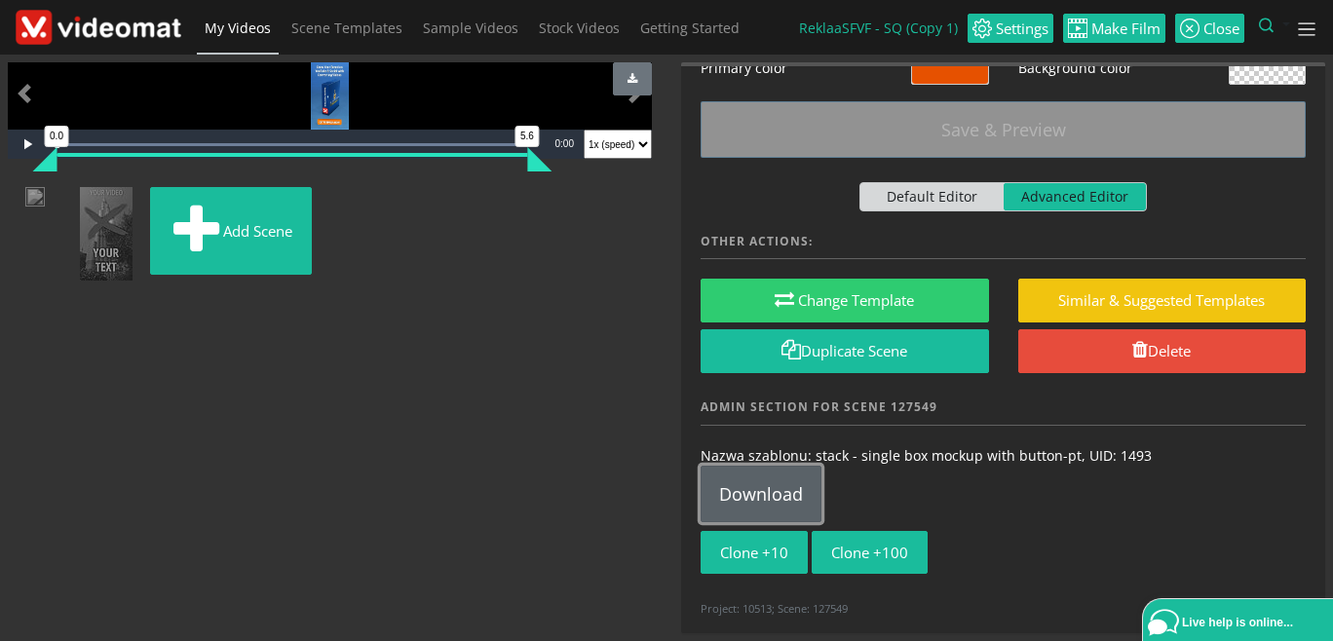
click at [774, 496] on link "Download" at bounding box center [760, 494] width 121 height 57
